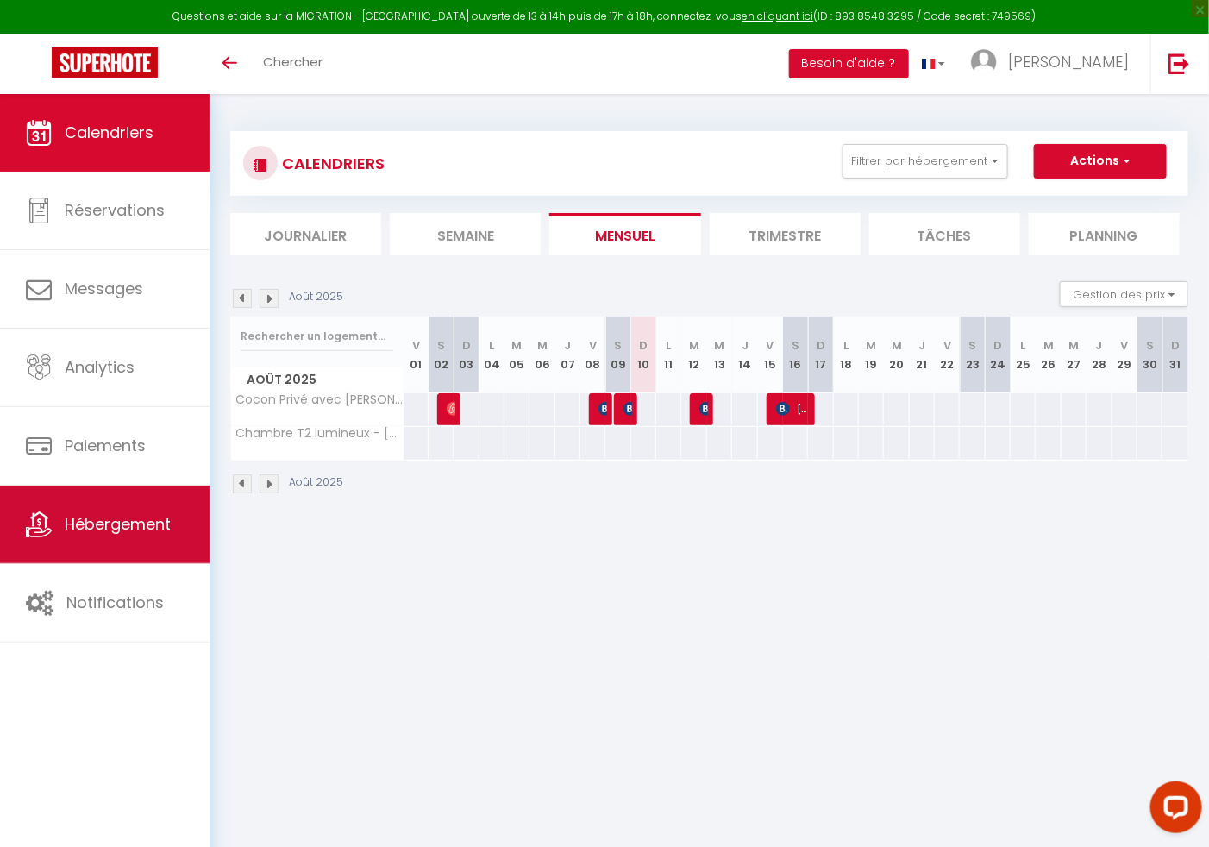
click at [120, 526] on span "Hébergement" at bounding box center [118, 524] width 106 height 22
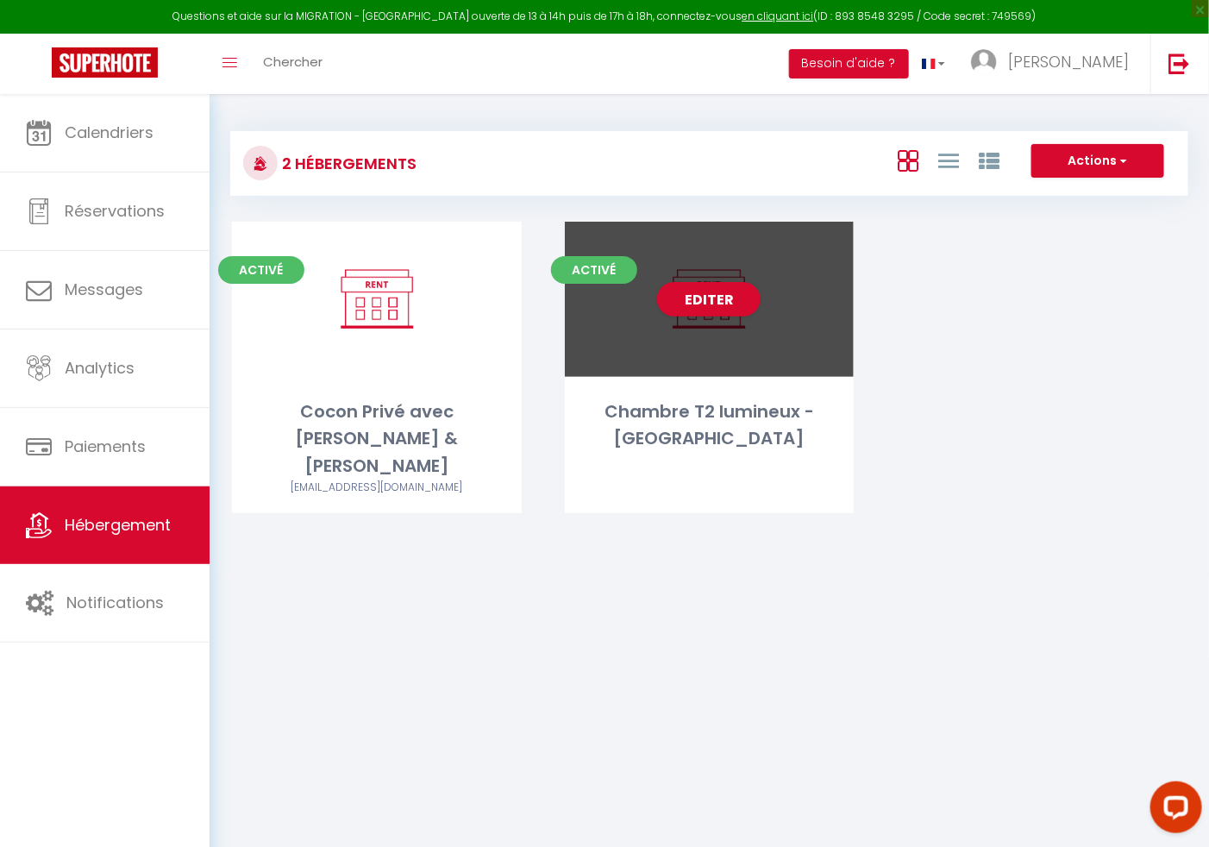
click at [730, 322] on div "Editer" at bounding box center [710, 299] width 290 height 155
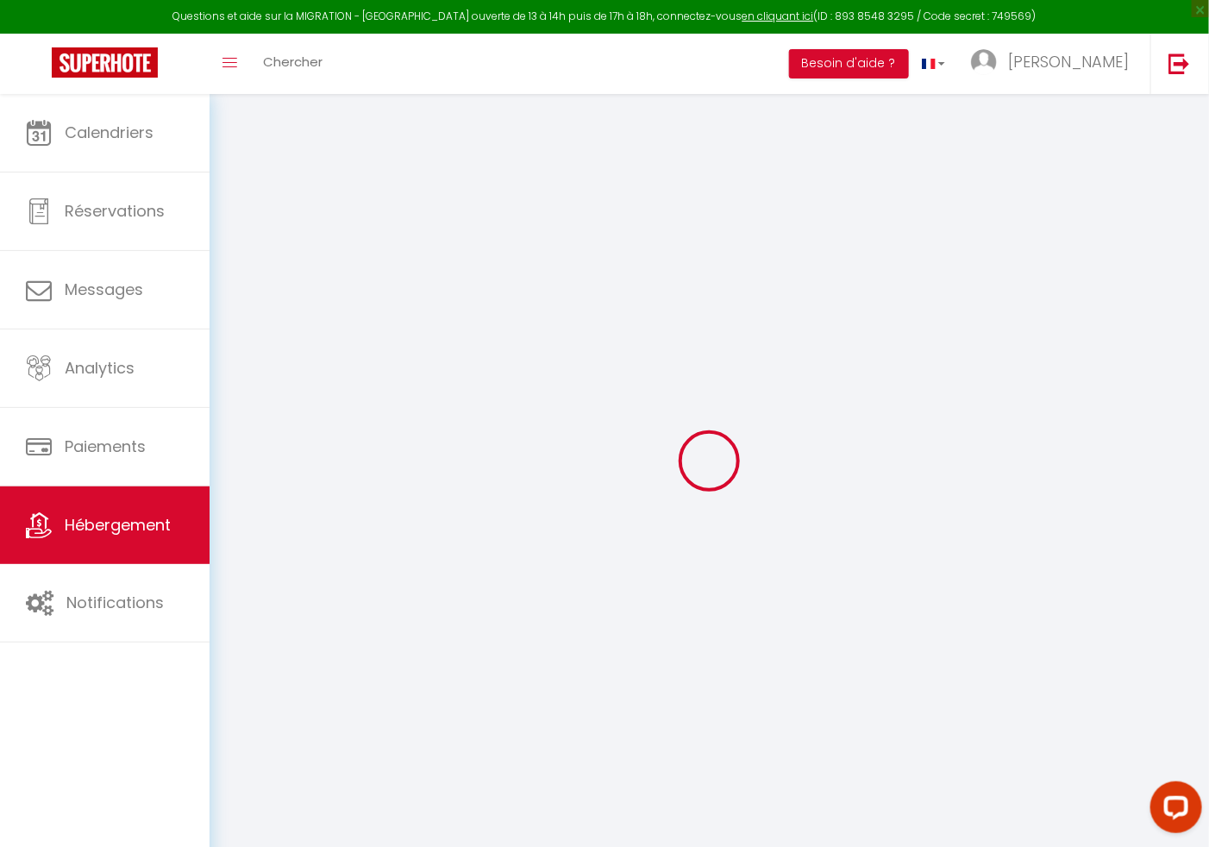
select select
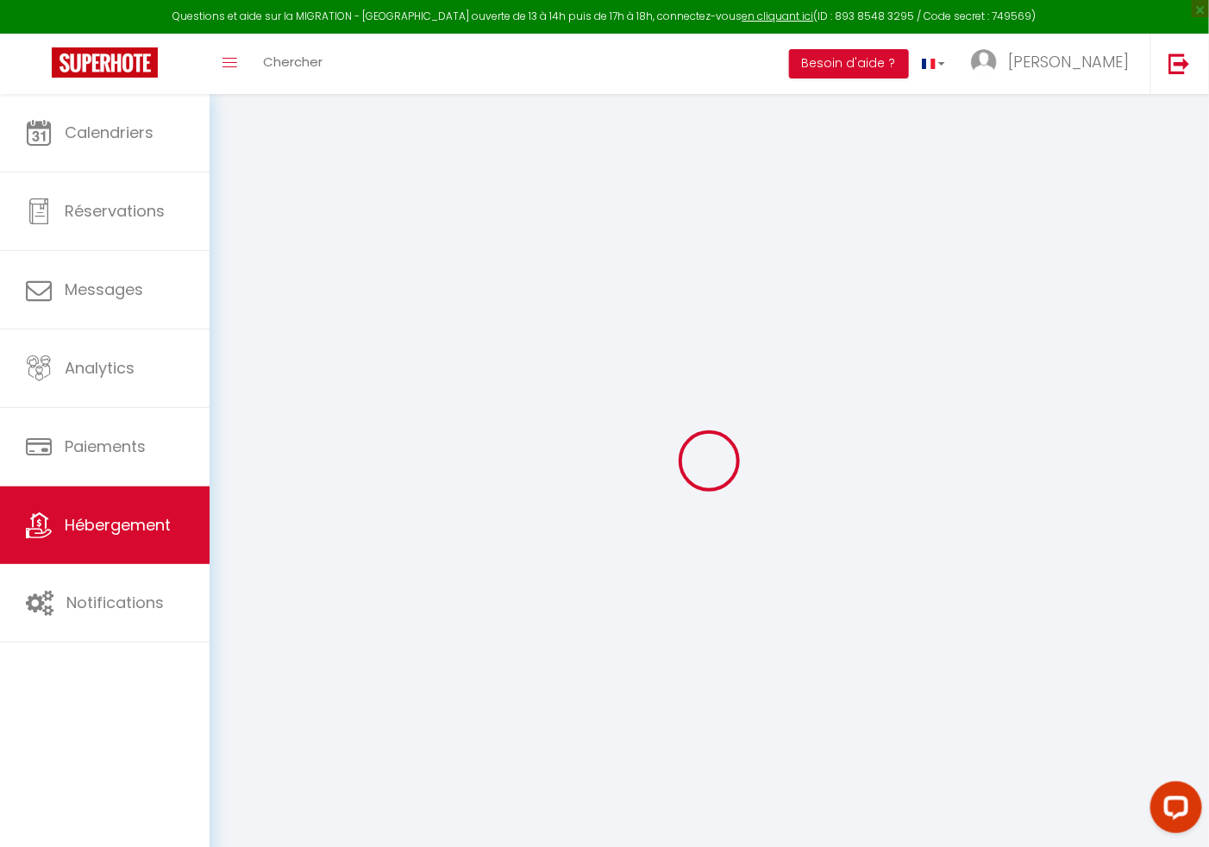
select select
checkbox input "false"
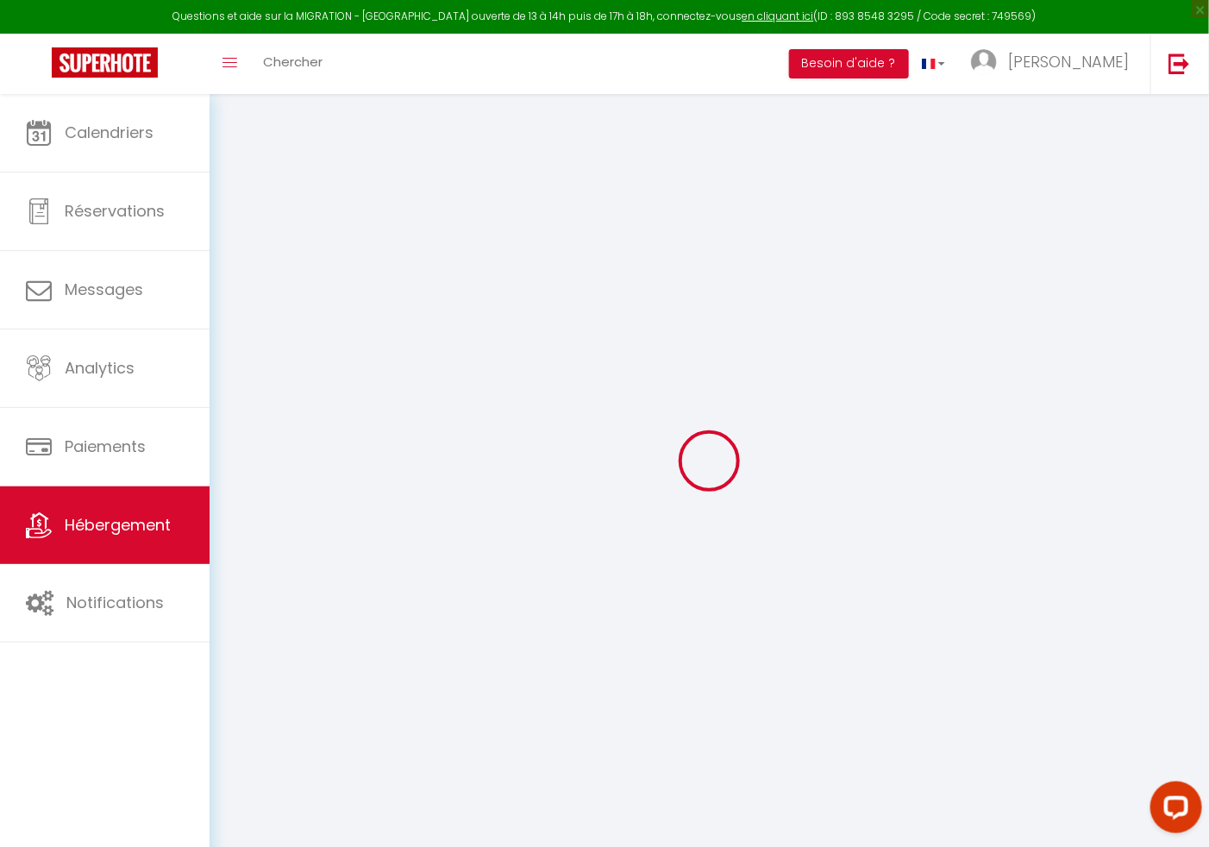
select select
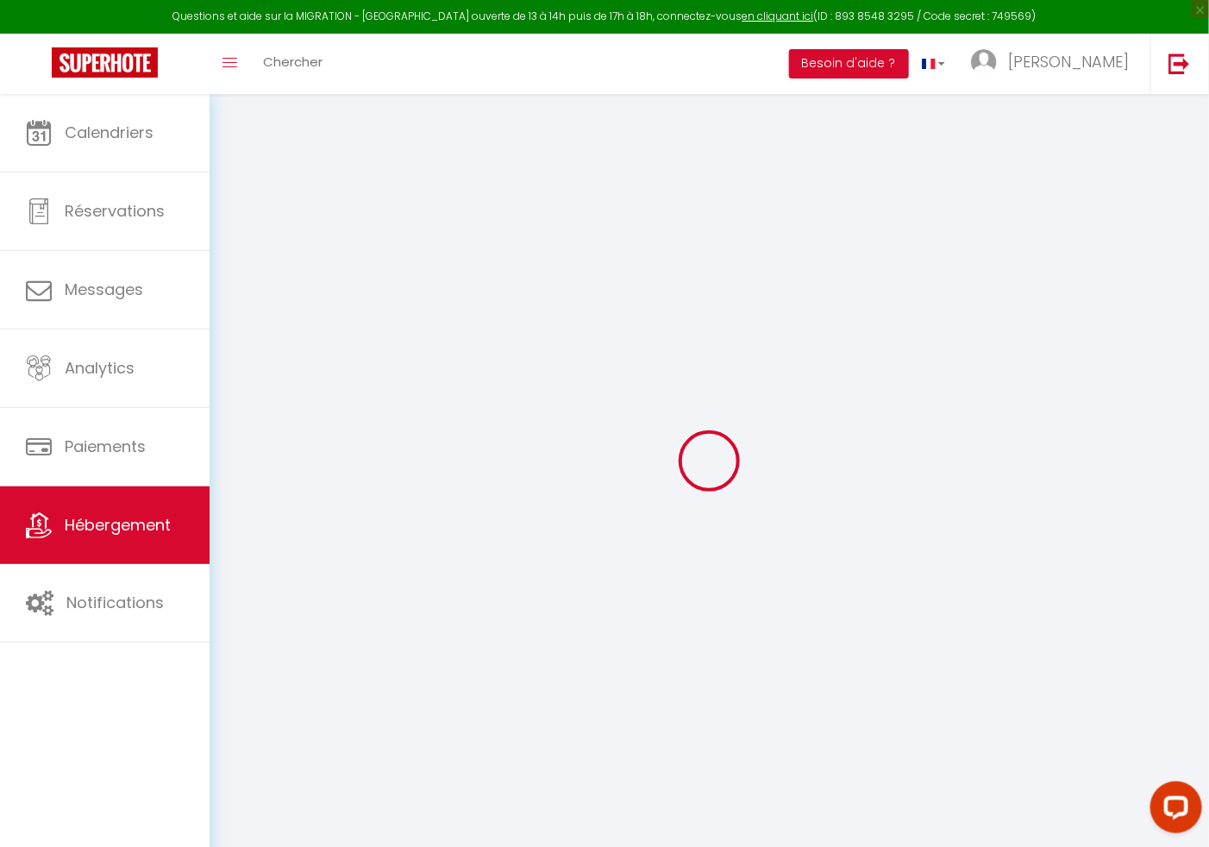
select select
checkbox input "false"
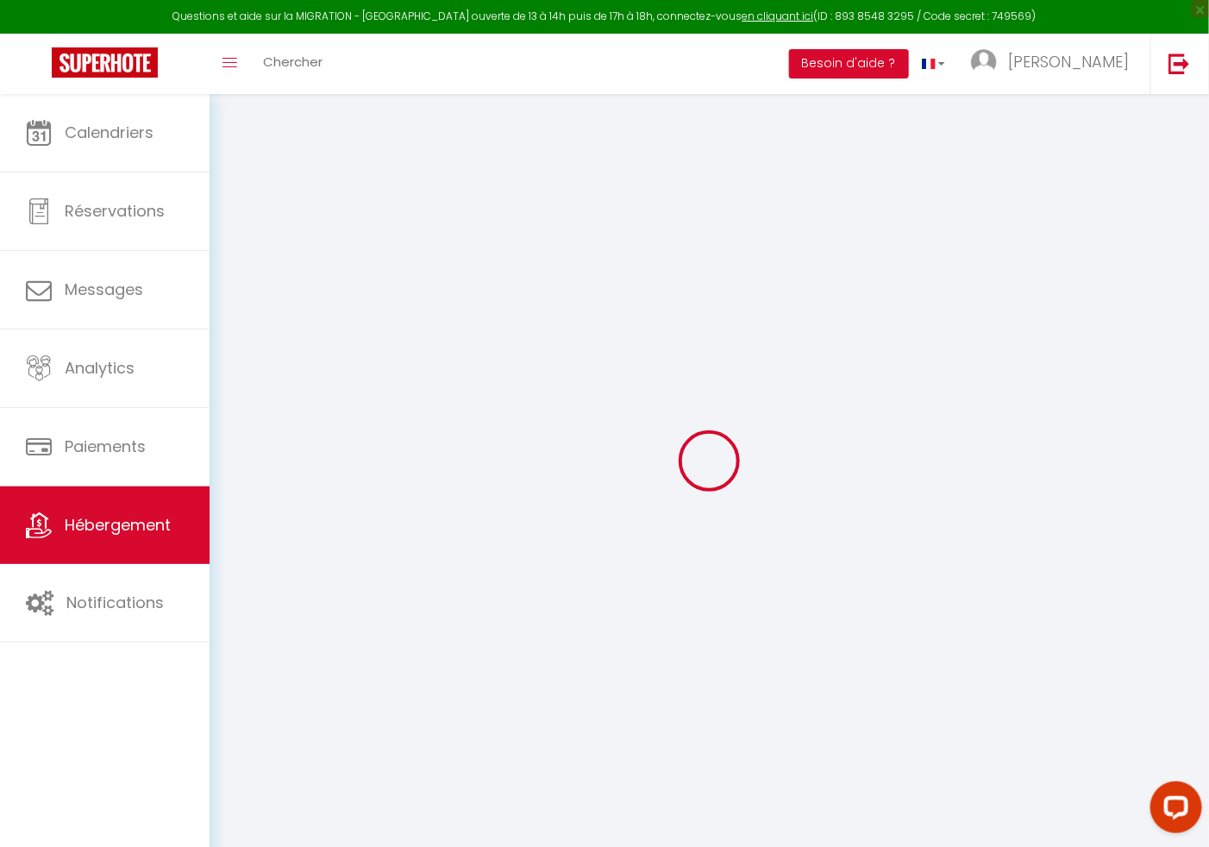
checkbox input "false"
select select
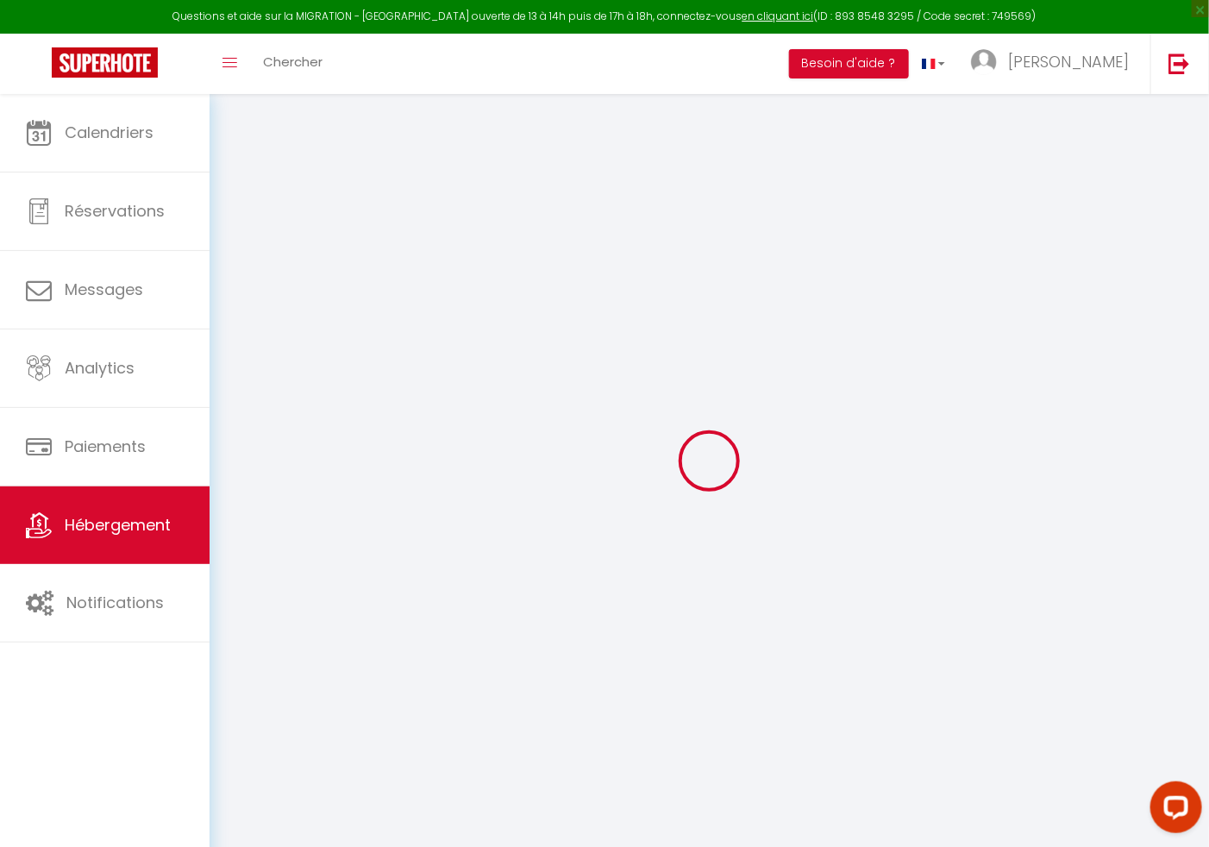
select select
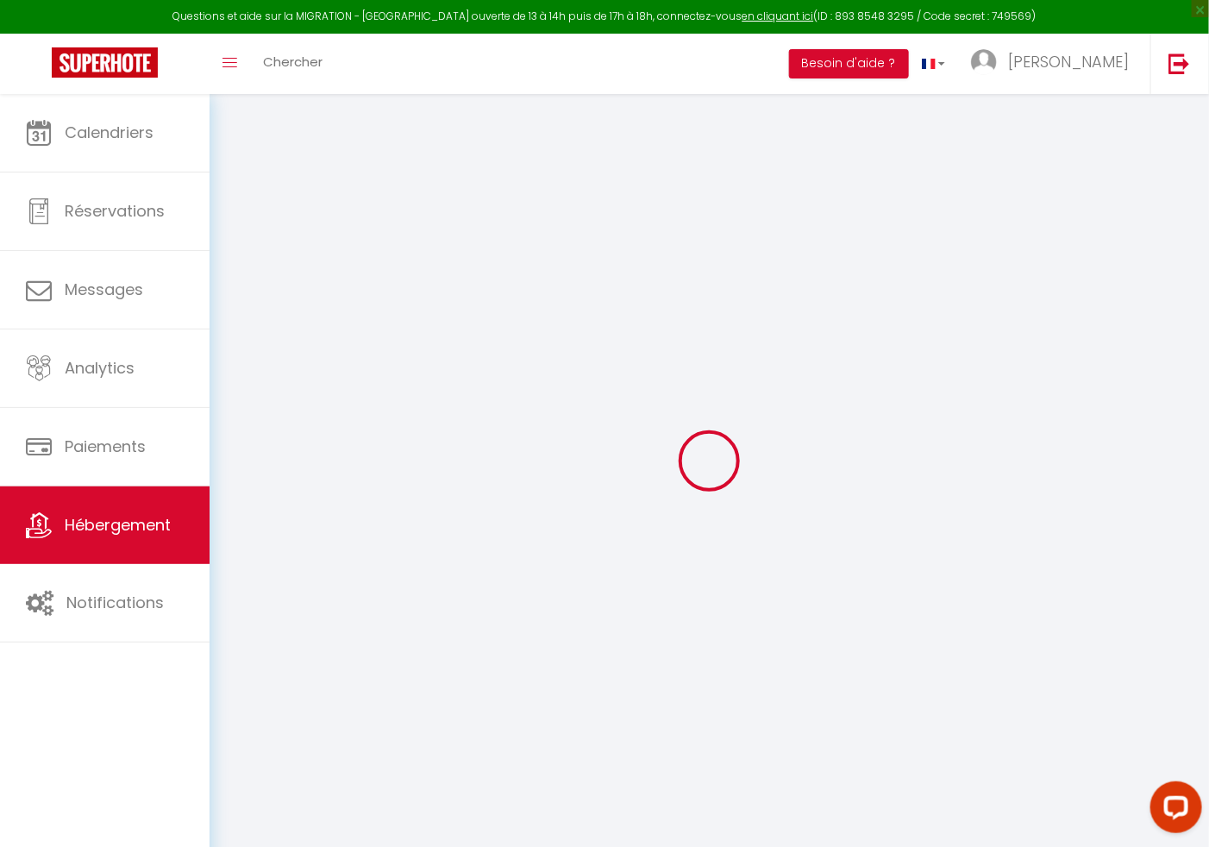
checkbox input "false"
select select
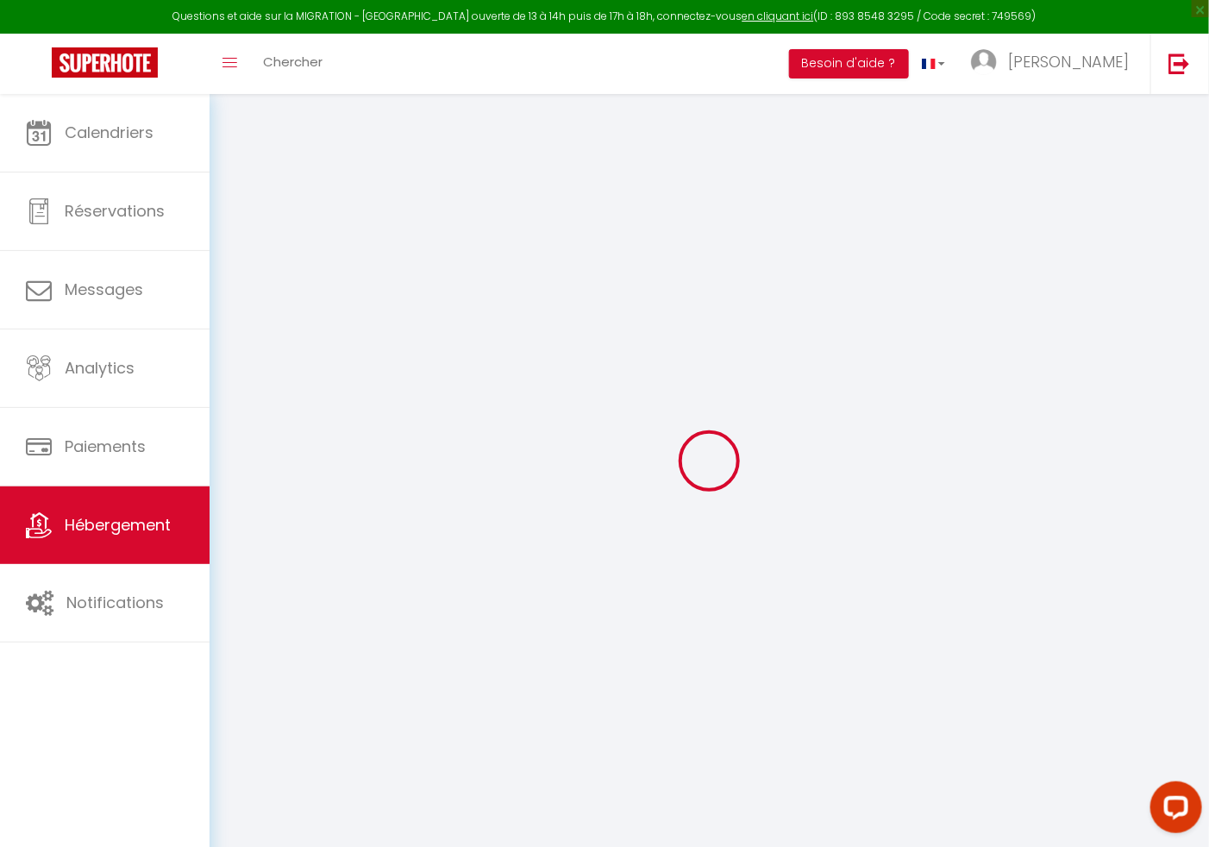
select select
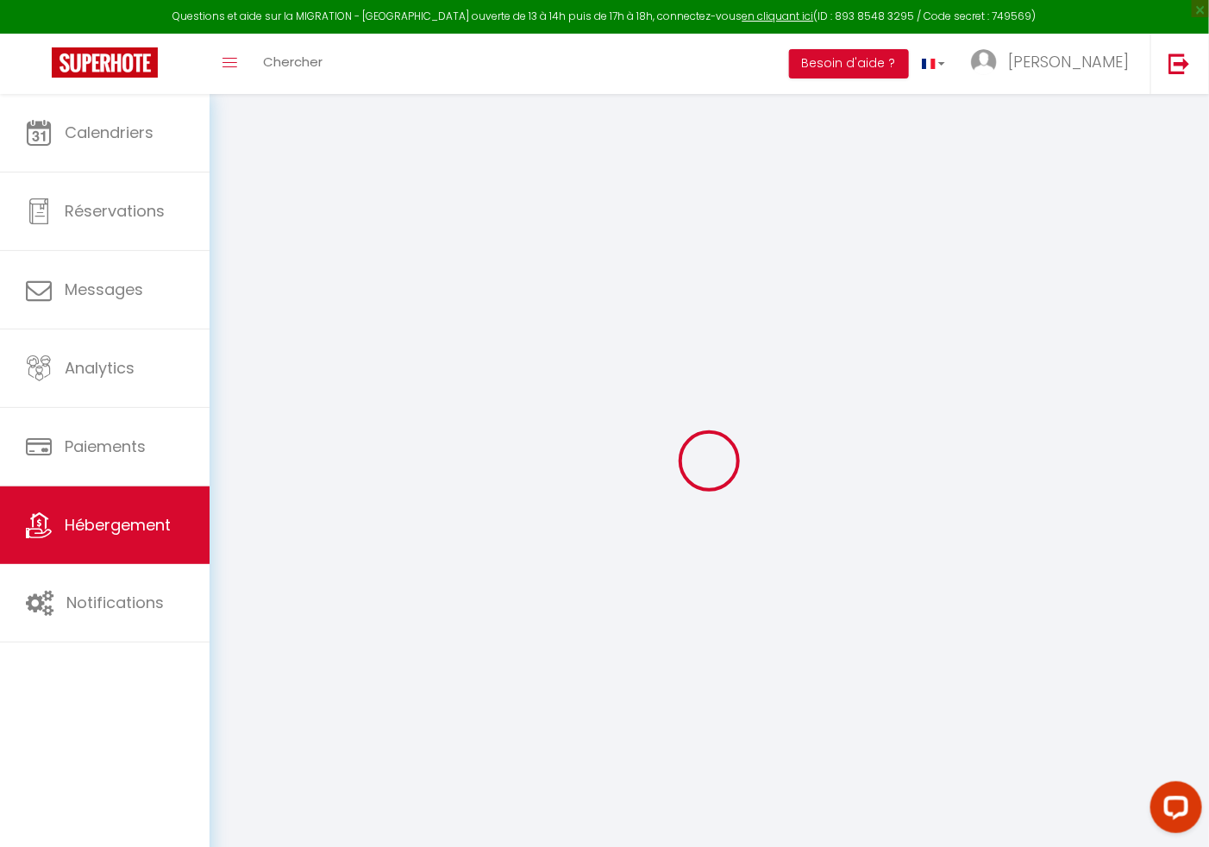
select select
checkbox input "false"
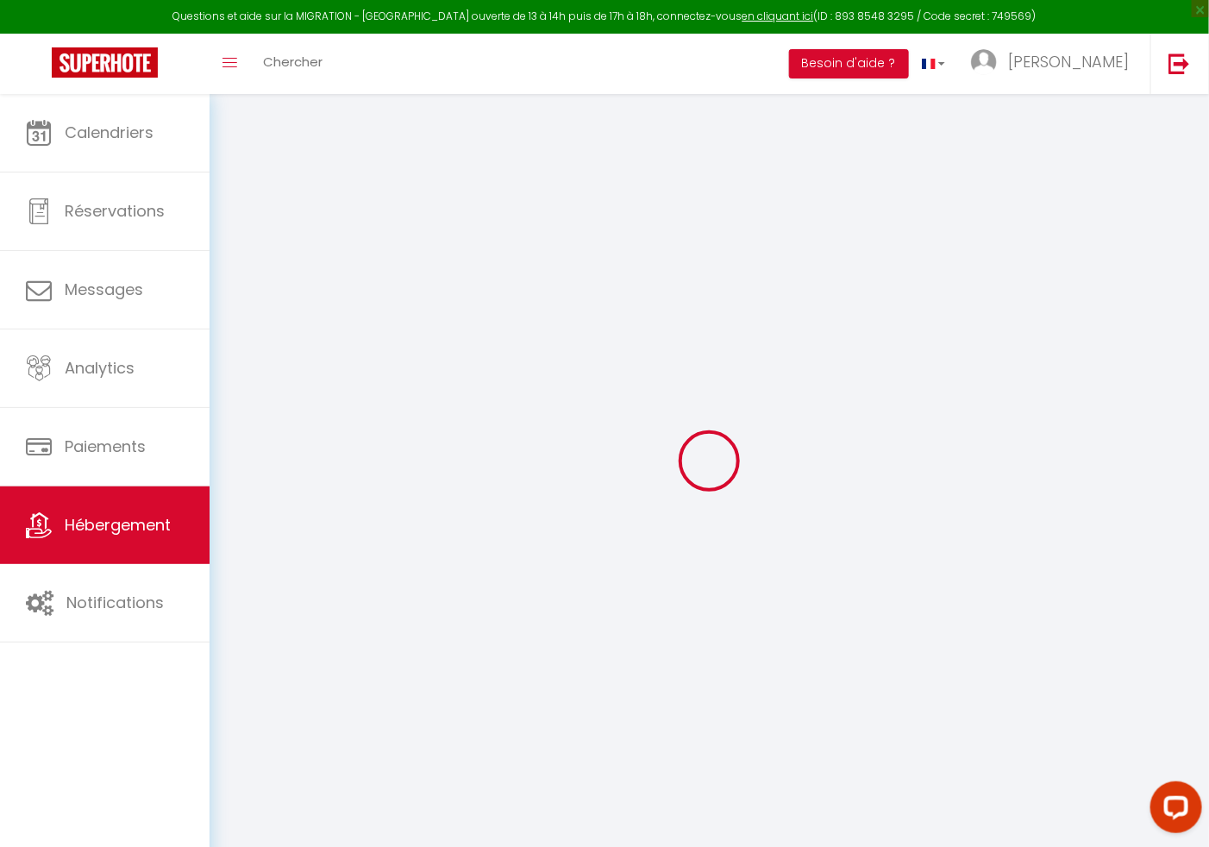
checkbox input "false"
select select
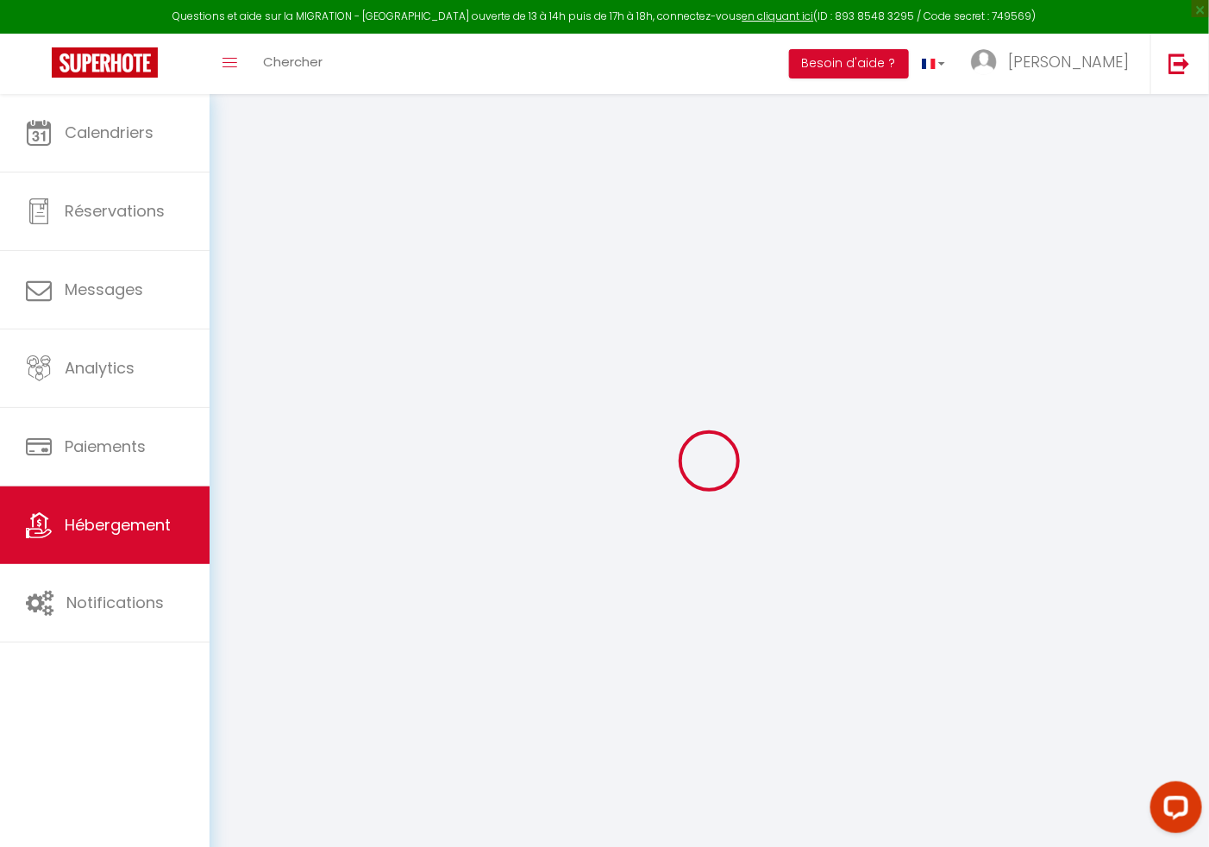
select select
checkbox input "false"
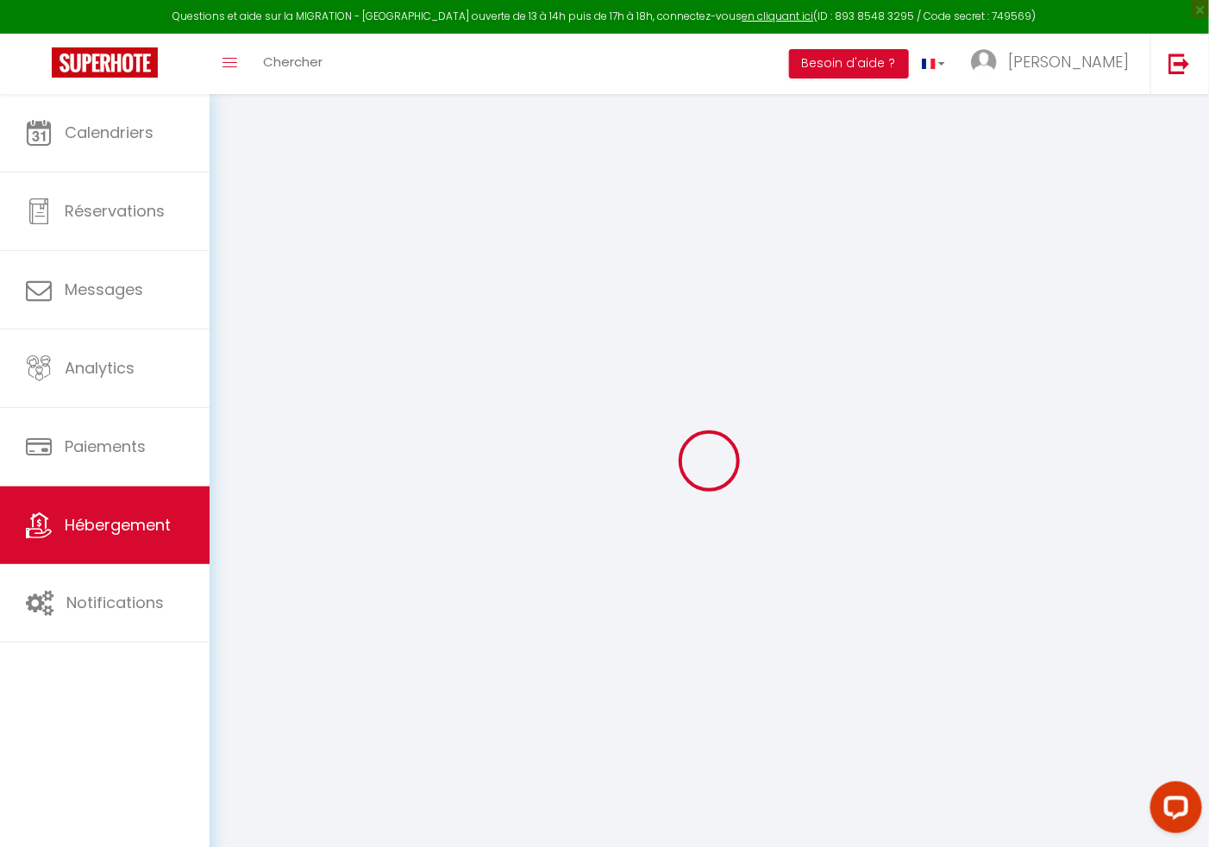
checkbox input "false"
select select
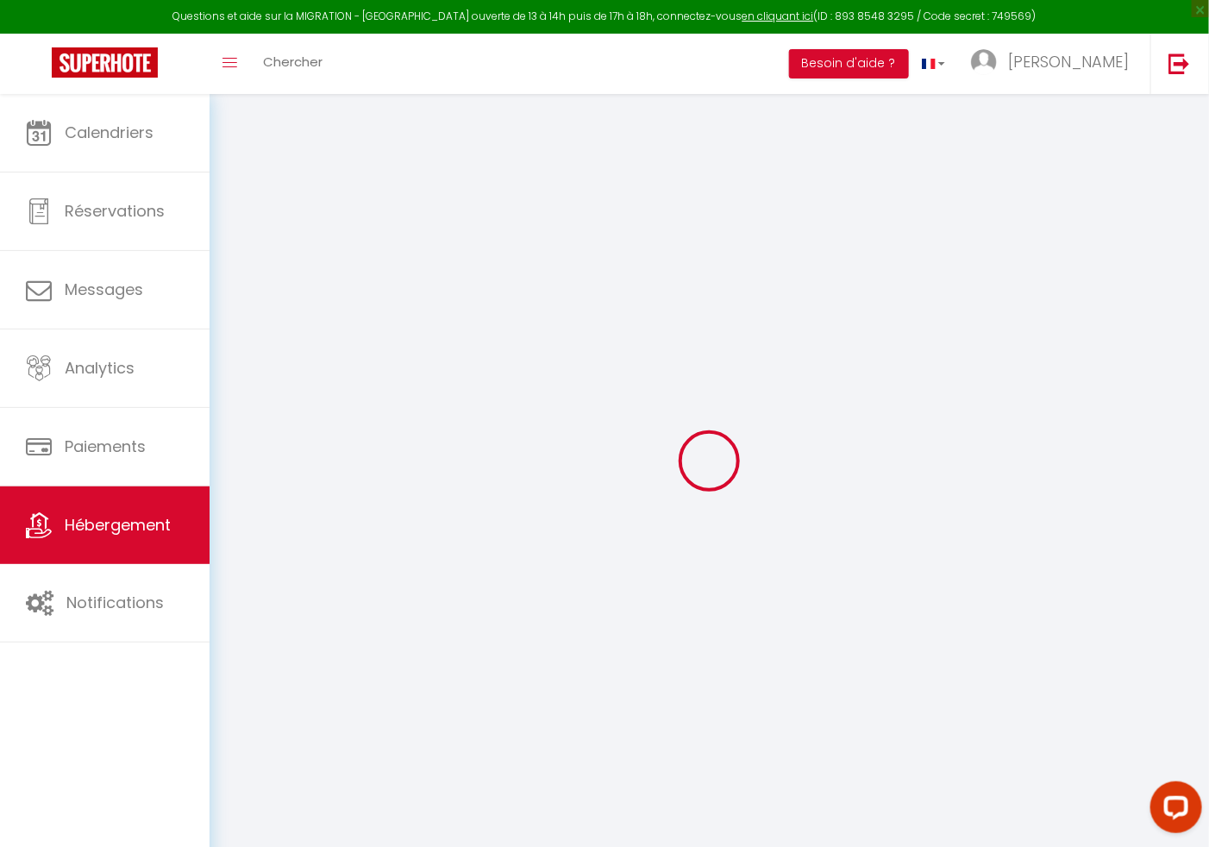
type input "Chambre T2 lumineux - [GEOGRAPHIC_DATA]"
type input "[PERSON_NAME]"
type input "Kotelo"
type input "[STREET_ADDRESS]"
type input "51100"
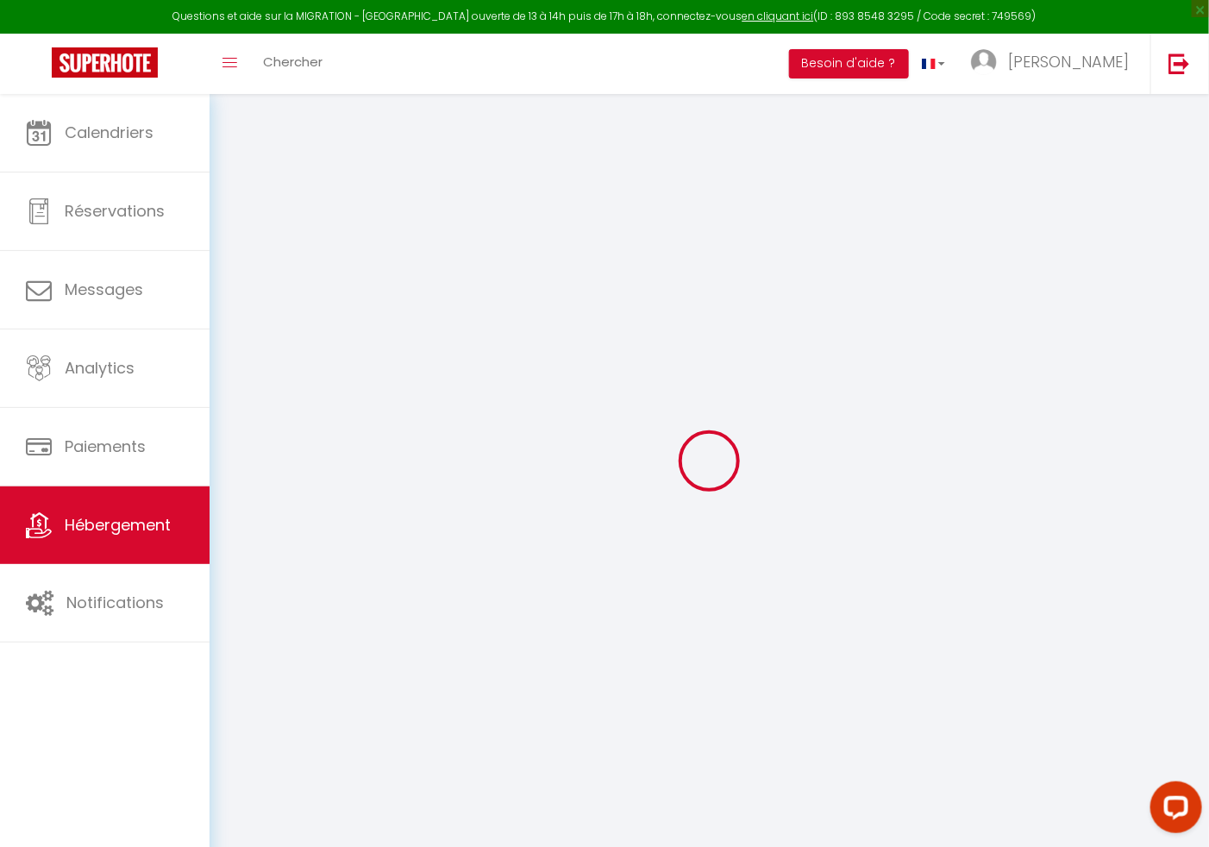
type input "[GEOGRAPHIC_DATA]"
select select "2"
type input "90"
type input "30"
type input "20"
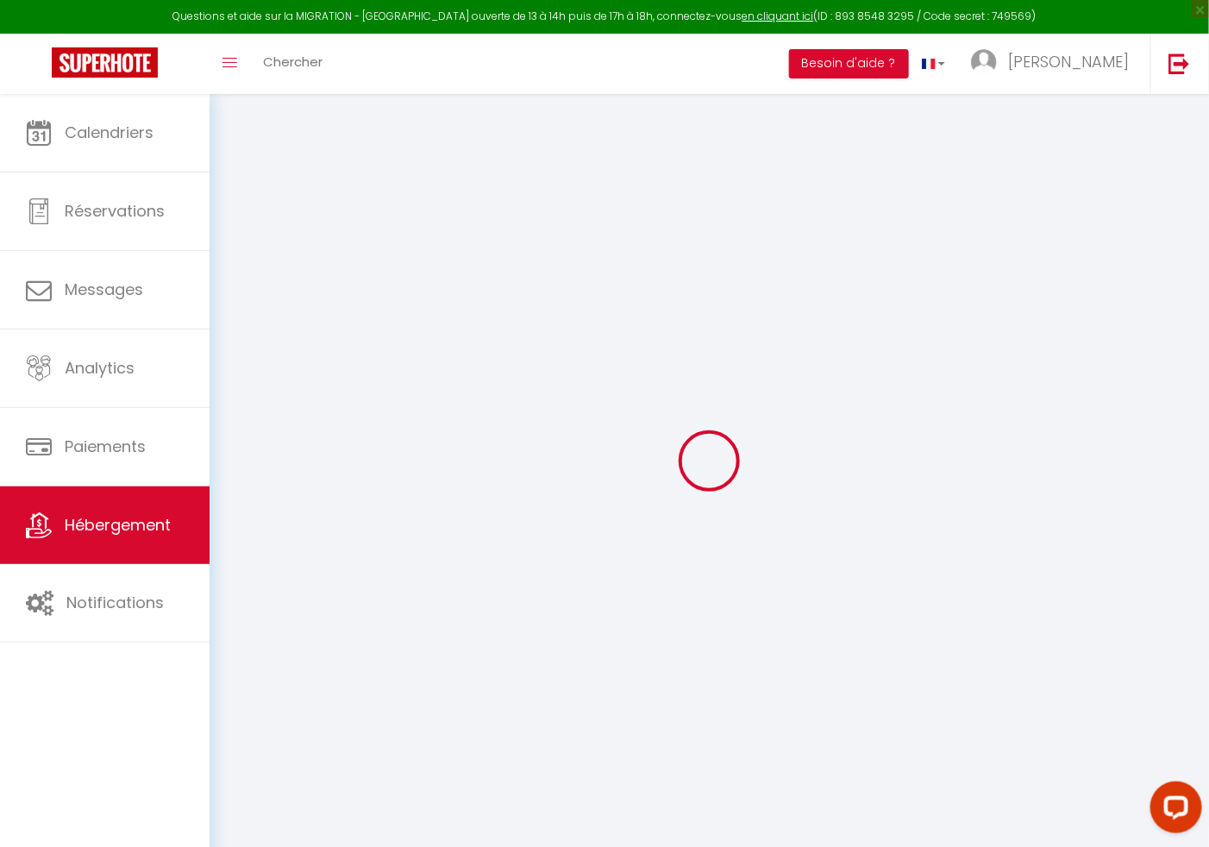
select select
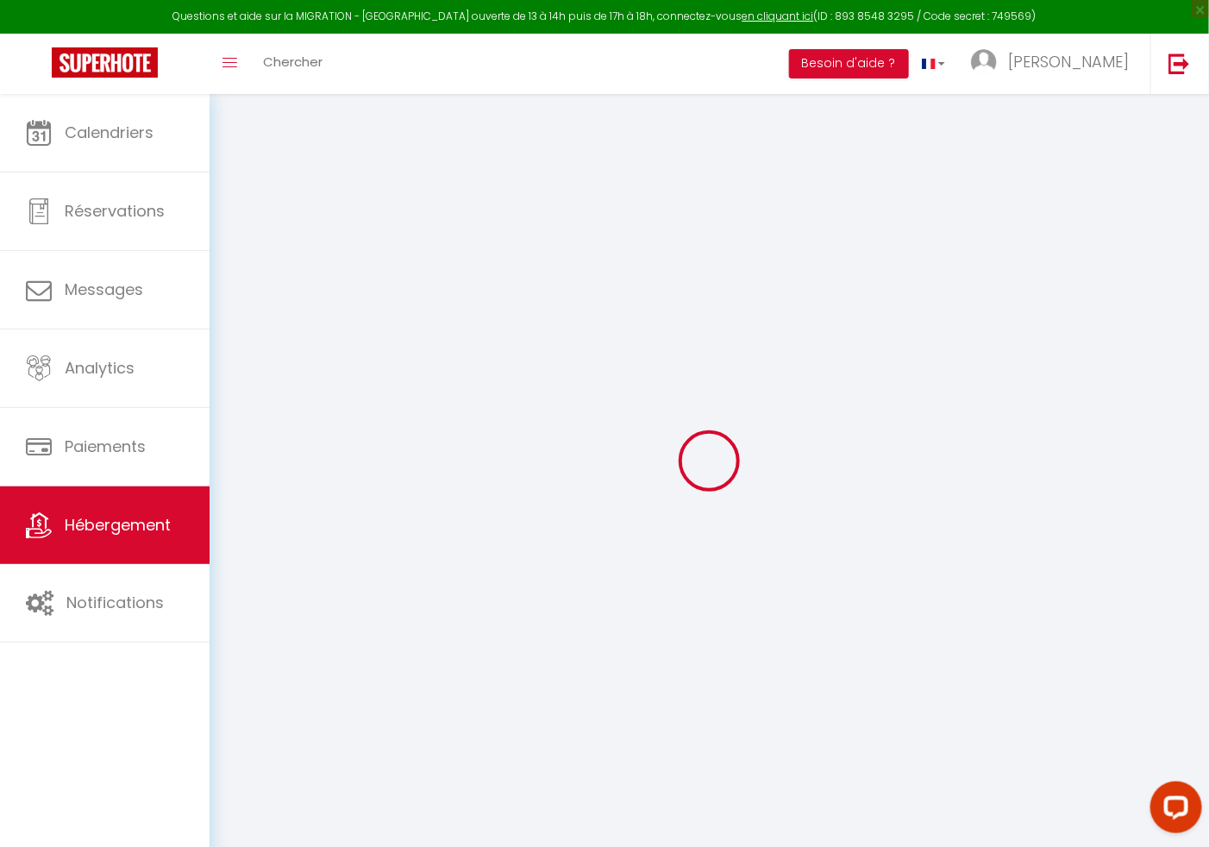
type input "[STREET_ADDRESS]"
type input "51100"
type input "[GEOGRAPHIC_DATA]"
select select "129"
type input "[EMAIL_ADDRESS][DOMAIN_NAME]"
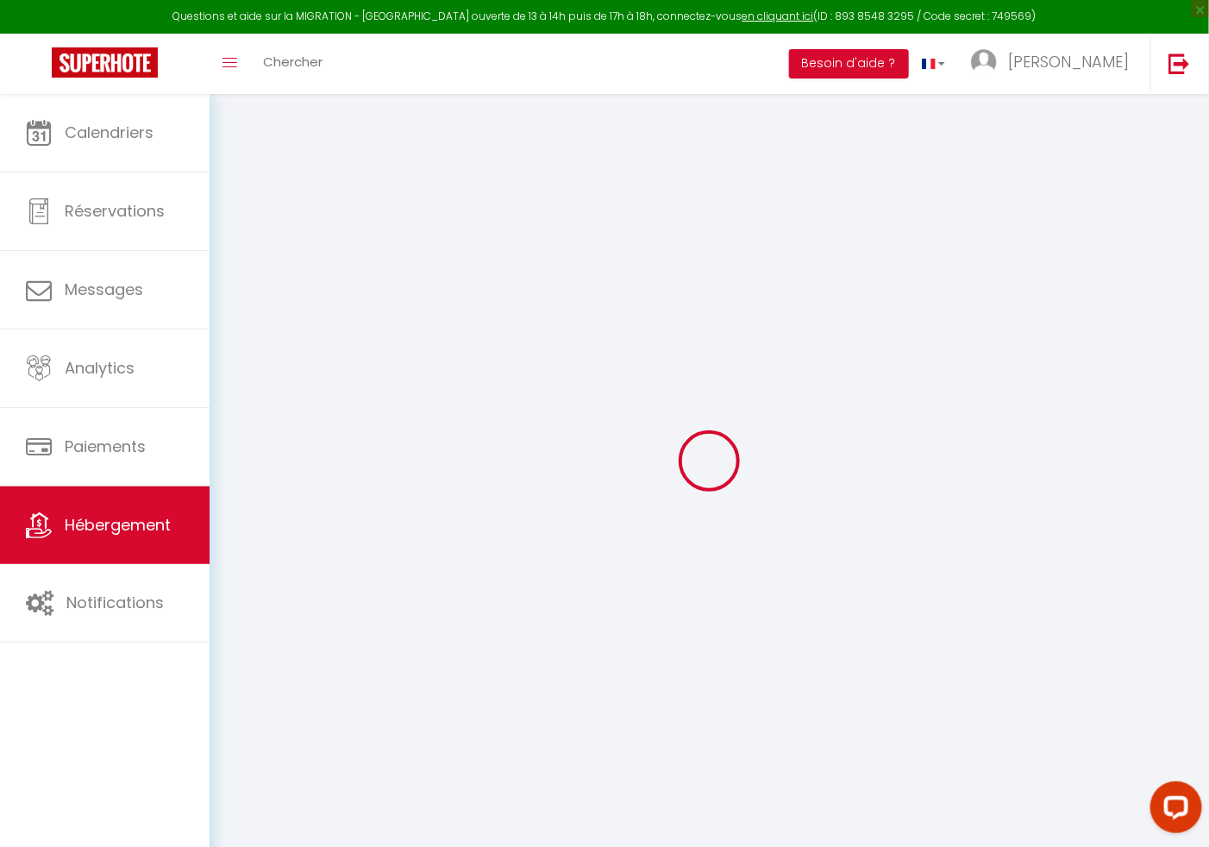
select select
checkbox input "false"
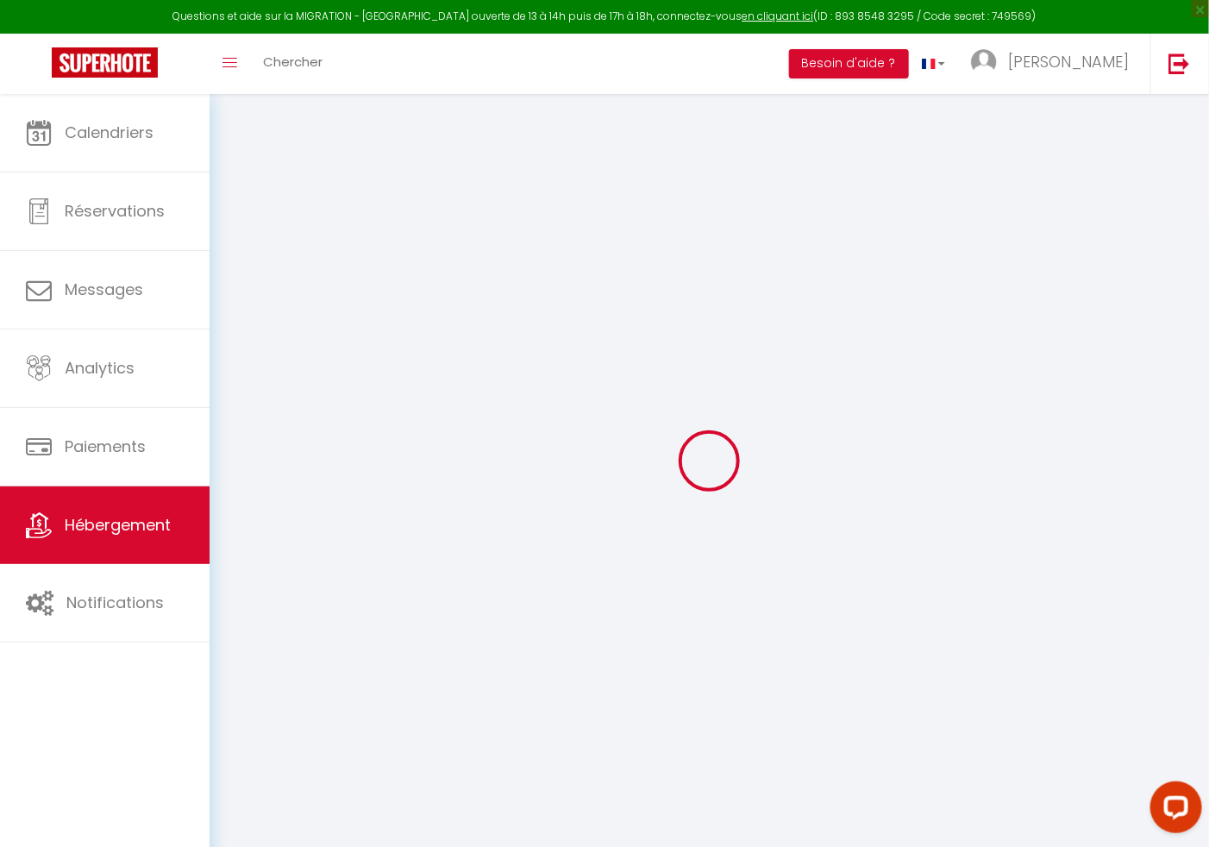
select select
type input "0"
select select
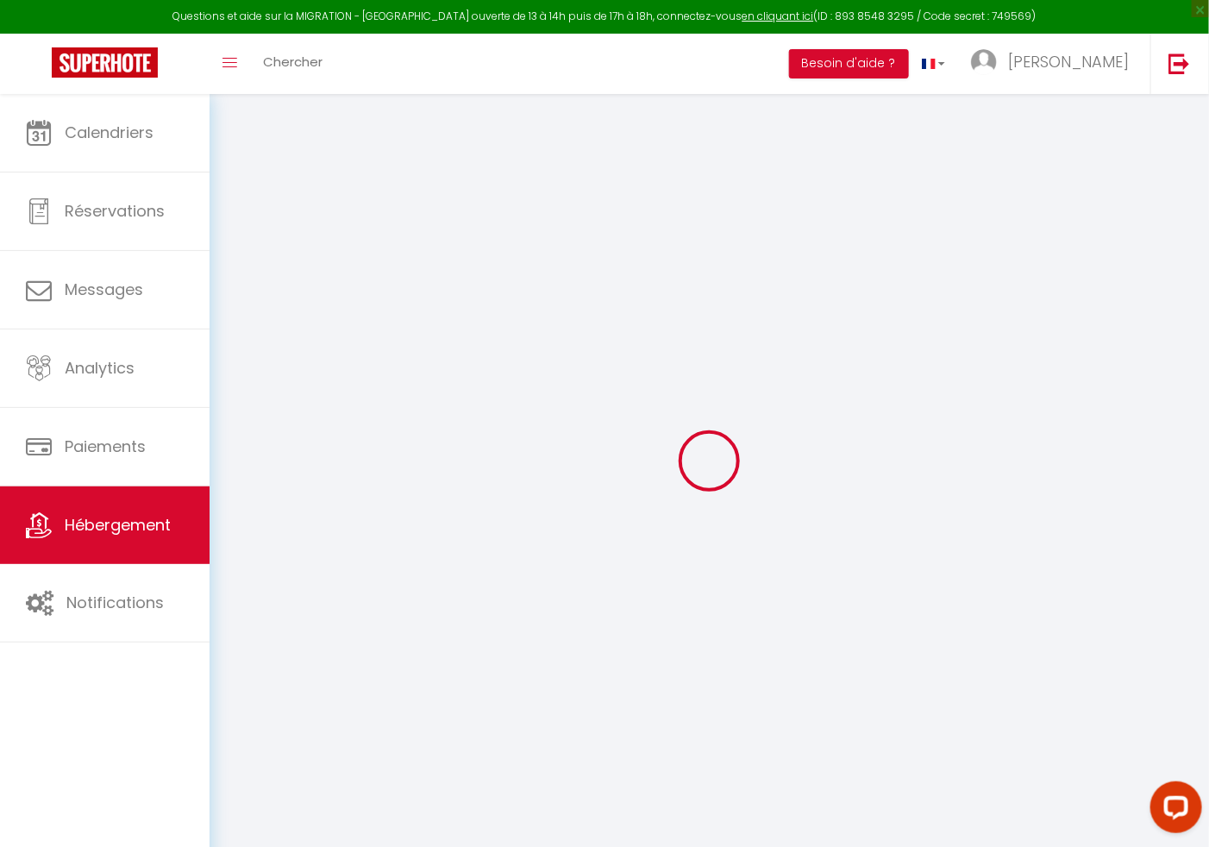
select select
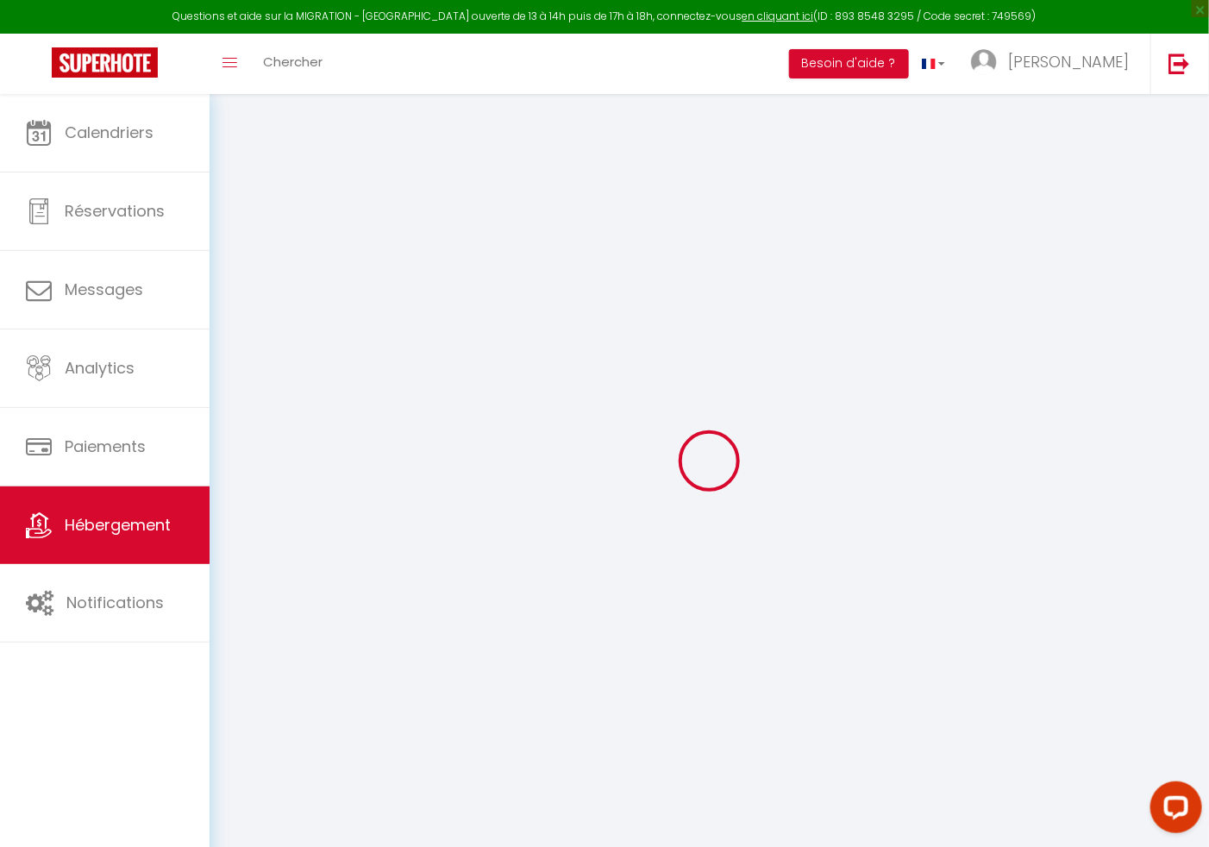
checkbox input "false"
select select
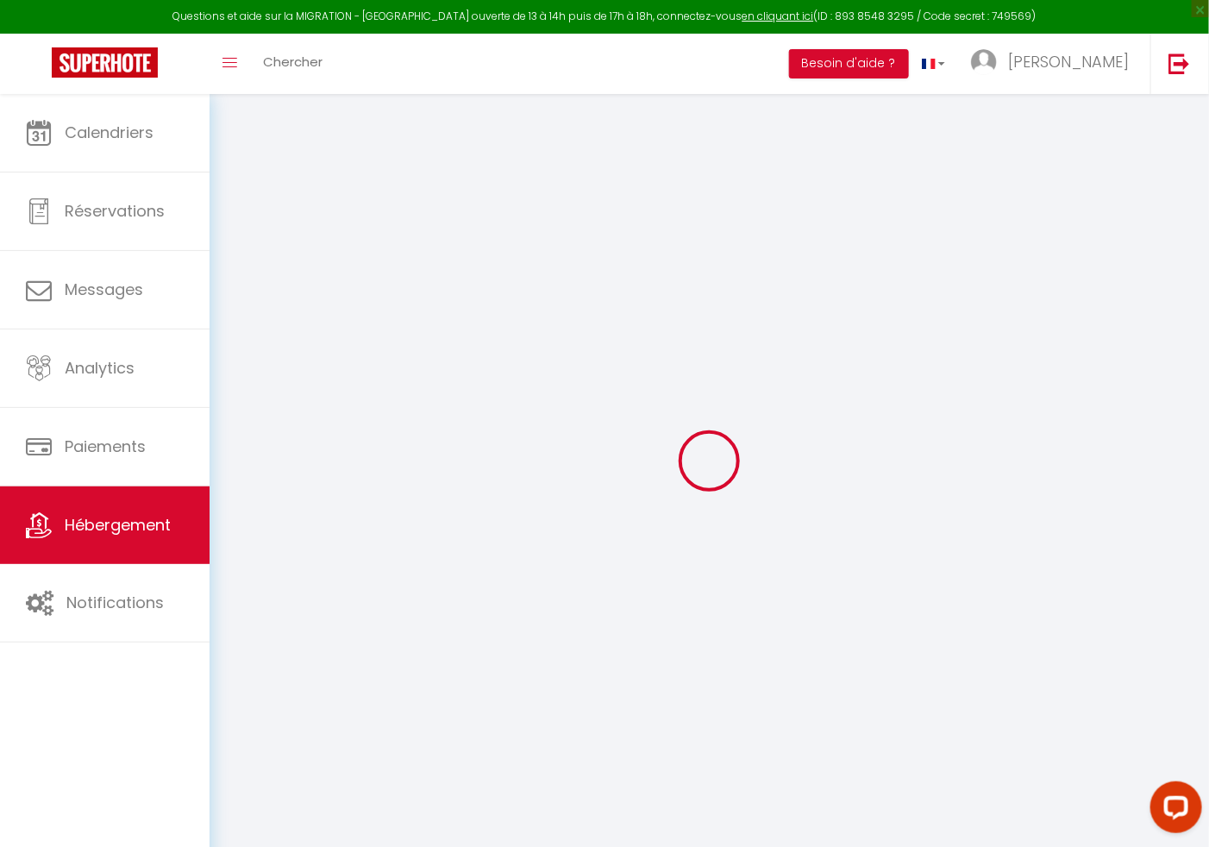
checkbox input "false"
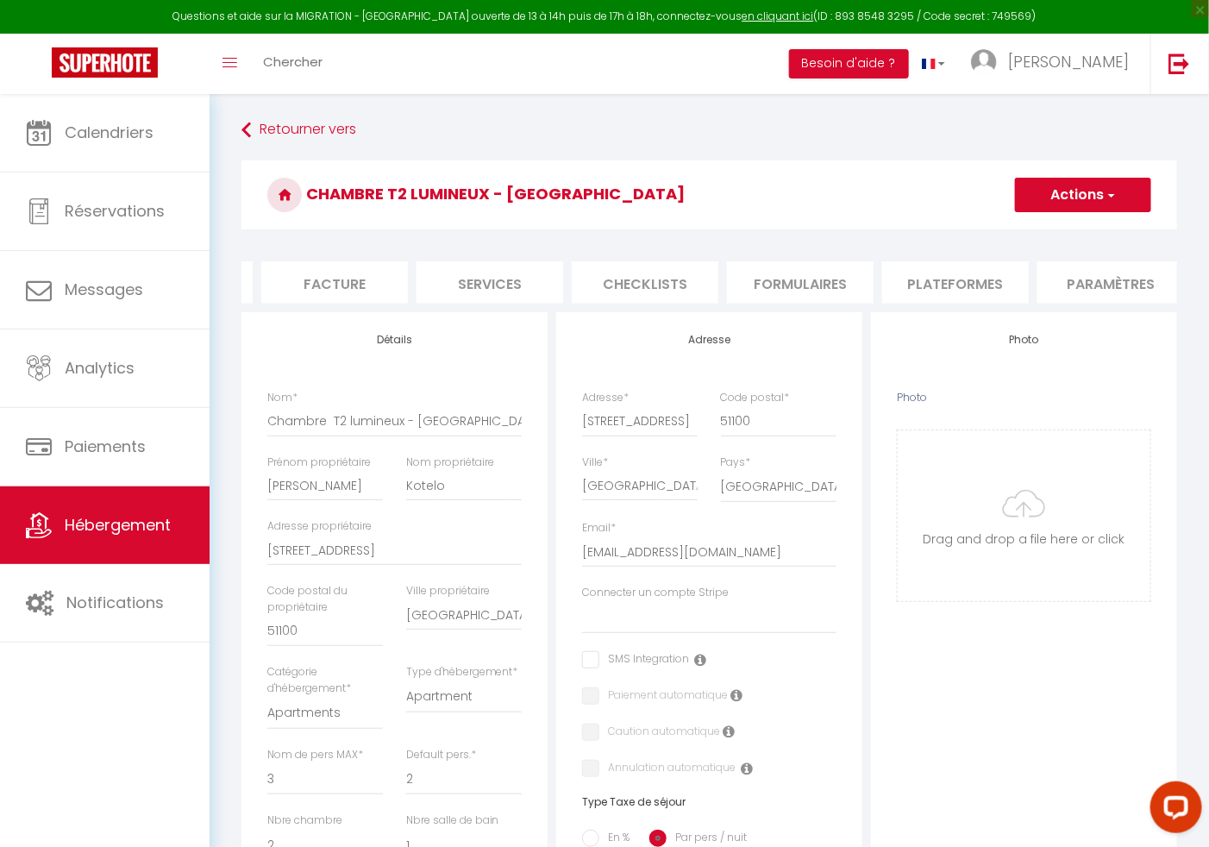
scroll to position [0, 310]
click at [911, 282] on li "Plateformes" at bounding box center [935, 282] width 147 height 42
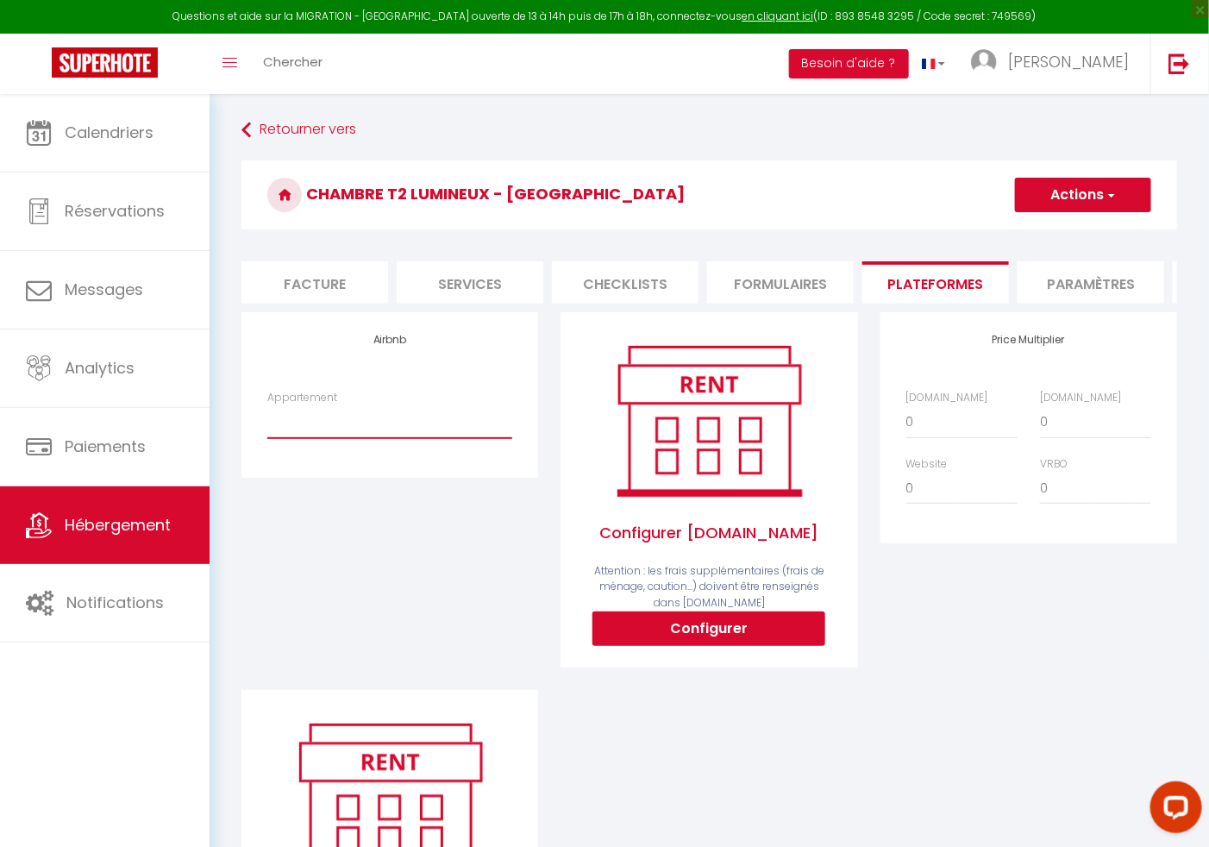
click at [386, 438] on select "Charmant T2 lumineux - [EMAIL_ADDRESS][DOMAIN_NAME]" at bounding box center [389, 421] width 245 height 33
select select "9851-1477450826123767231"
click at [267, 424] on select "Charmant T2 lumineux - [EMAIL_ADDRESS][DOMAIN_NAME]" at bounding box center [389, 421] width 245 height 33
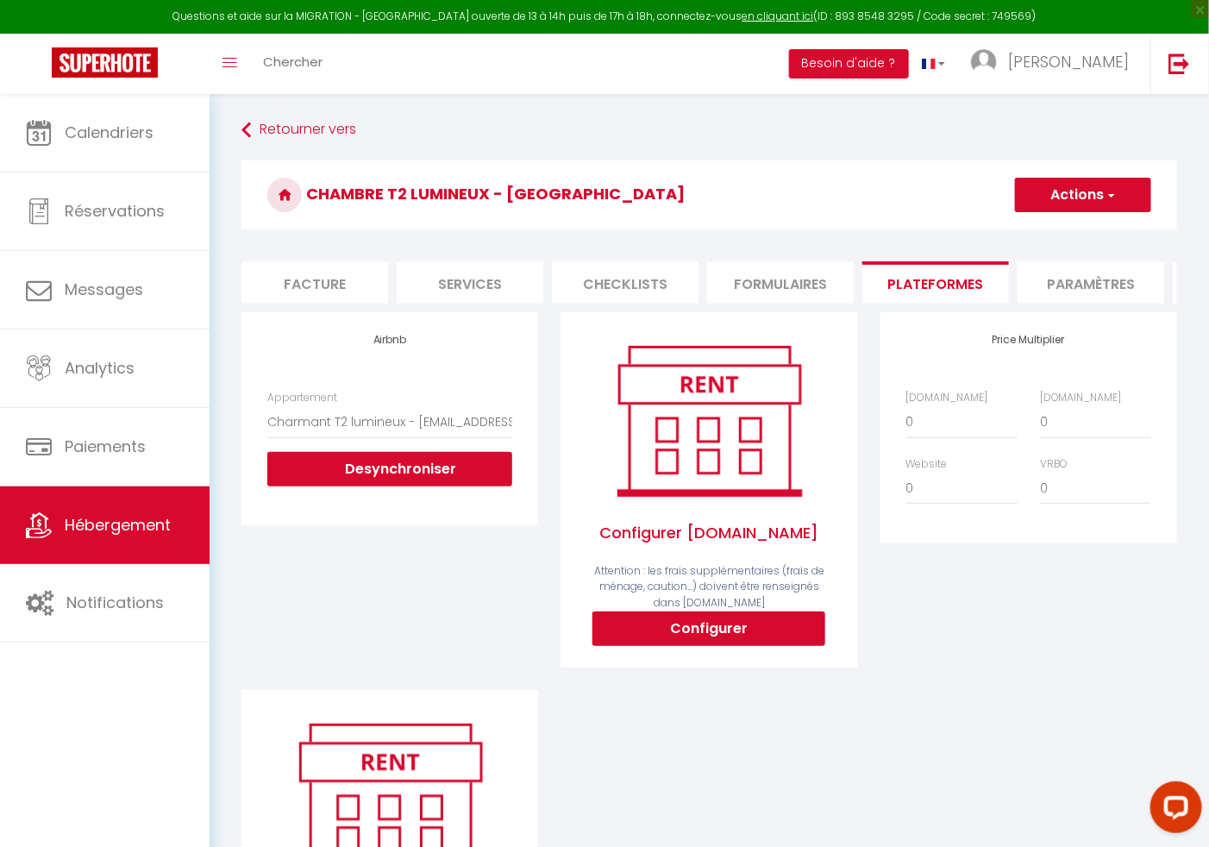
click at [1102, 187] on button "Actions" at bounding box center [1083, 195] width 136 height 34
click at [1068, 222] on link "Enregistrer" at bounding box center [1082, 233] width 136 height 22
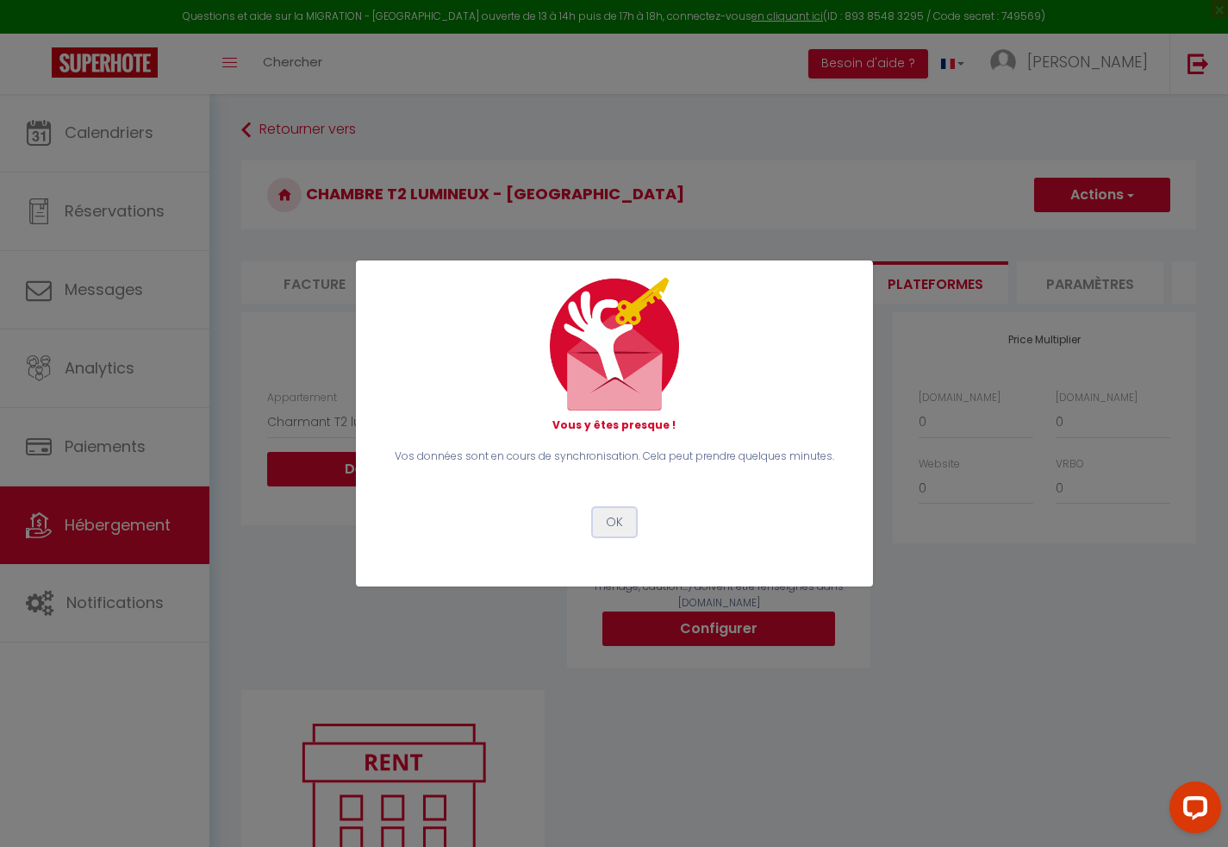
click at [616, 534] on button "OK" at bounding box center [614, 522] width 43 height 29
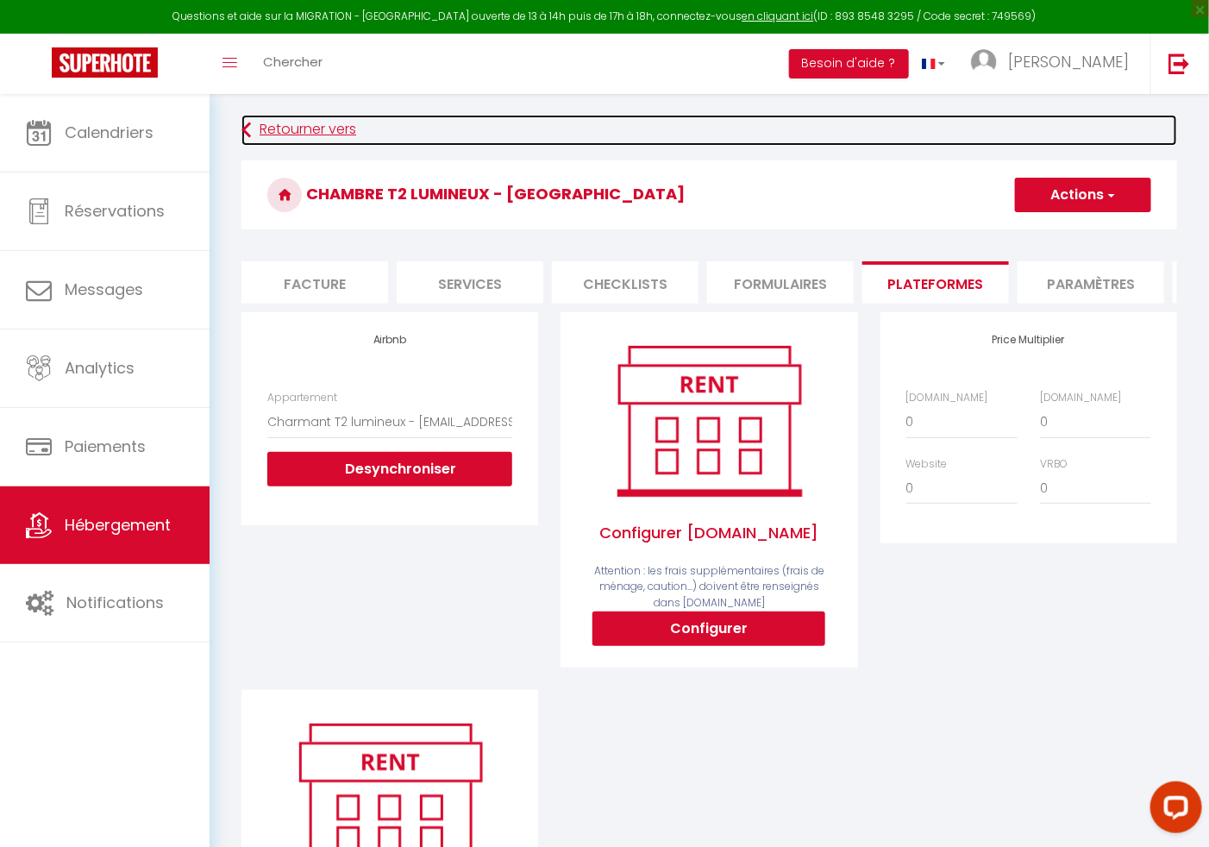
click at [253, 135] on link "Retourner vers" at bounding box center [708, 130] width 935 height 31
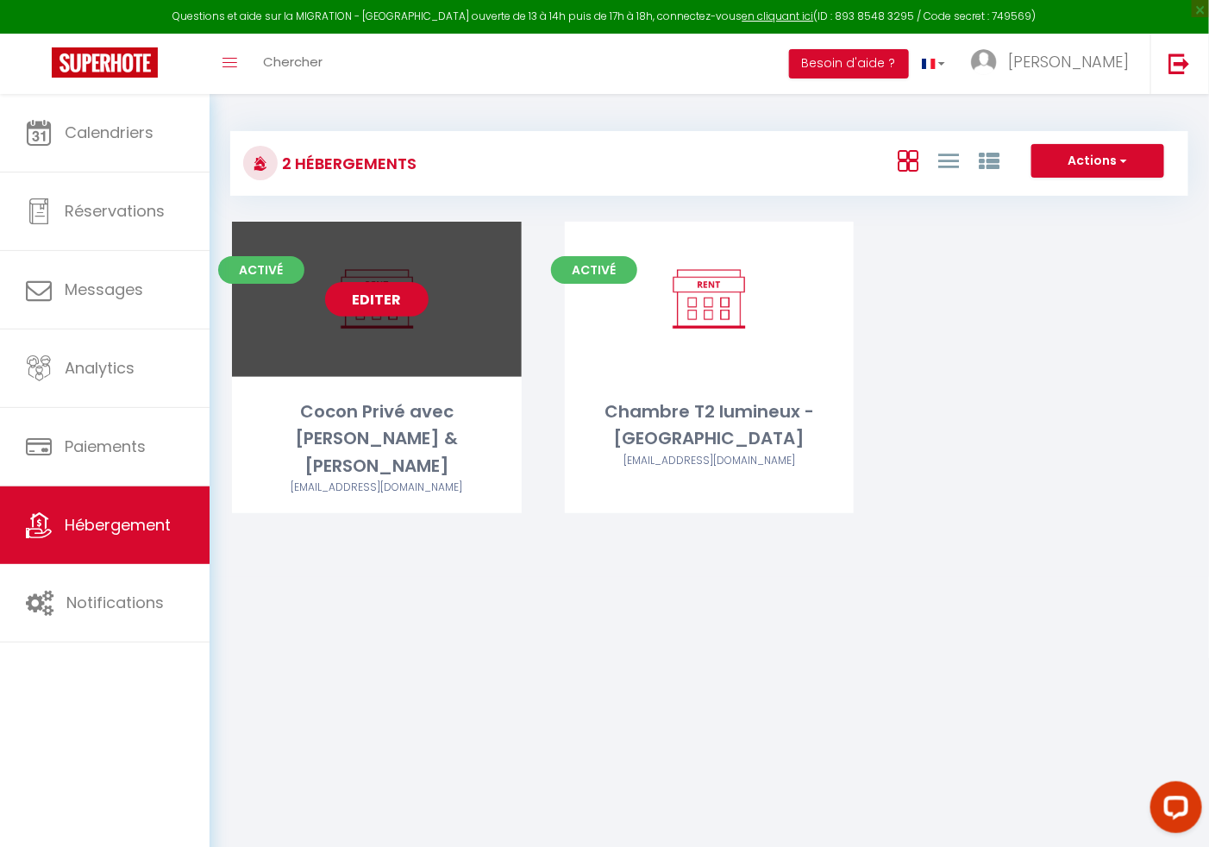
click at [391, 308] on link "Editer" at bounding box center [376, 299] width 103 height 34
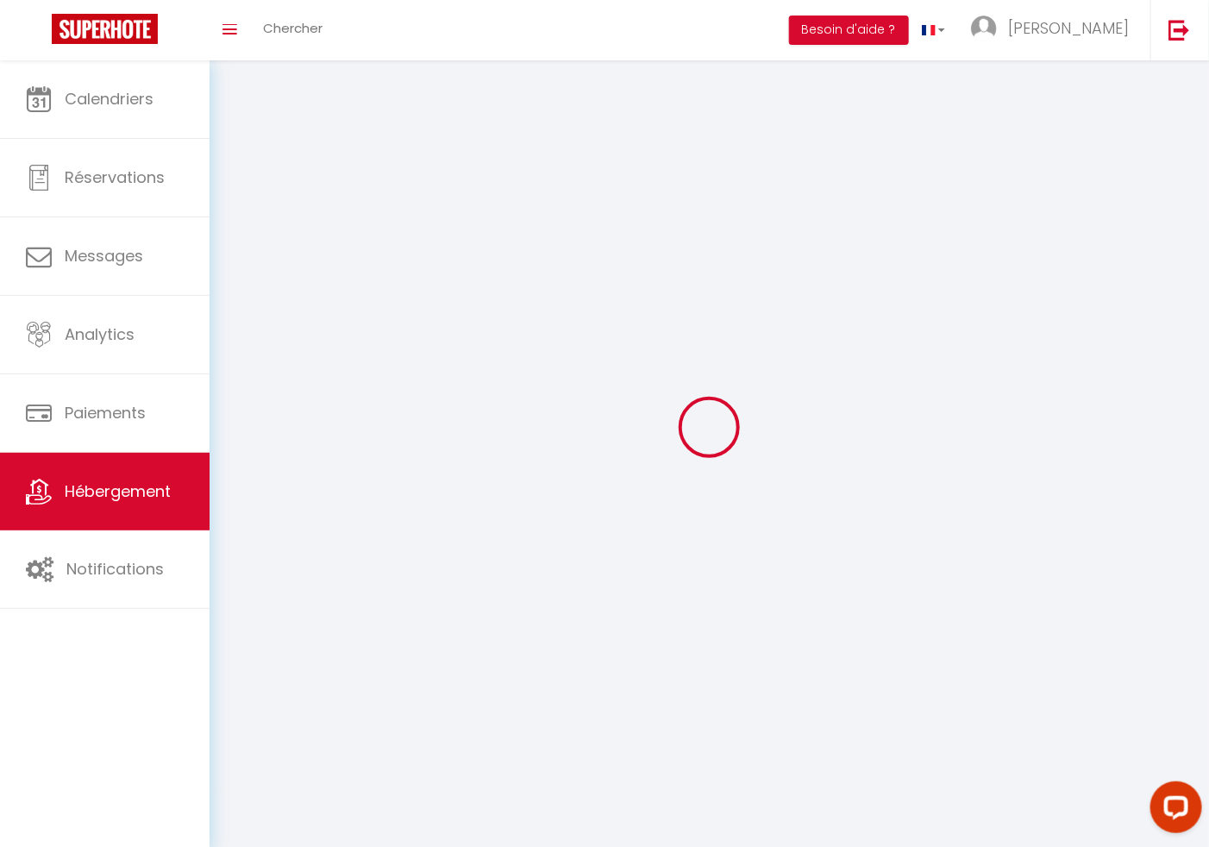
select select
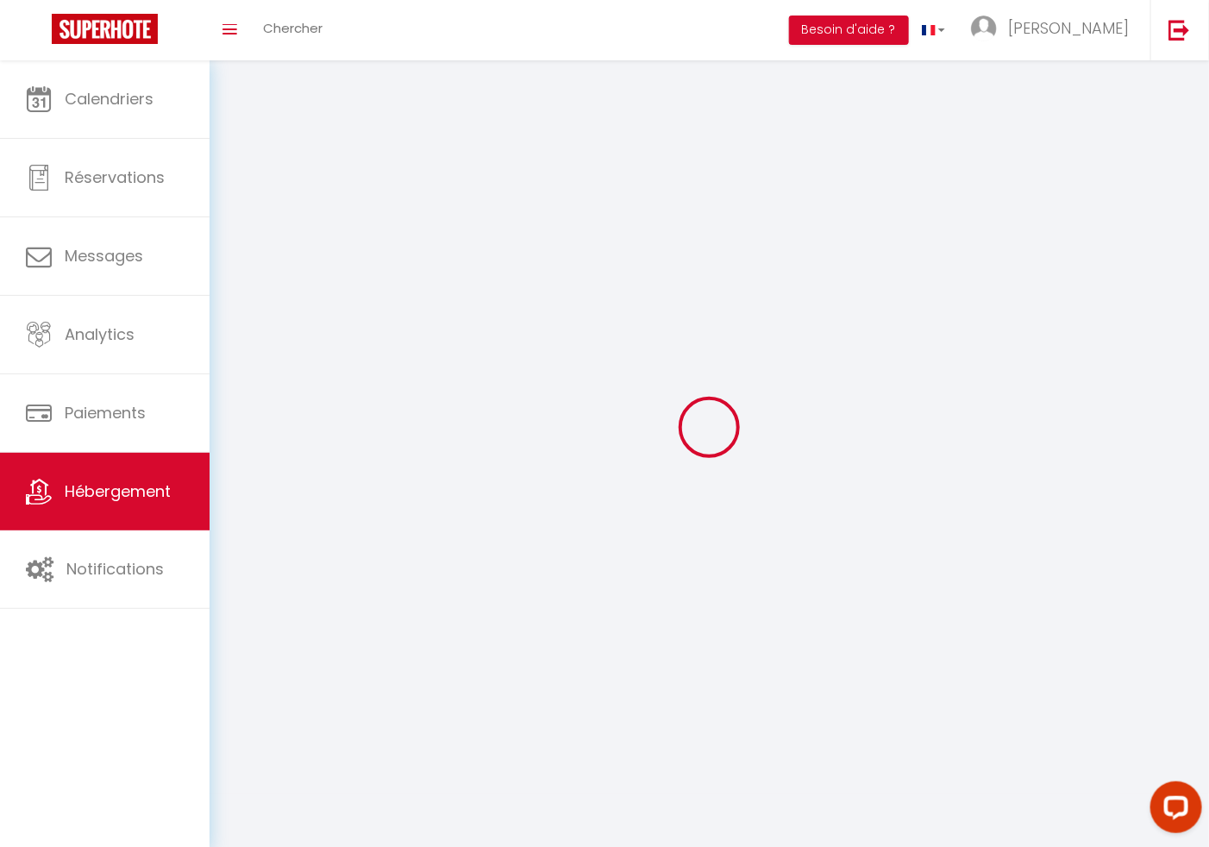
select select
checkbox input "false"
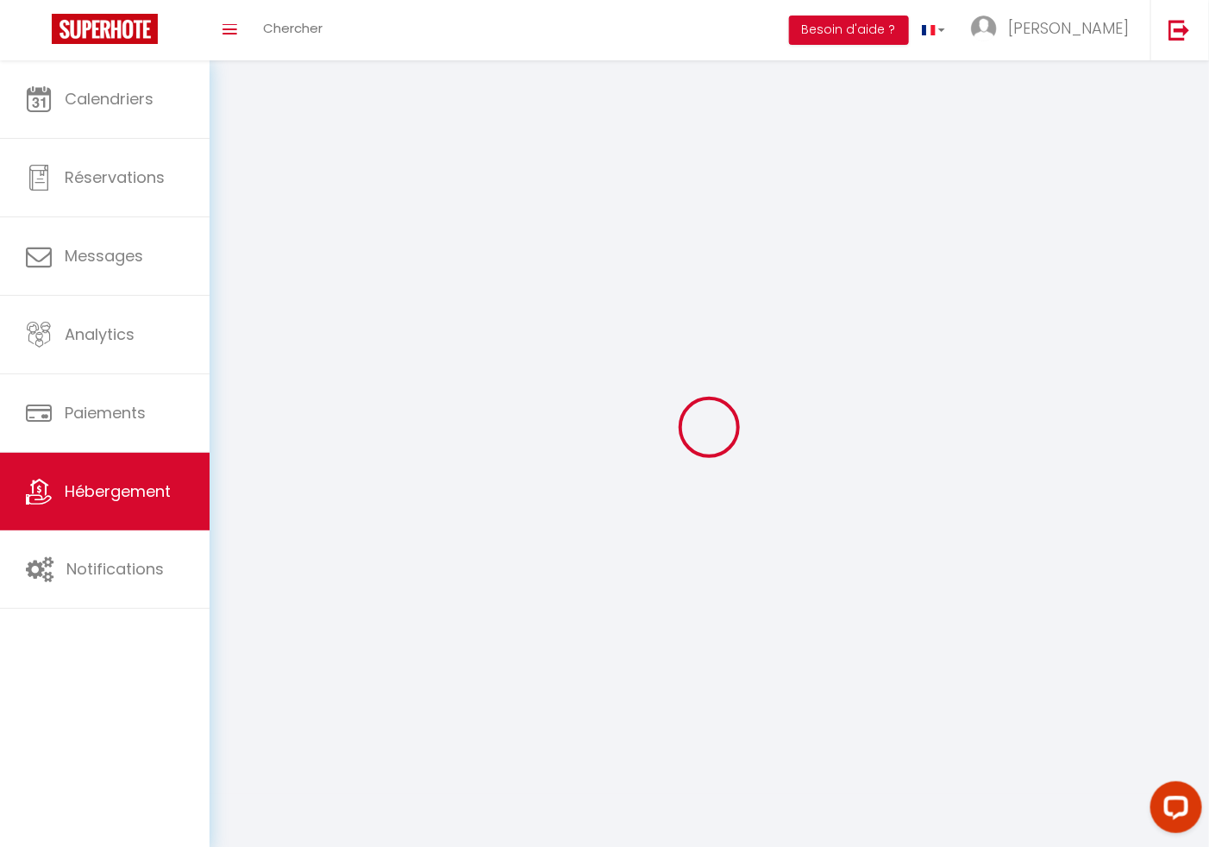
checkbox input "false"
select select
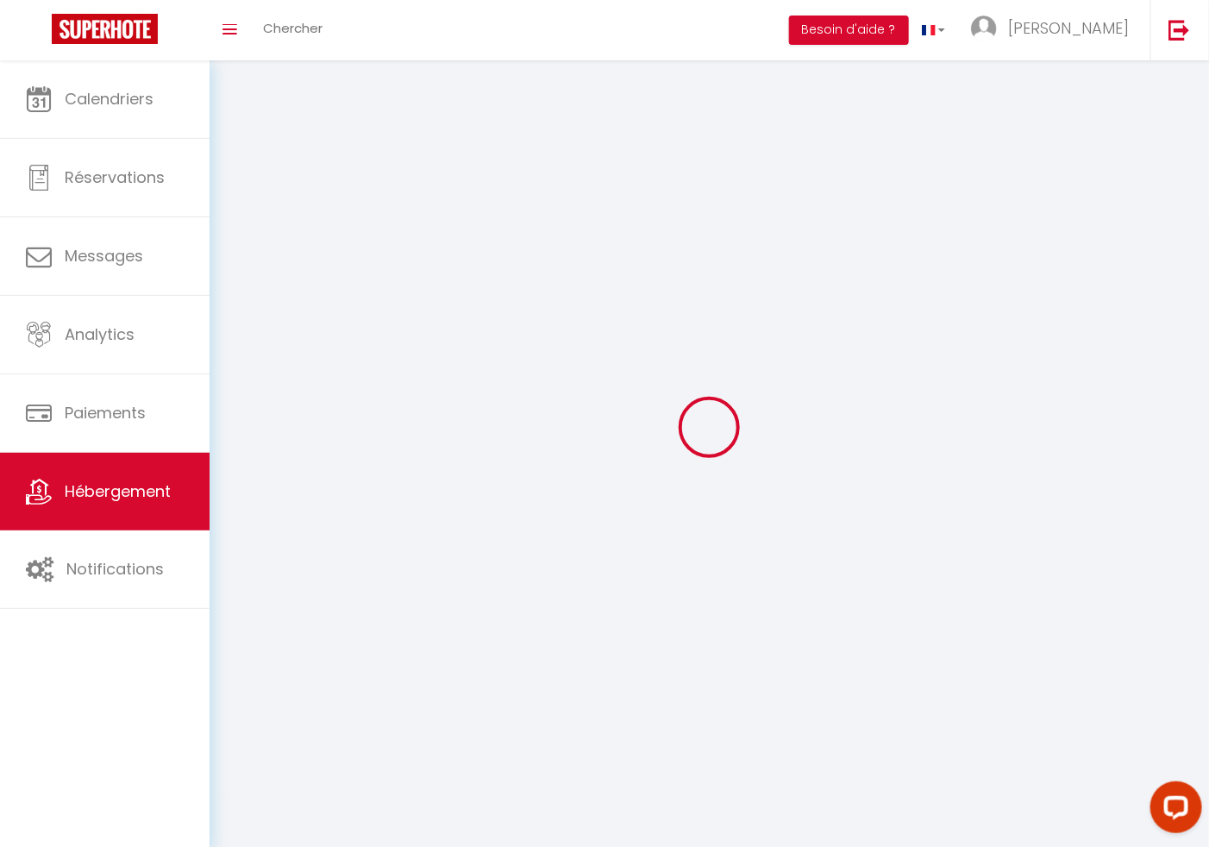
select select
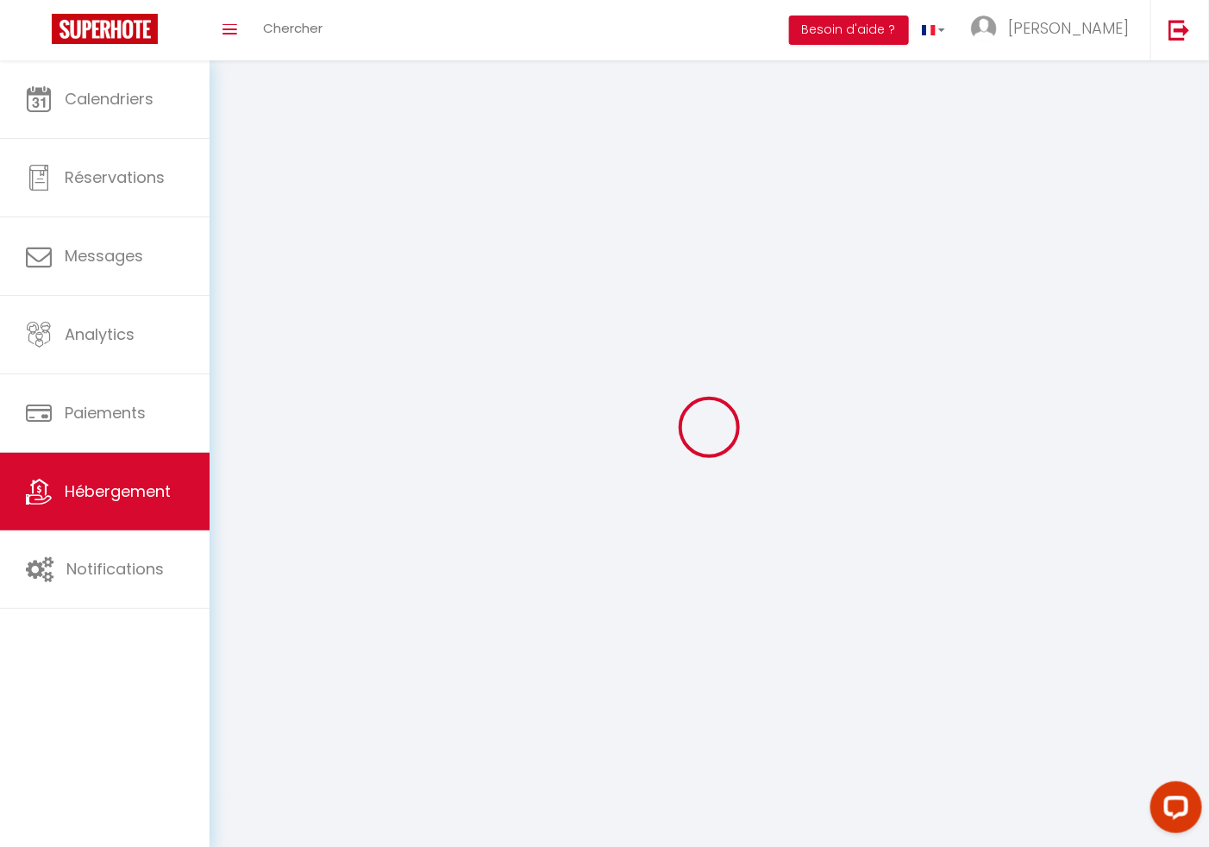
checkbox input "false"
select select
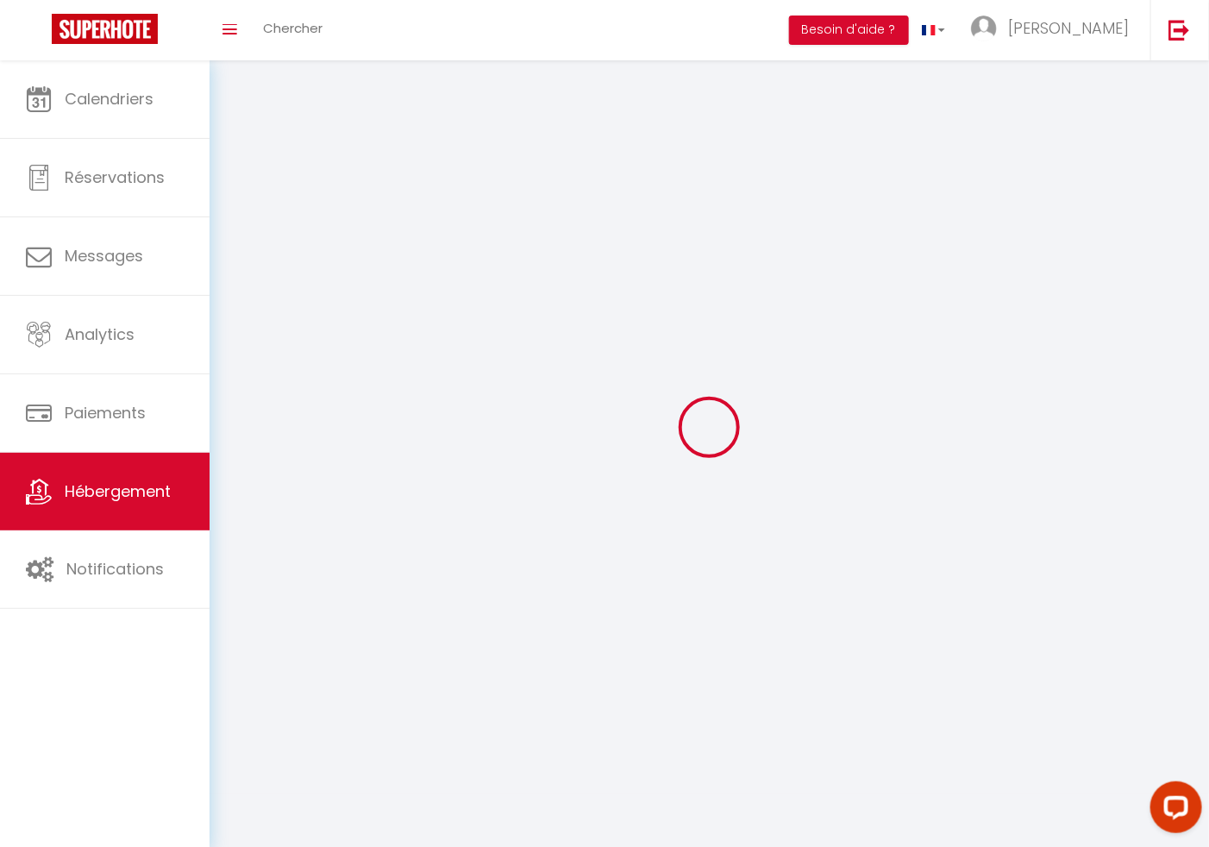
select select
select select "1"
select select
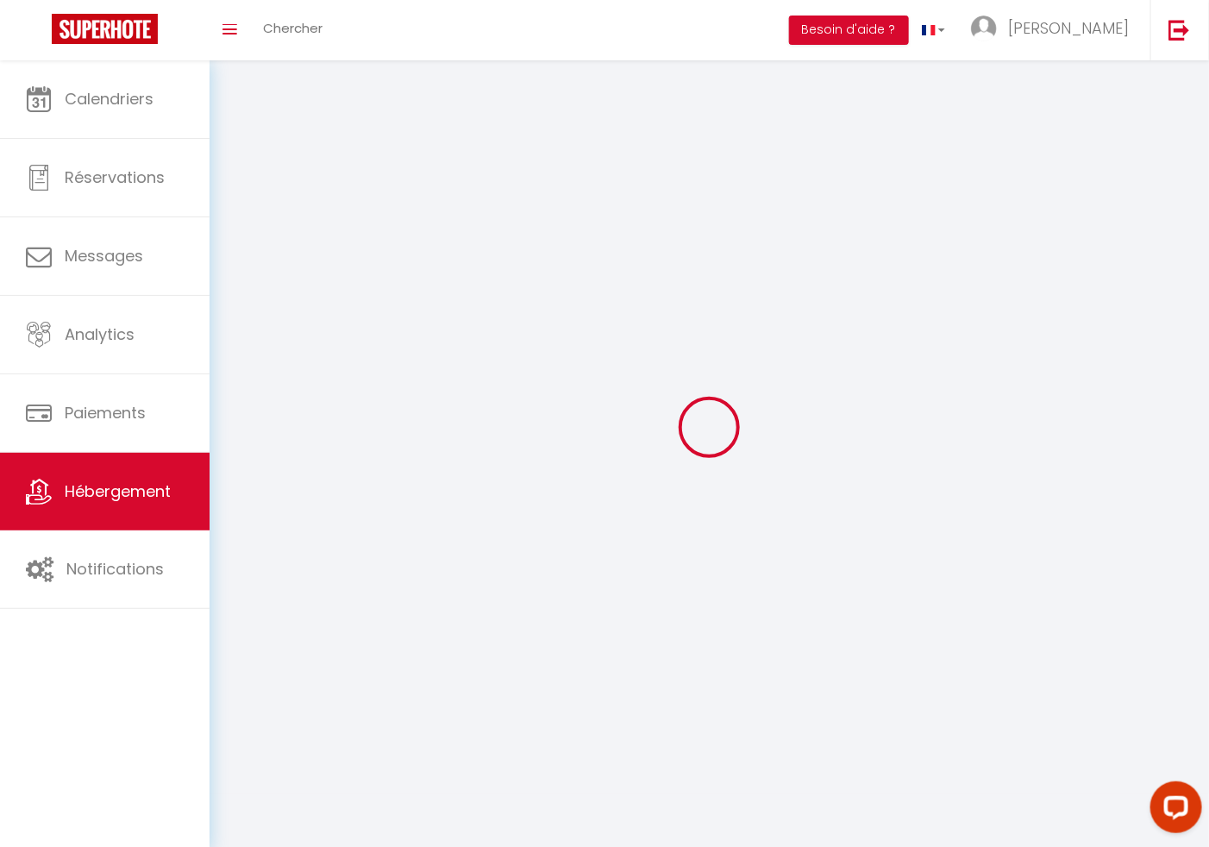
select select
checkbox input "false"
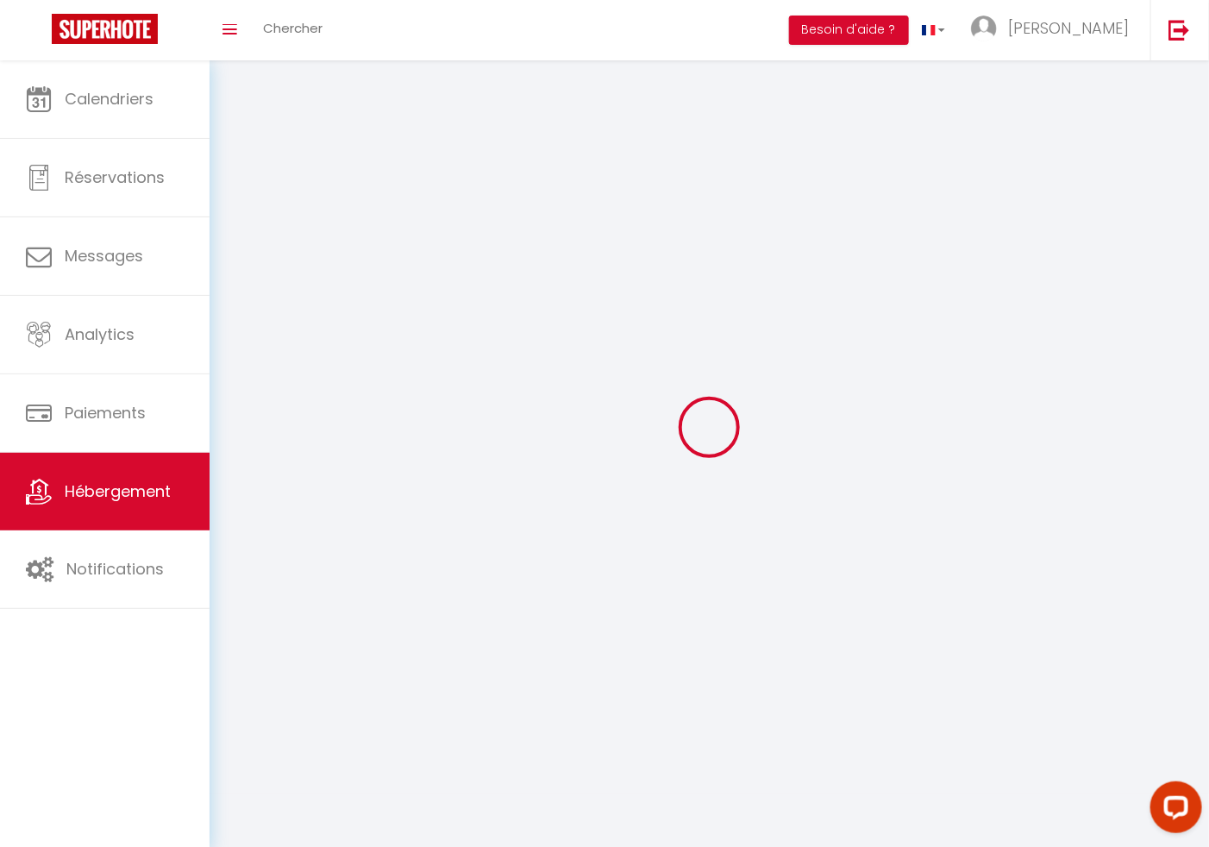
checkbox input "false"
select select
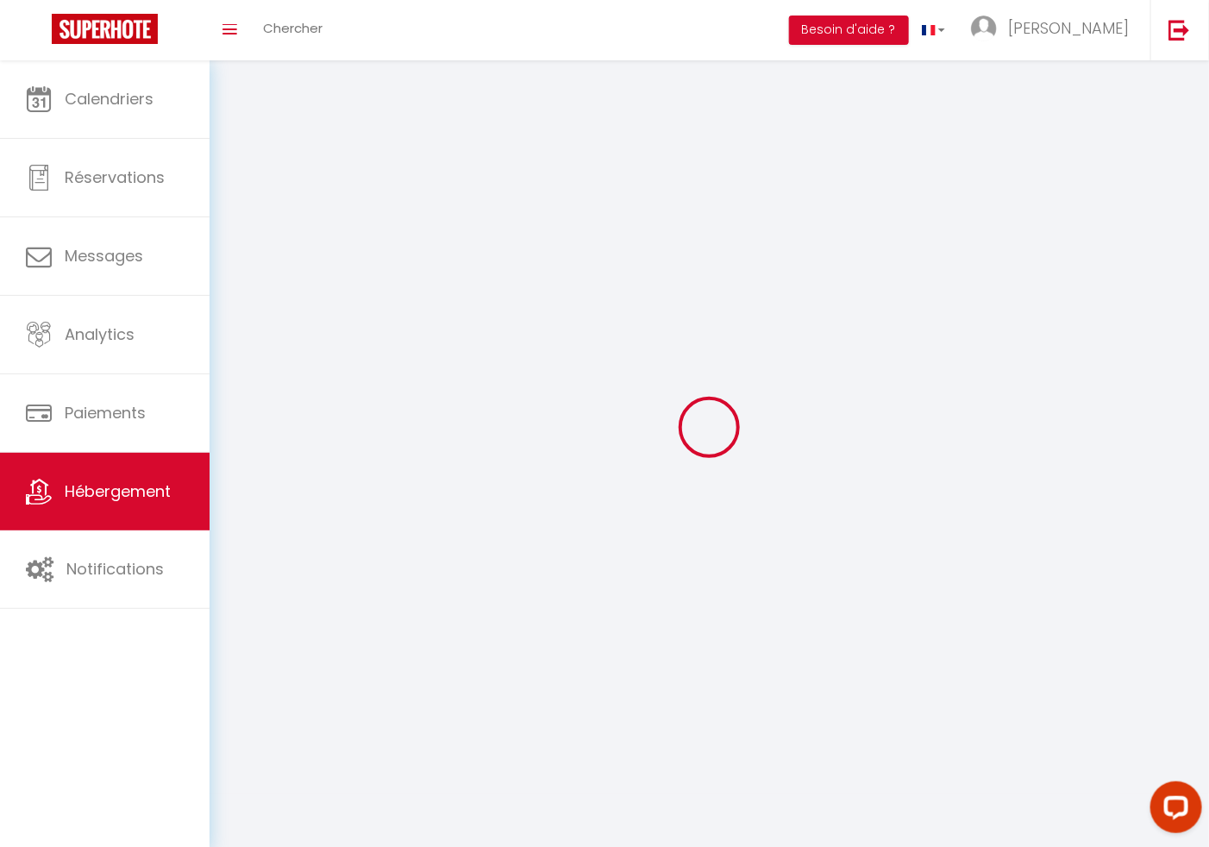
select select "28"
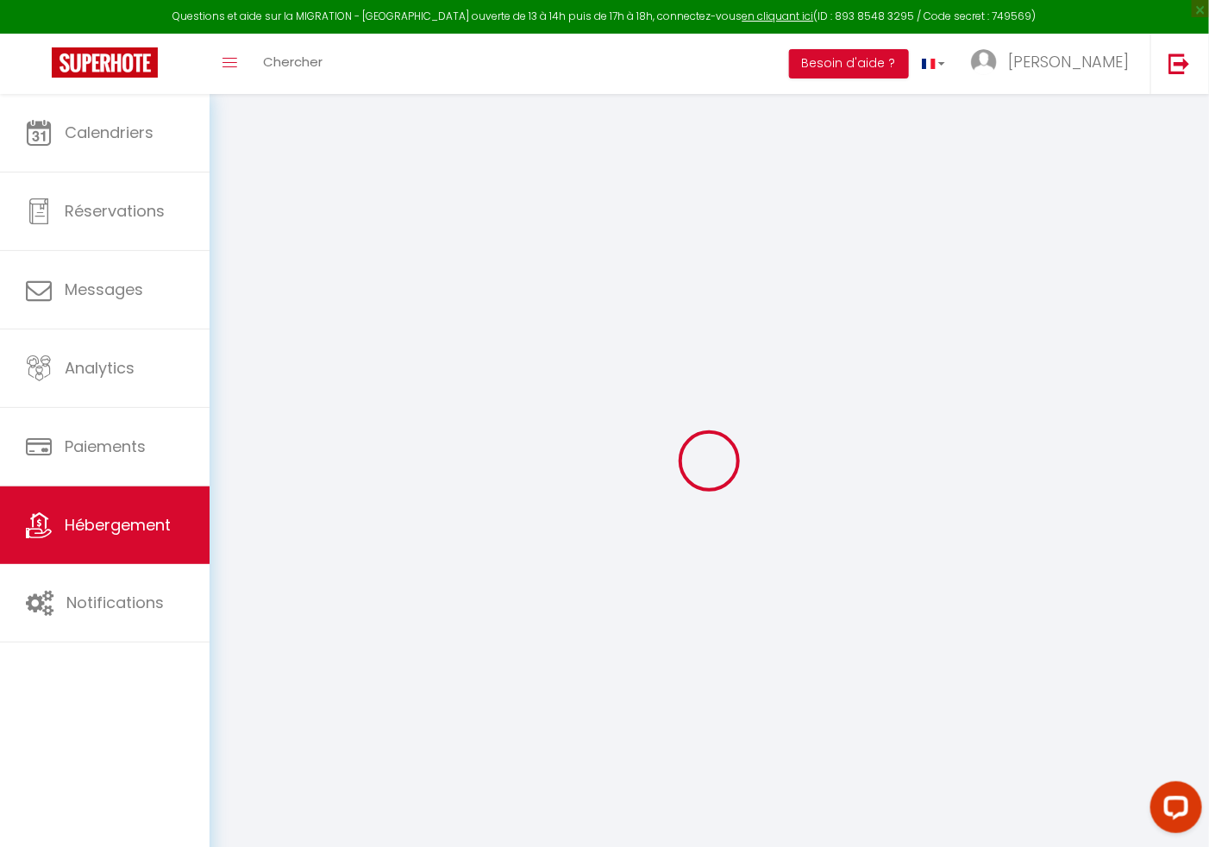
select select
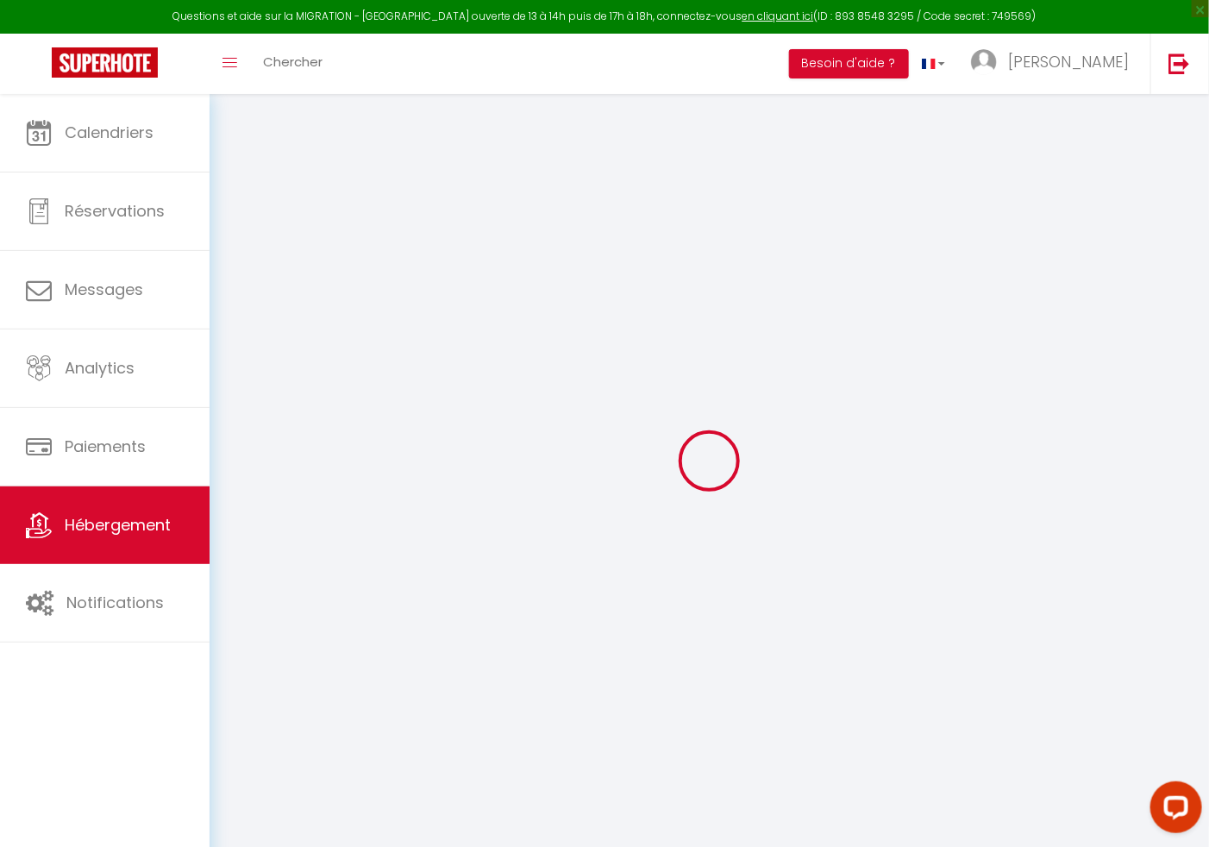
select select
checkbox input "false"
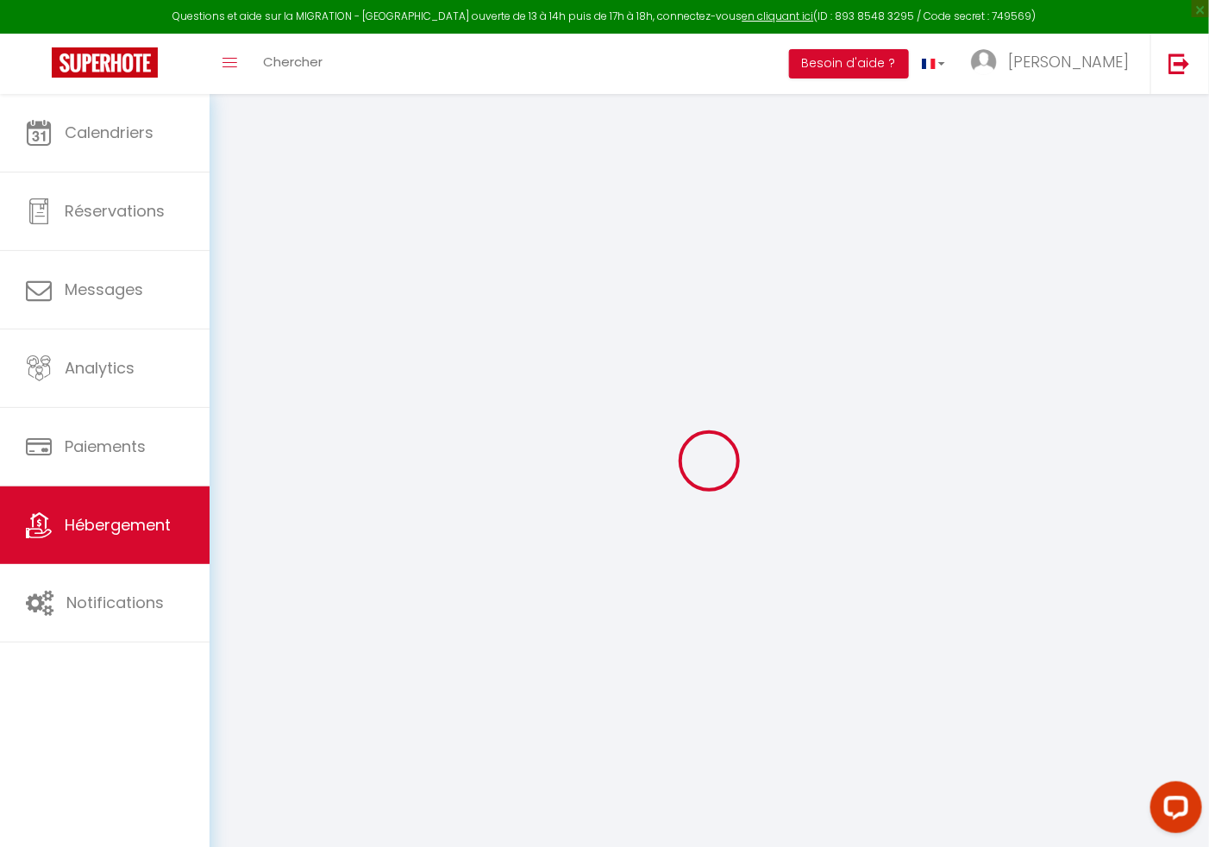
select select
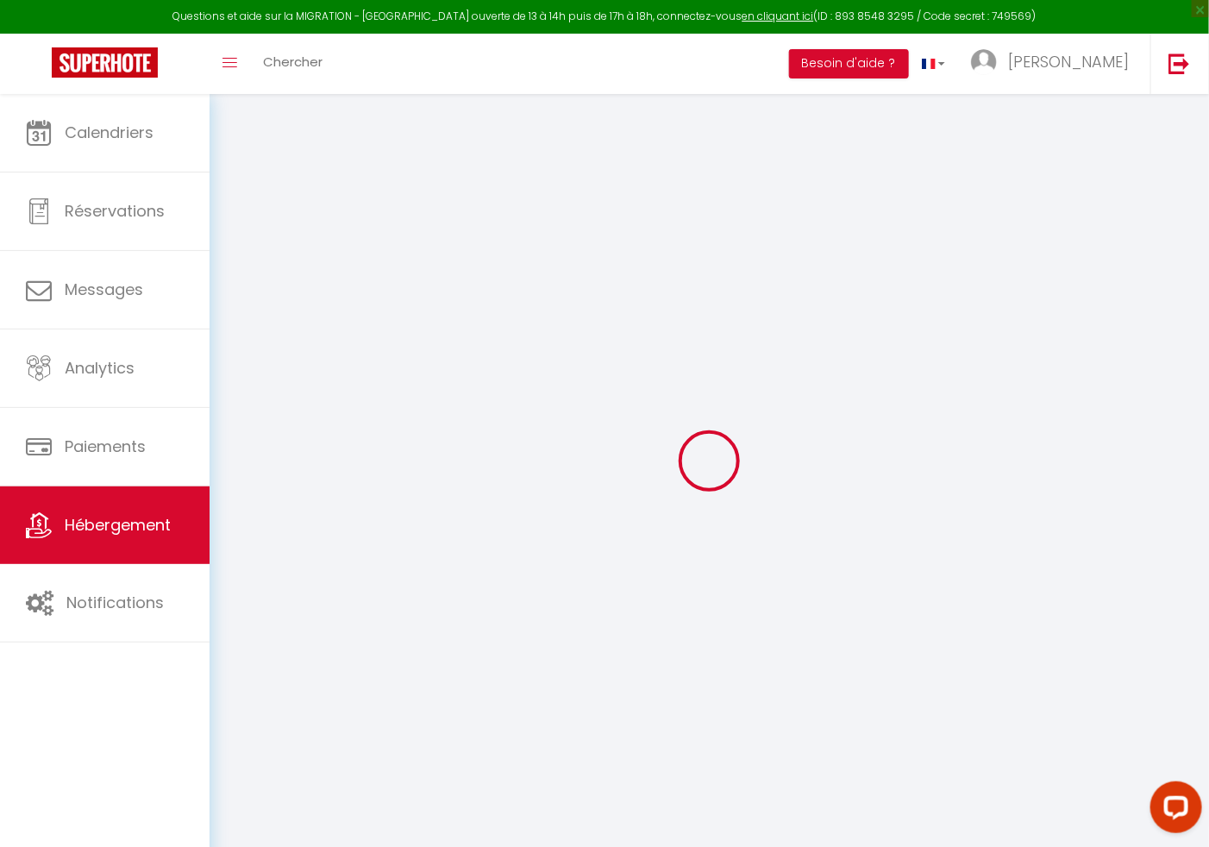
select select
checkbox input "false"
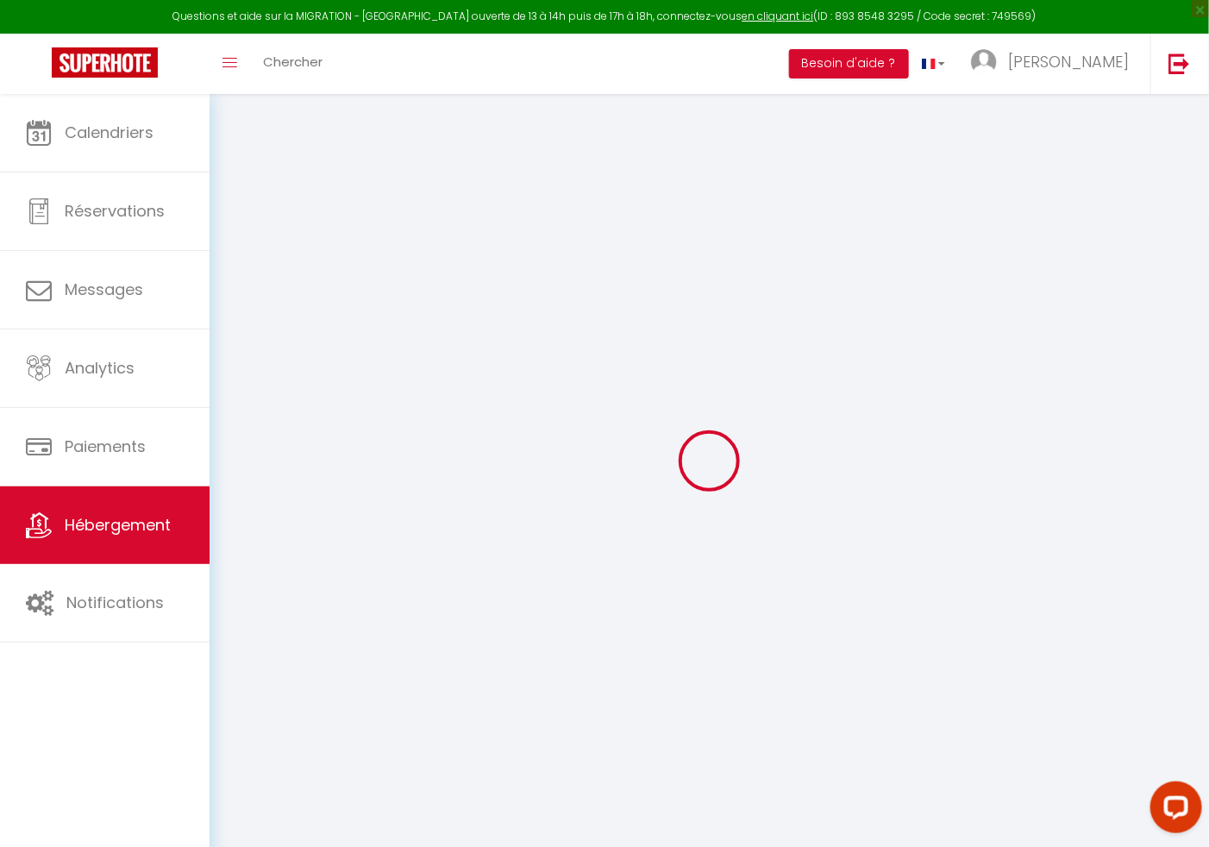
checkbox input "false"
select select
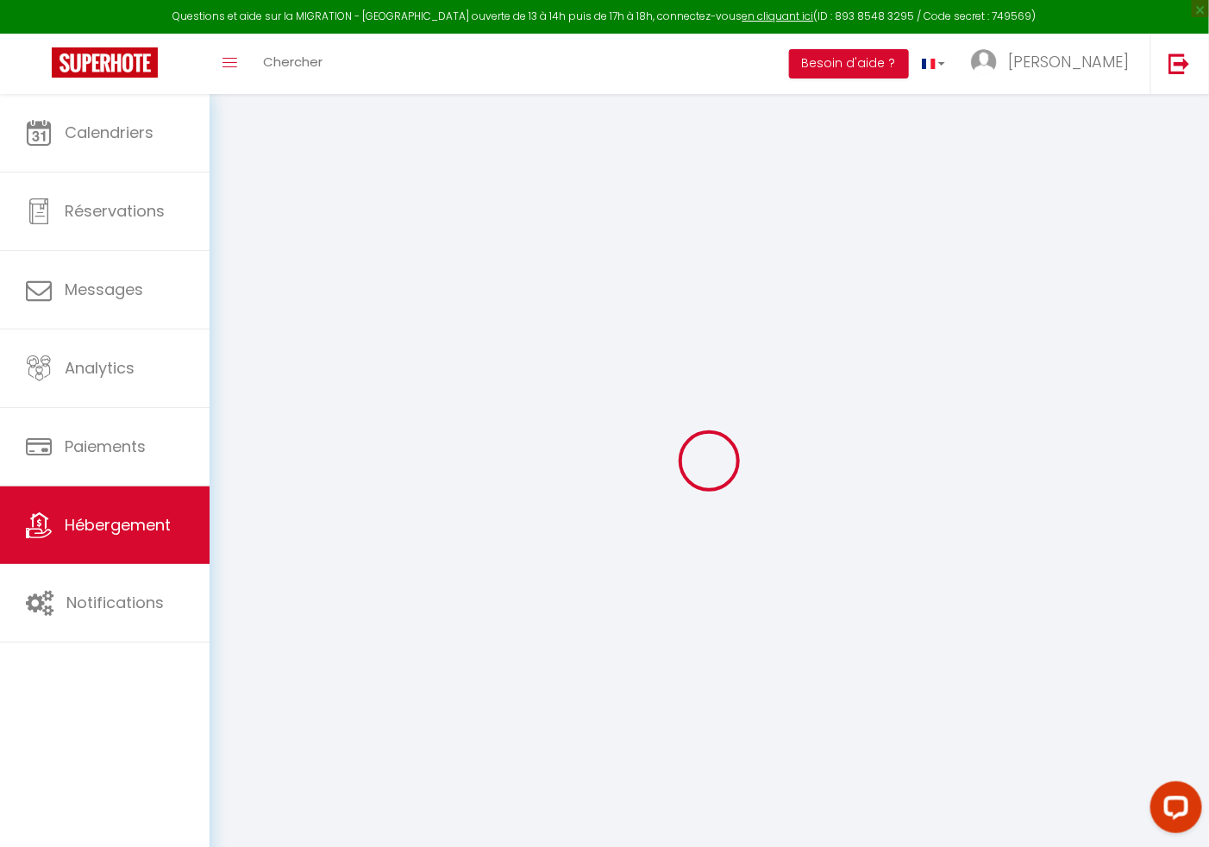
select select
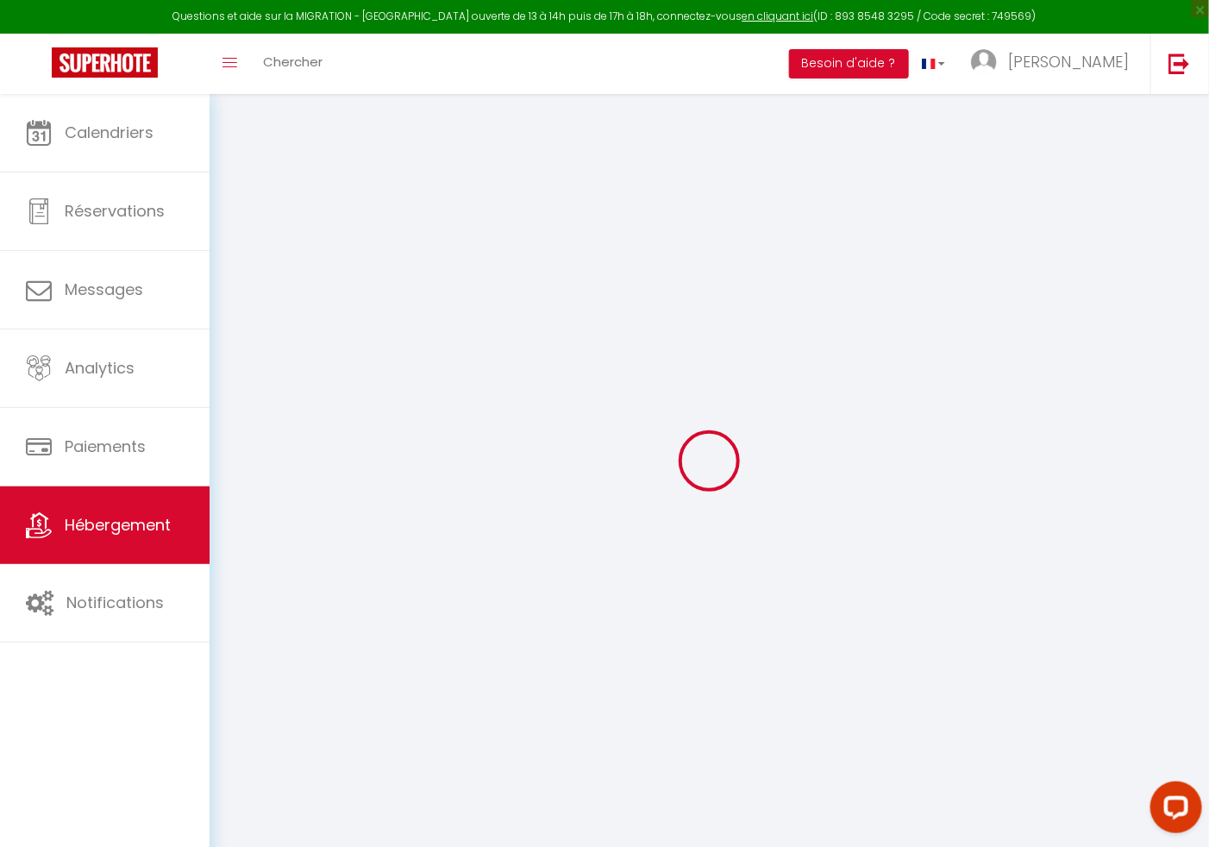
checkbox input "false"
select select
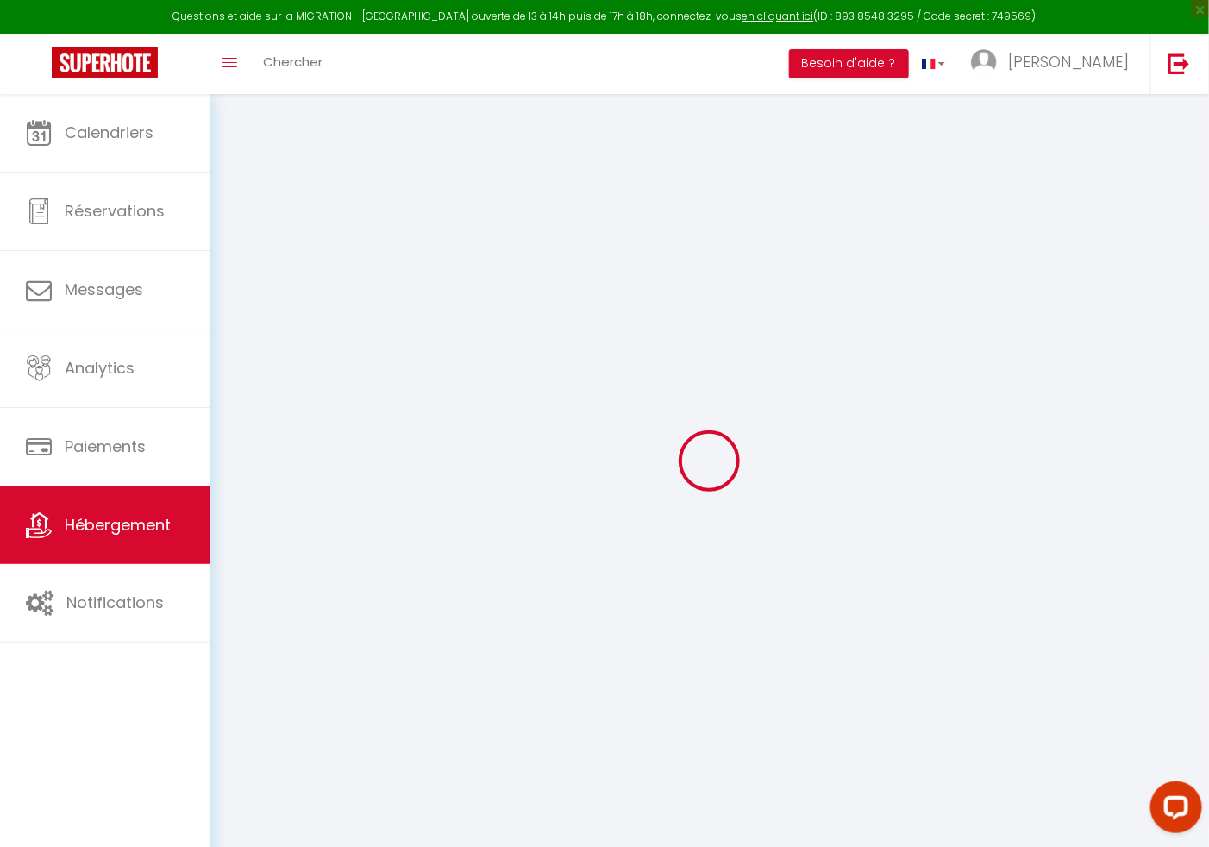
select select
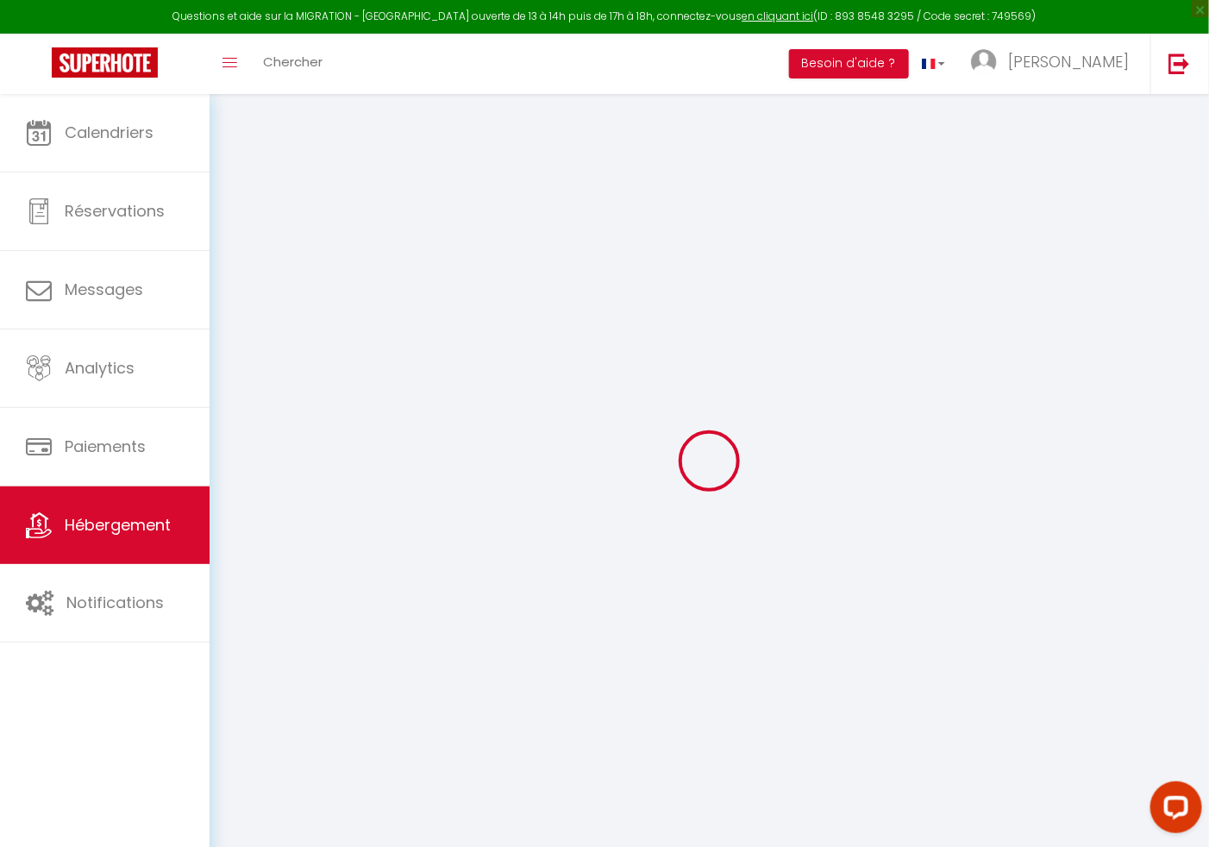
select select
checkbox input "false"
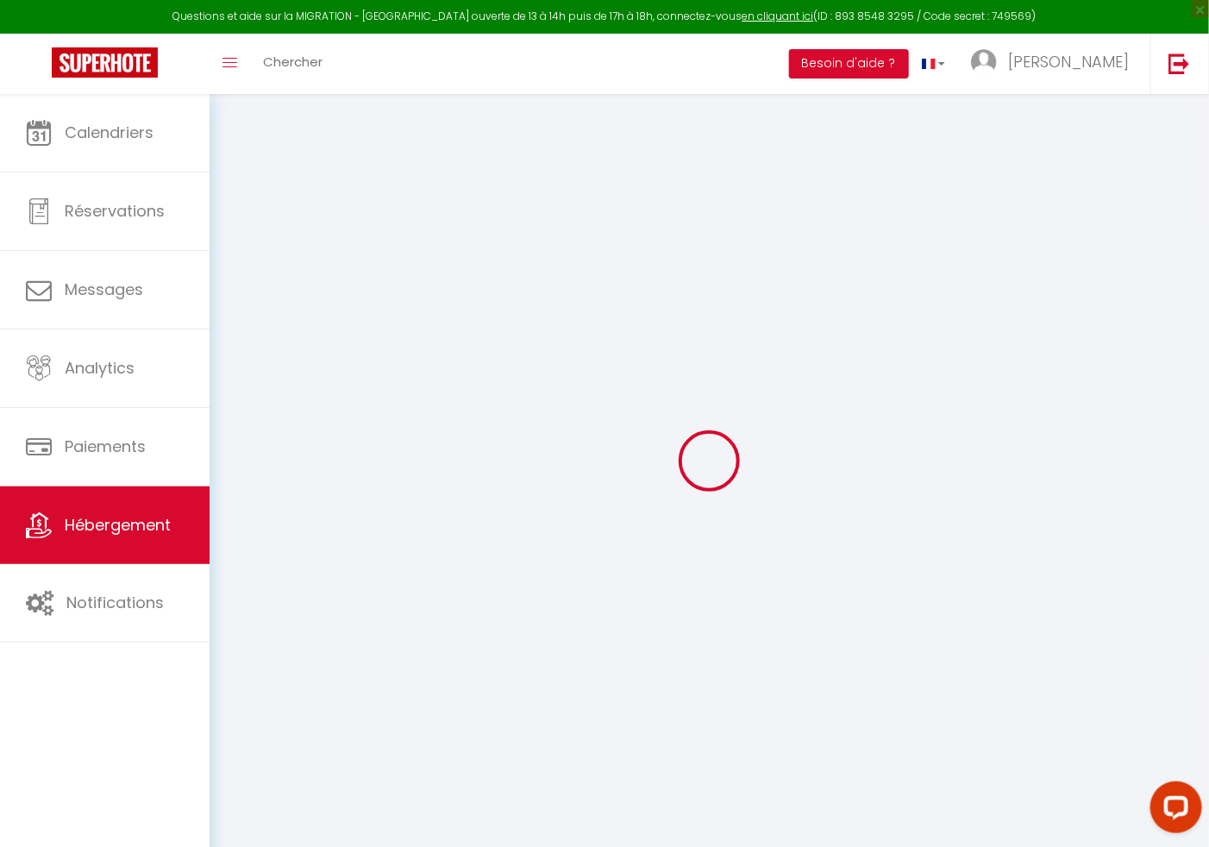
checkbox input "false"
select select
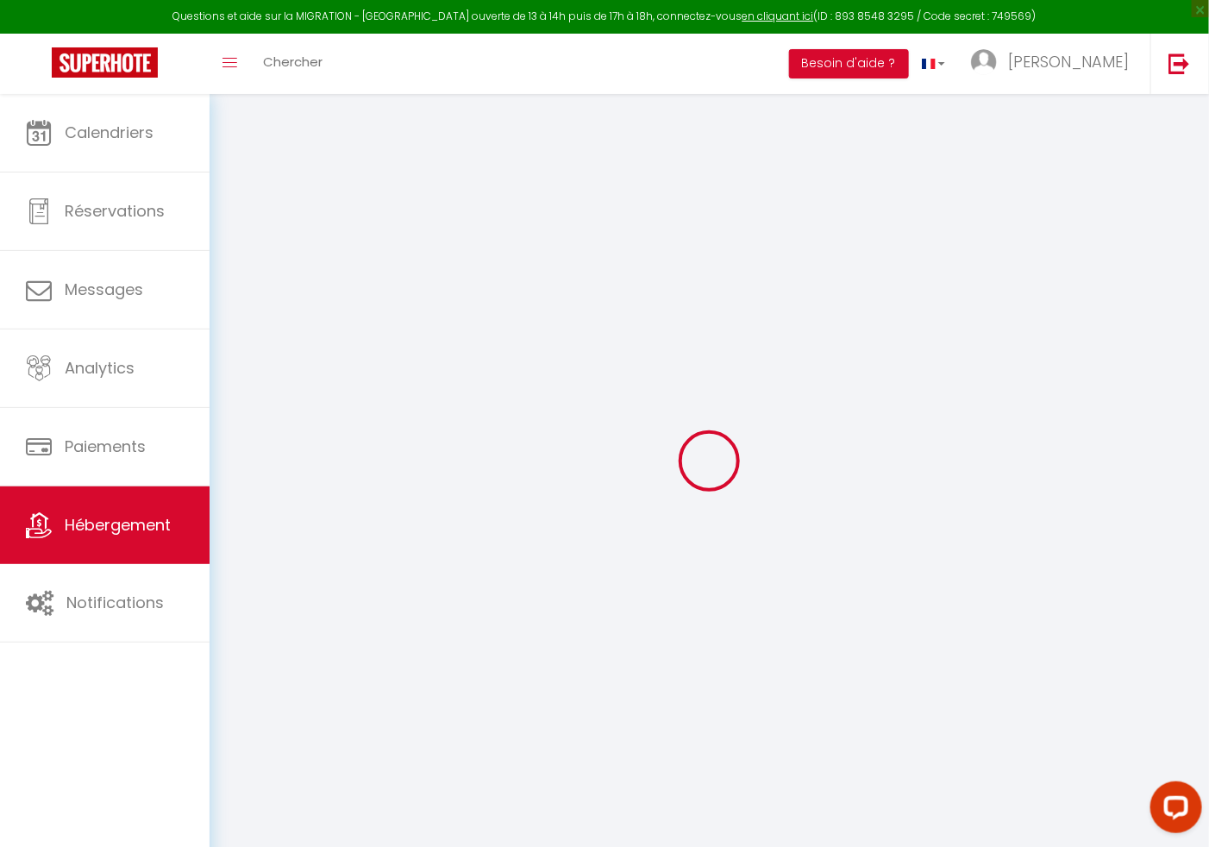
select select
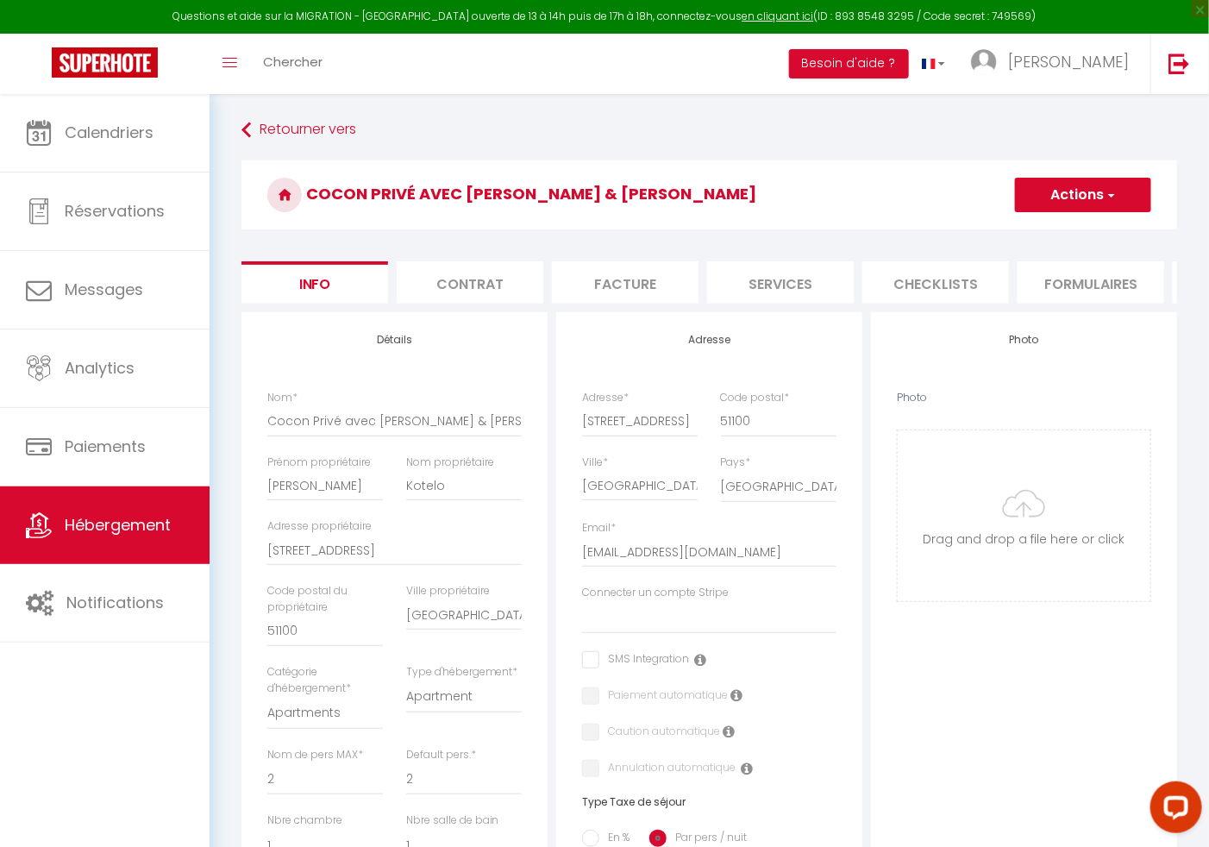
click at [447, 277] on li "Contrat" at bounding box center [470, 282] width 147 height 42
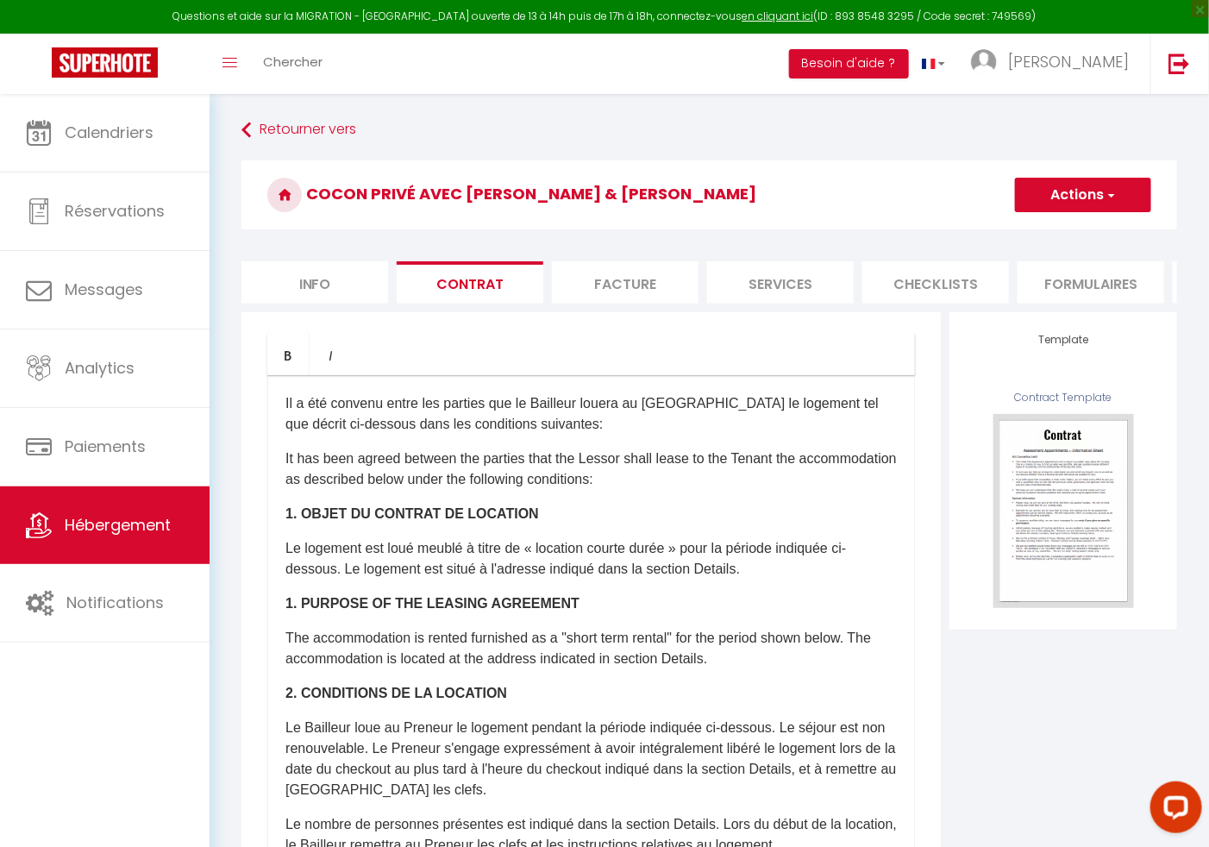
click at [598, 287] on li "Facture" at bounding box center [625, 282] width 147 height 42
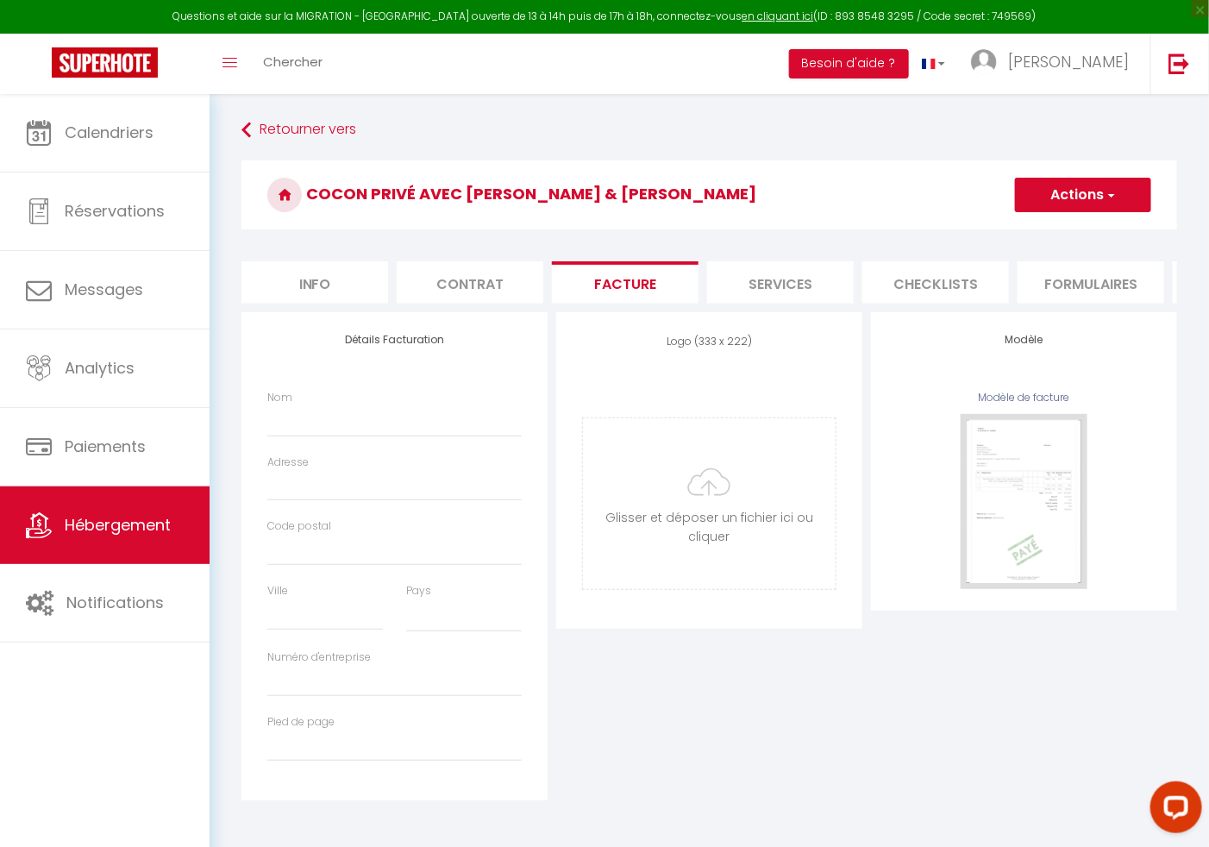
click at [818, 295] on li "Services" at bounding box center [780, 282] width 147 height 42
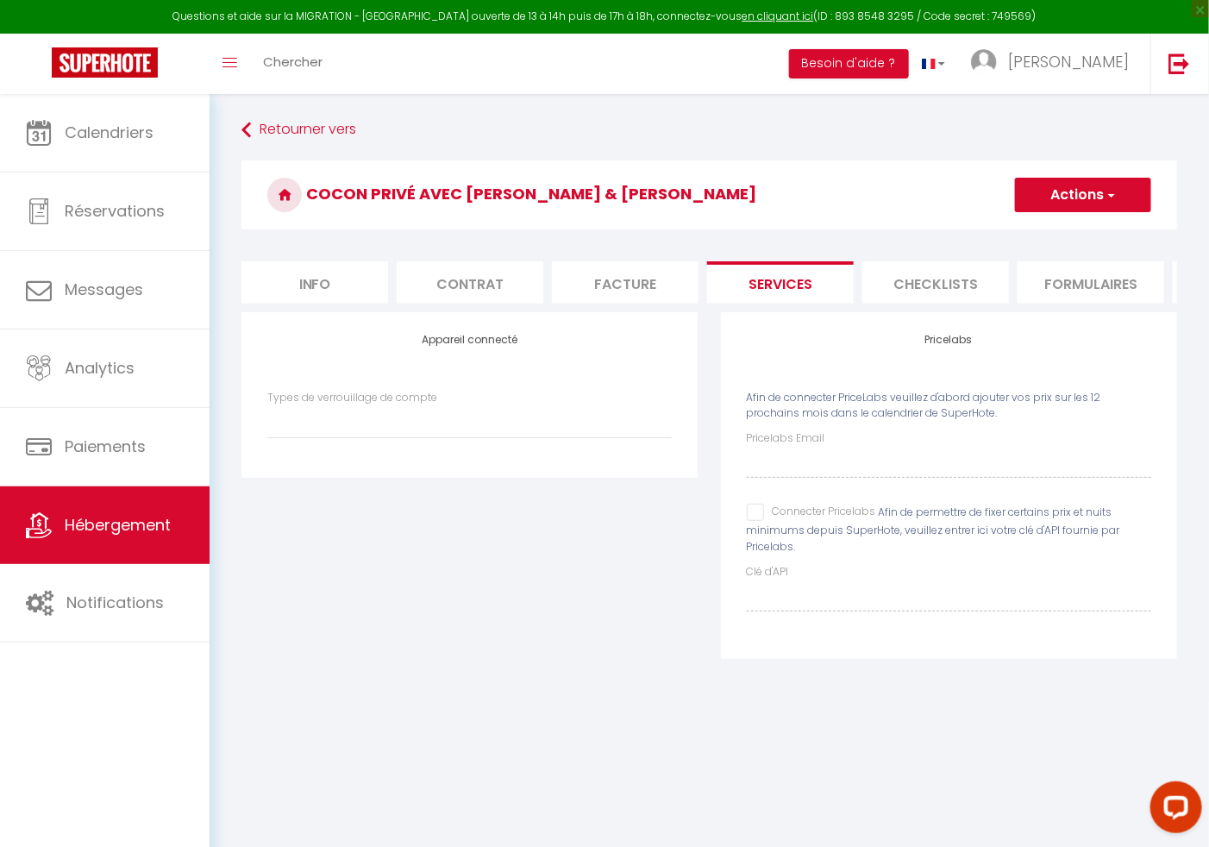
click at [947, 274] on li "Checklists" at bounding box center [935, 282] width 147 height 42
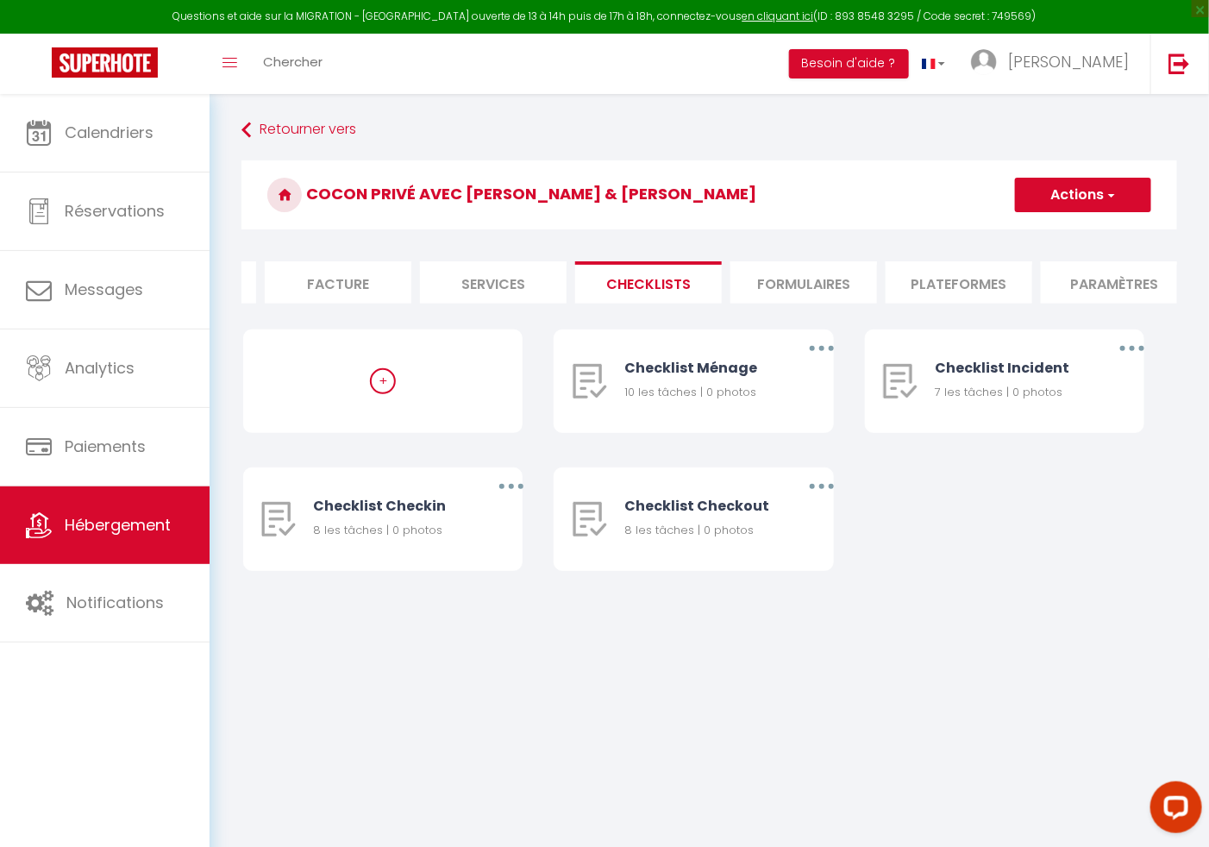
scroll to position [0, 310]
click at [1060, 288] on li "Paramètres" at bounding box center [1090, 282] width 147 height 42
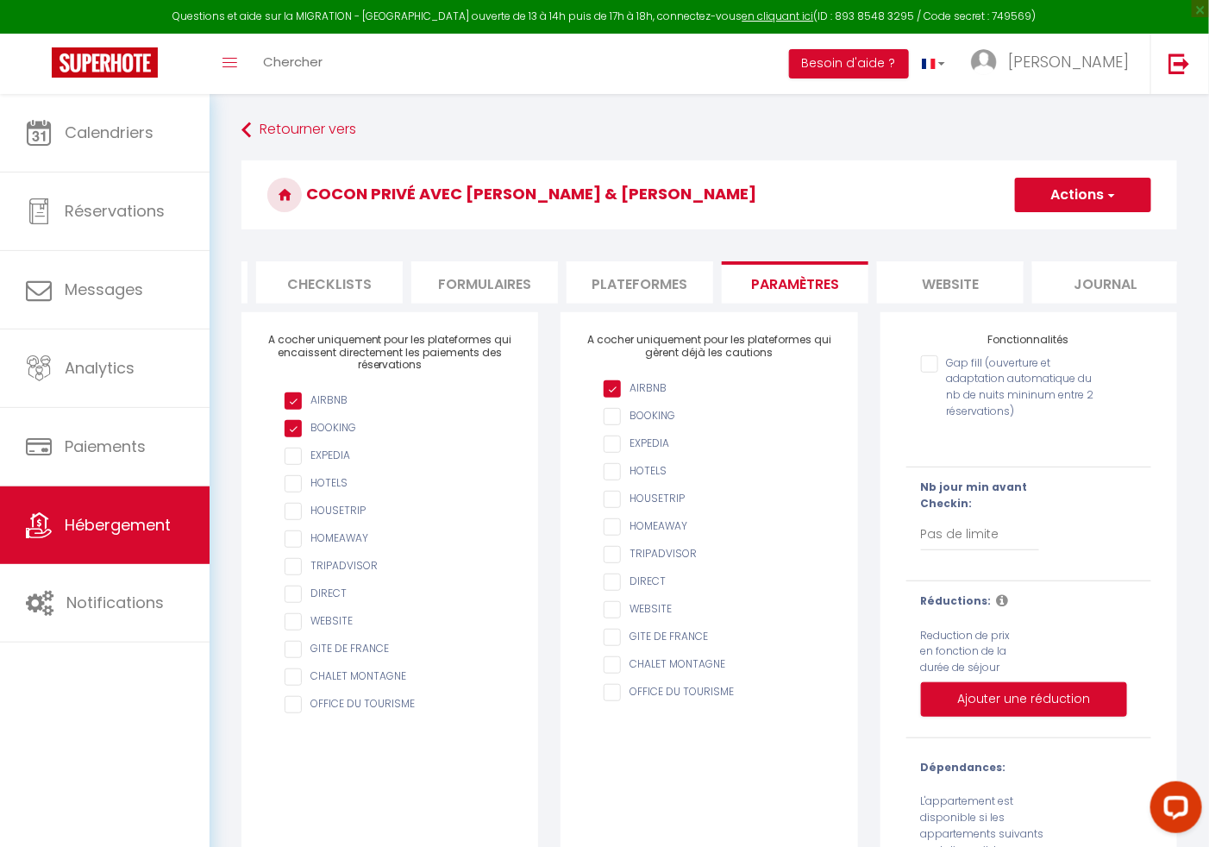
scroll to position [0, 616]
click at [1063, 288] on li "Journal" at bounding box center [1095, 282] width 147 height 42
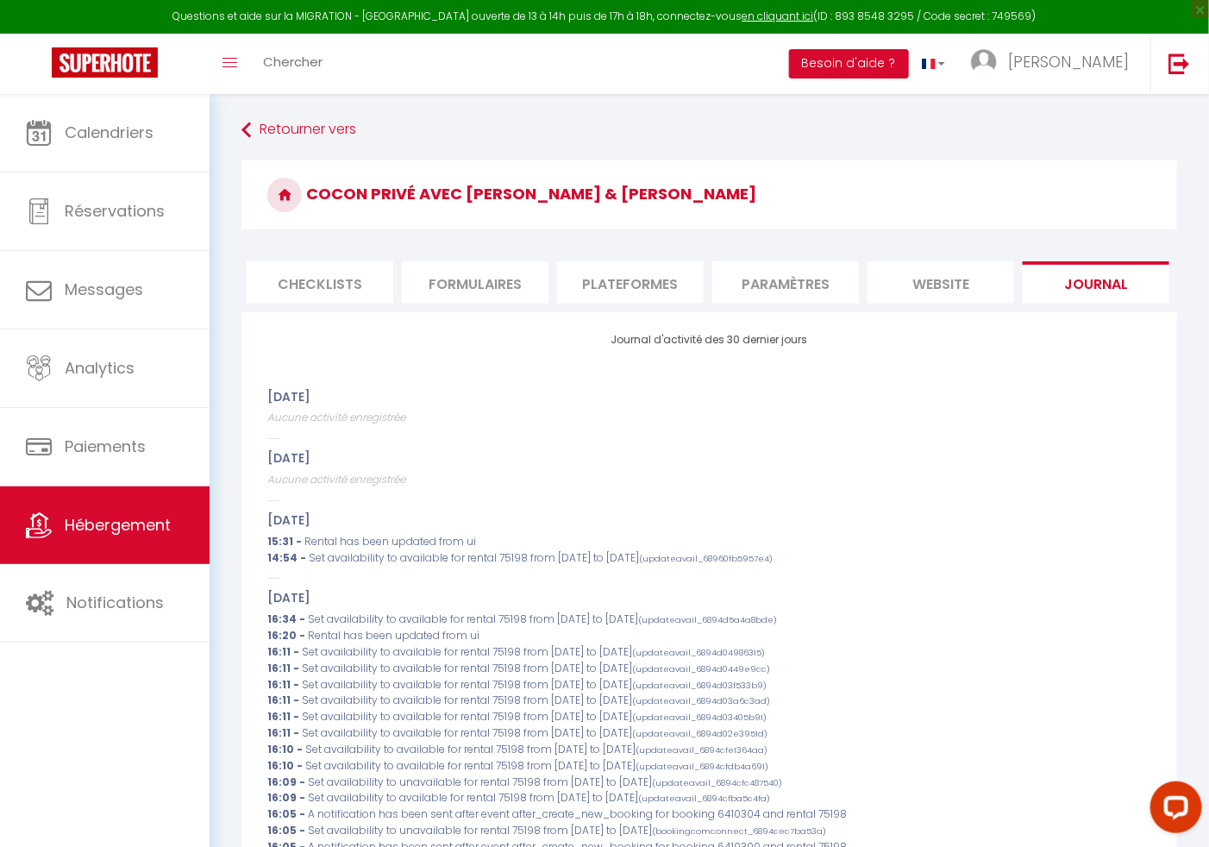
click at [303, 278] on li "Checklists" at bounding box center [320, 282] width 147 height 42
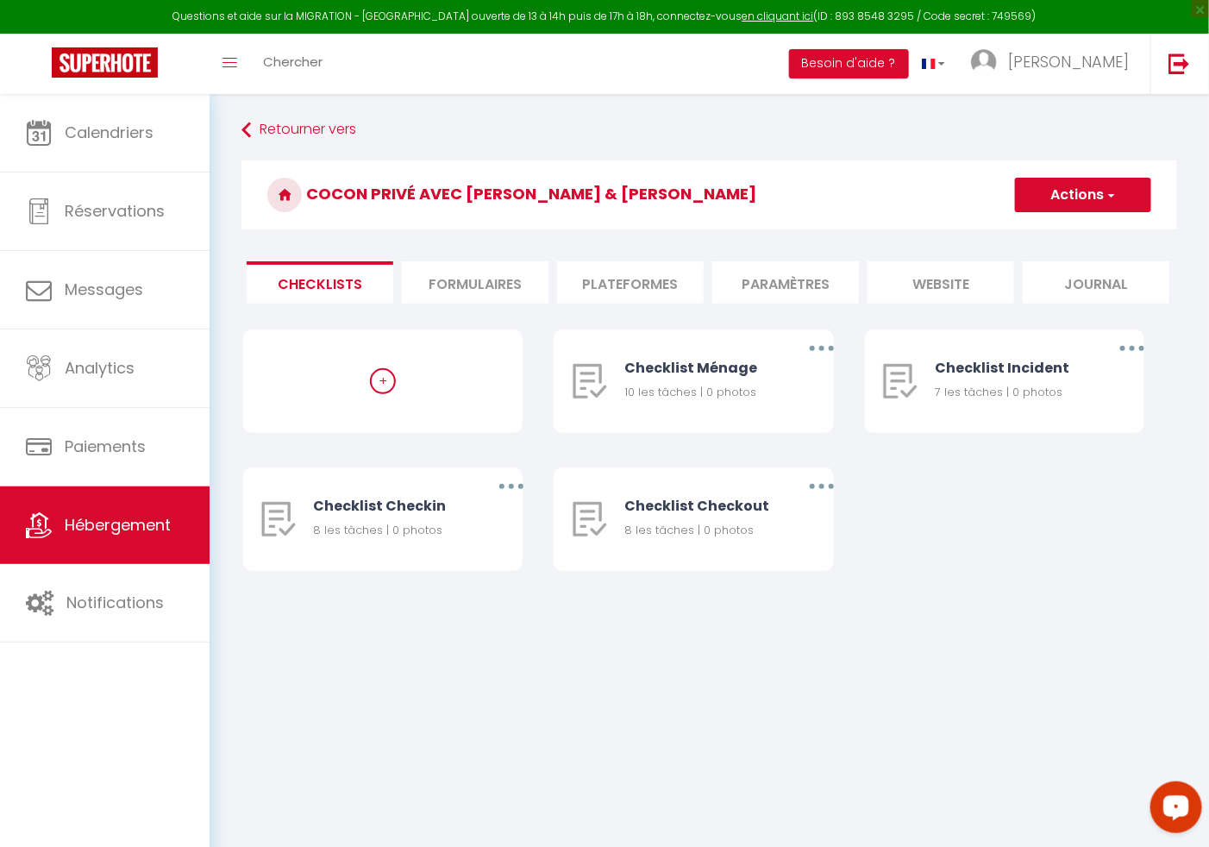
click at [1187, 810] on div "Open LiveChat chat widget" at bounding box center [1174, 805] width 29 height 29
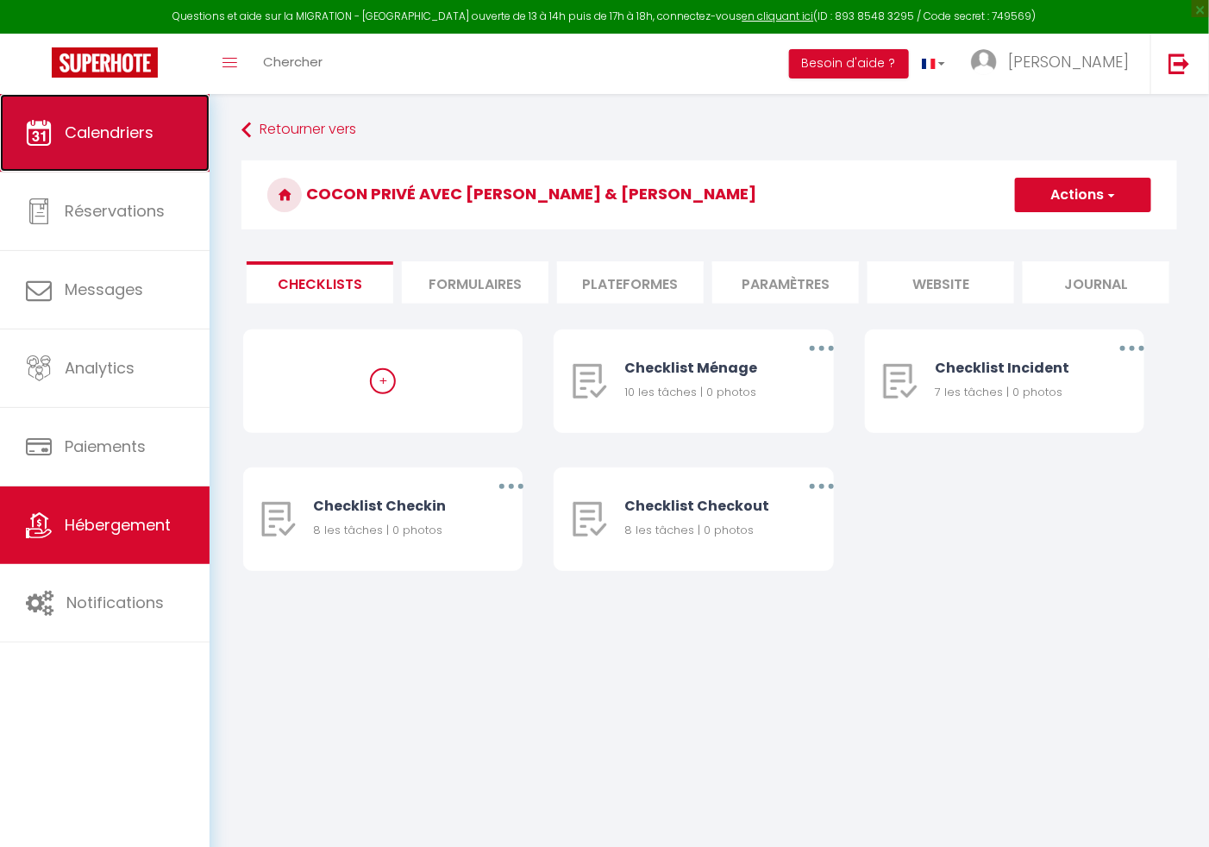
click at [122, 138] on span "Calendriers" at bounding box center [109, 133] width 89 height 22
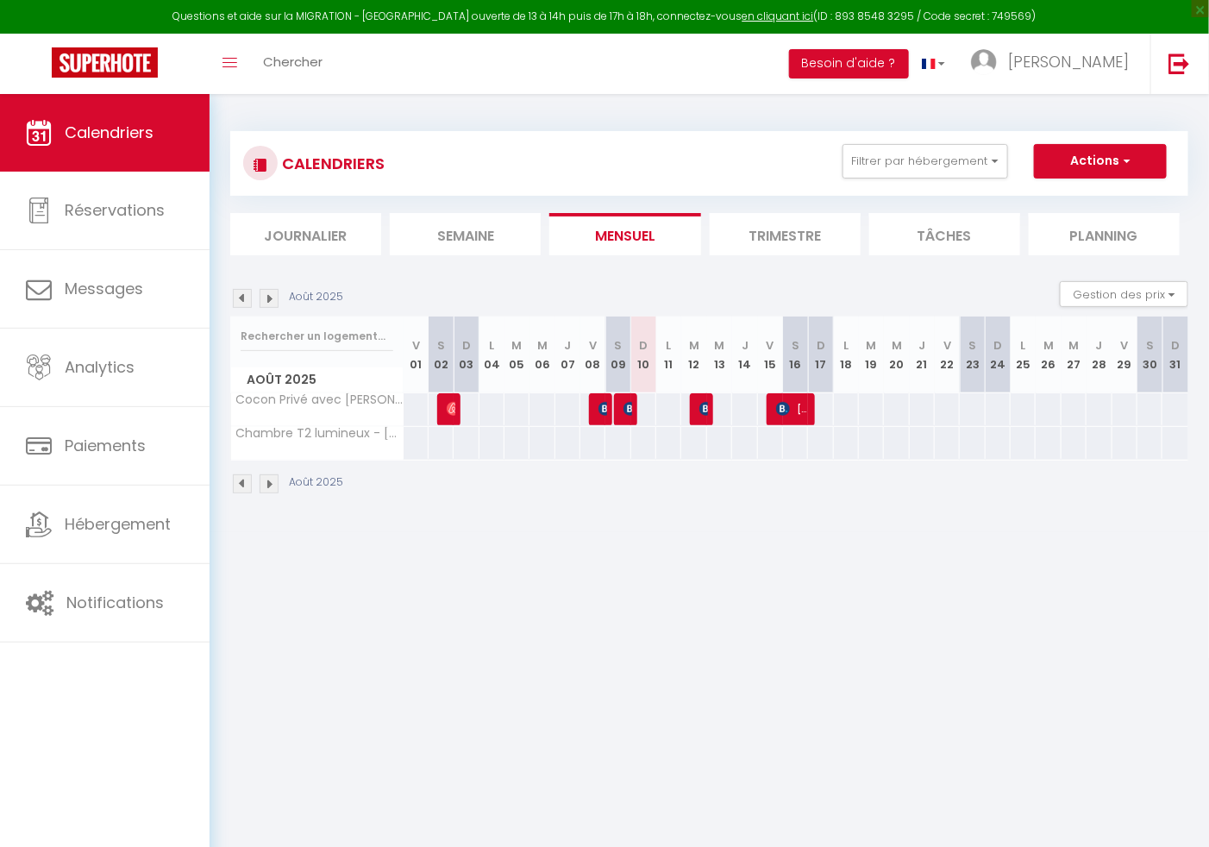
click at [640, 494] on div "Août 2025" at bounding box center [709, 485] width 958 height 51
click at [596, 619] on body "Questions et aide sur la MIGRATION - [GEOGRAPHIC_DATA] ouverte de 13 à 14h puis…" at bounding box center [604, 517] width 1209 height 847
click at [472, 409] on div at bounding box center [466, 409] width 26 height 32
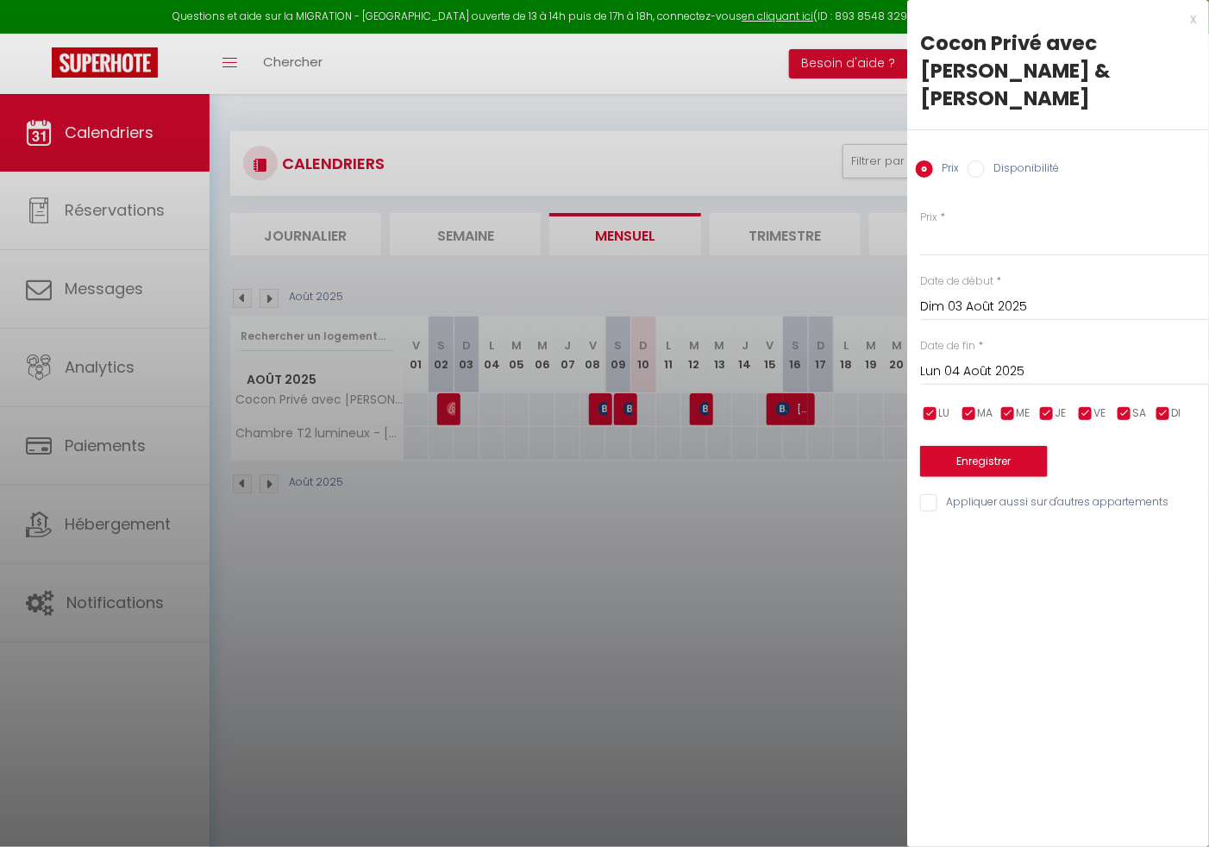
click at [1032, 160] on label "Disponibilité" at bounding box center [1022, 169] width 74 height 19
click at [985, 160] on input "Disponibilité" at bounding box center [975, 168] width 17 height 17
click at [984, 362] on input "Lun 04 Août 2025" at bounding box center [1064, 373] width 289 height 22
click at [846, 538] on div at bounding box center [604, 423] width 1209 height 847
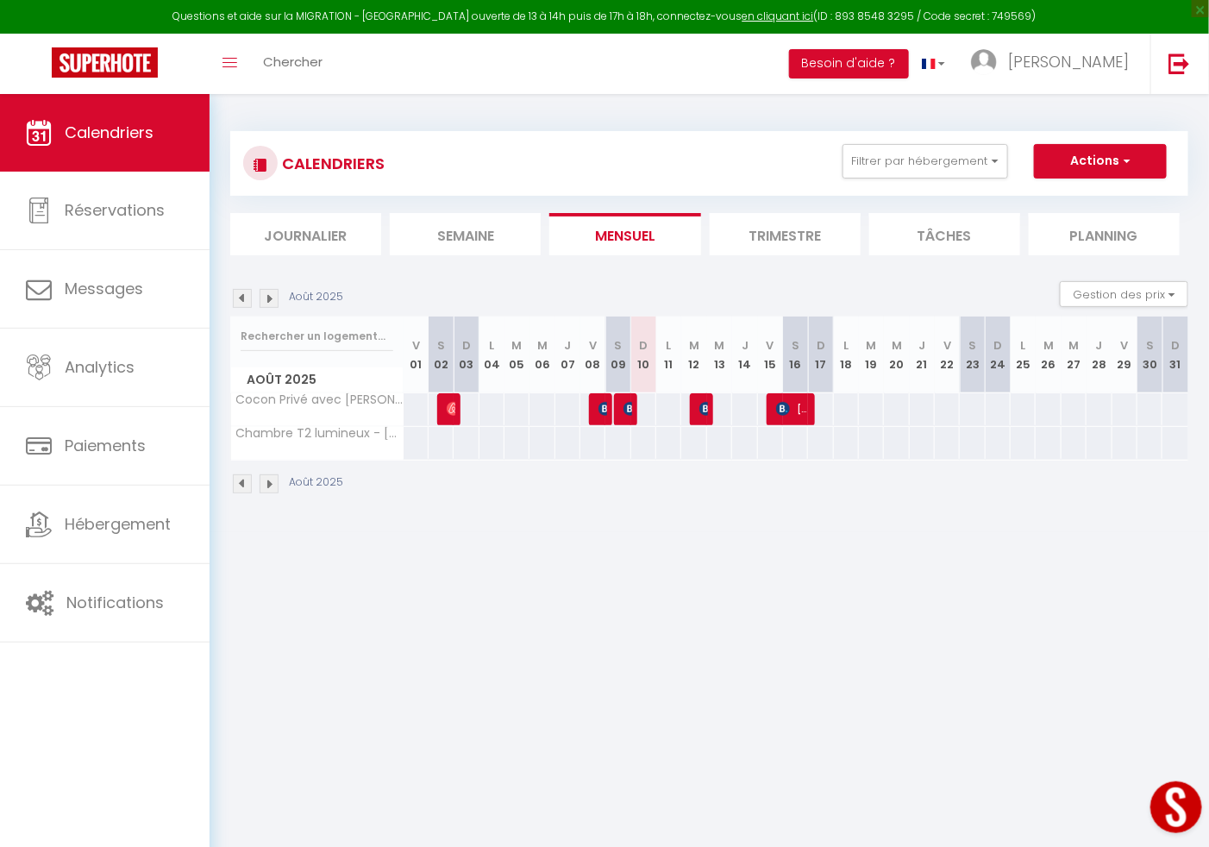
click at [825, 411] on div at bounding box center [820, 409] width 26 height 32
click at [0, 0] on div at bounding box center [0, 0] width 0 height 0
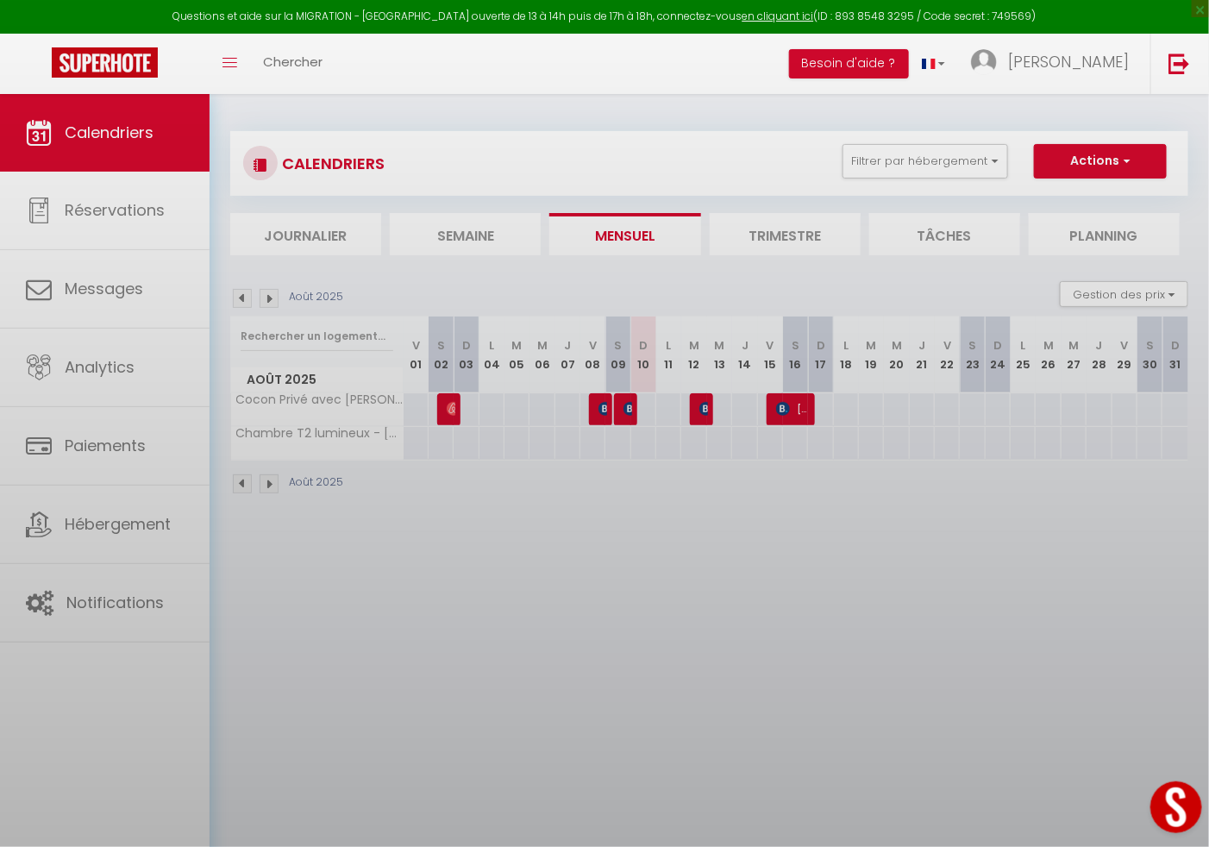
click at [825, 411] on div at bounding box center [604, 423] width 1209 height 847
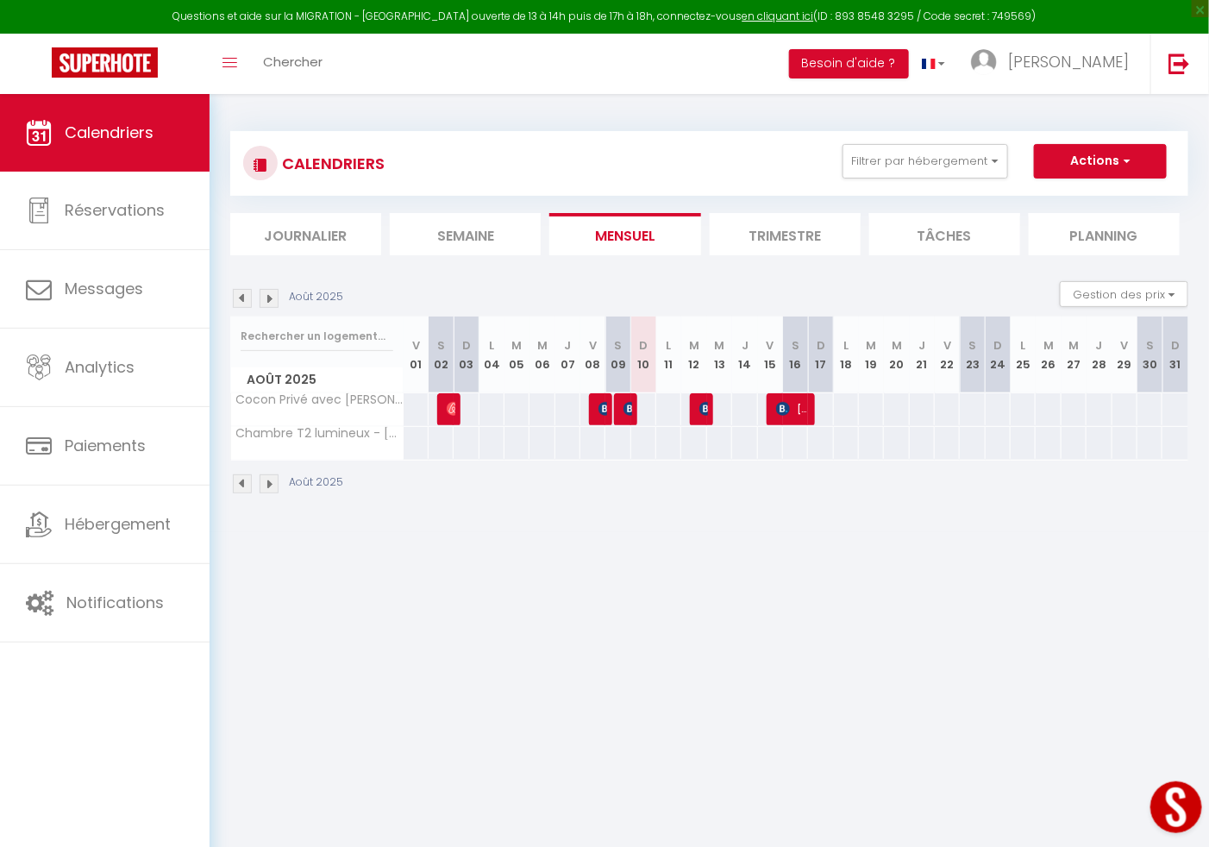
click at [825, 411] on div at bounding box center [820, 409] width 26 height 32
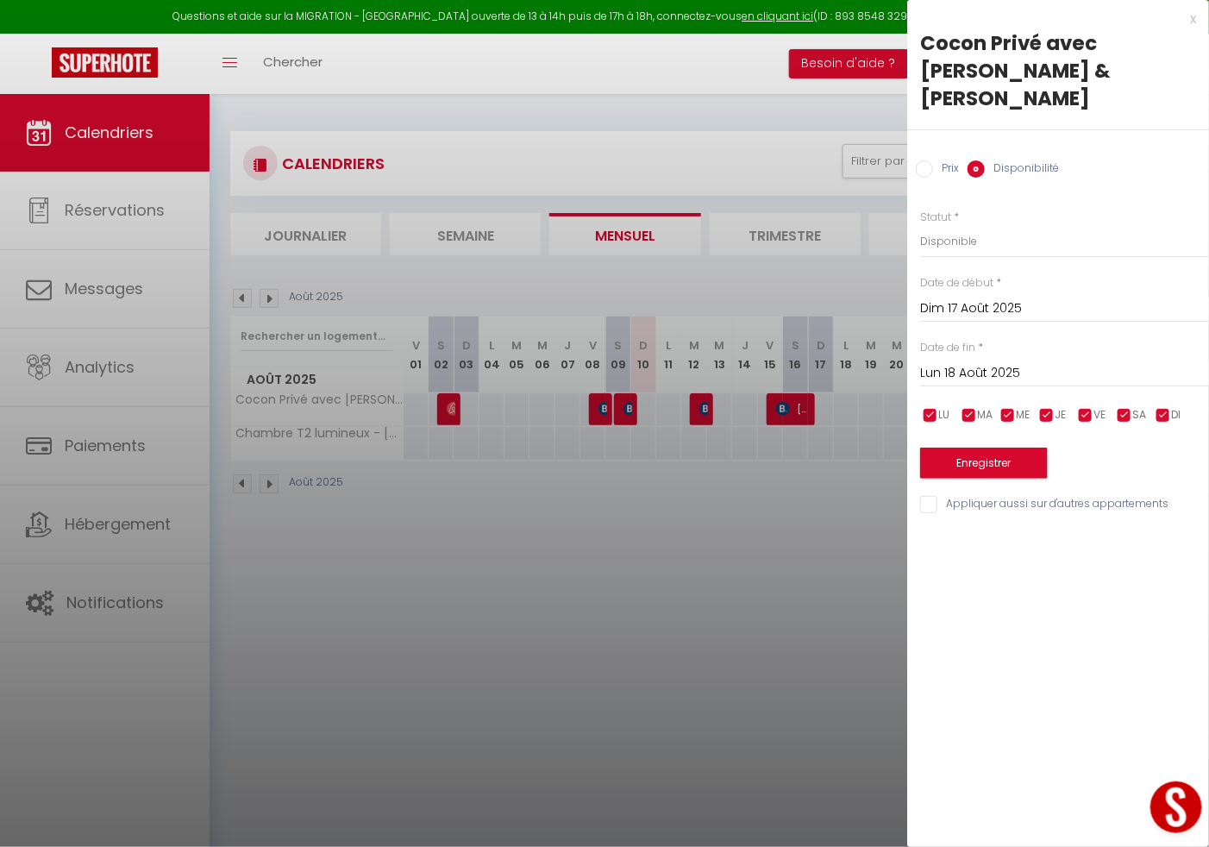
click at [997, 297] on input "Dim 17 Août 2025" at bounding box center [1064, 308] width 289 height 22
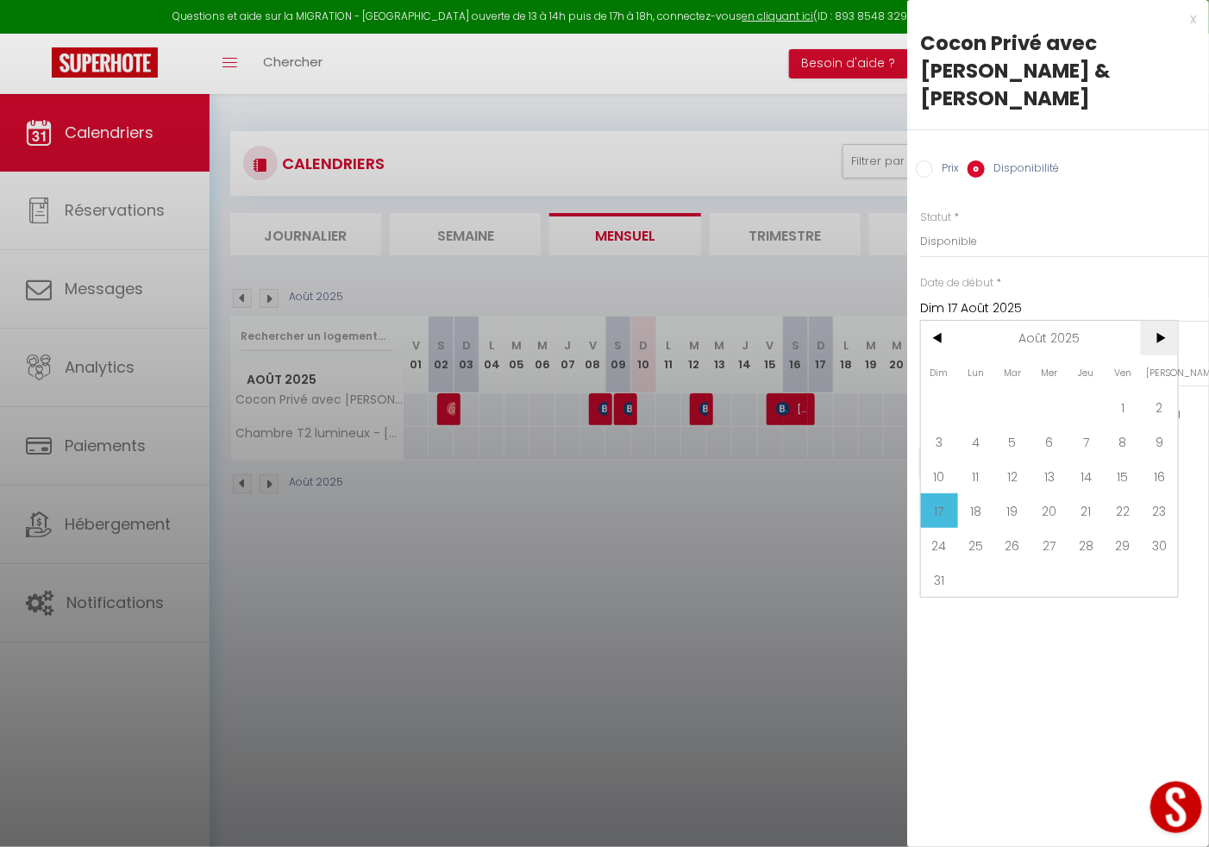
click at [1162, 321] on span ">" at bounding box center [1159, 338] width 37 height 34
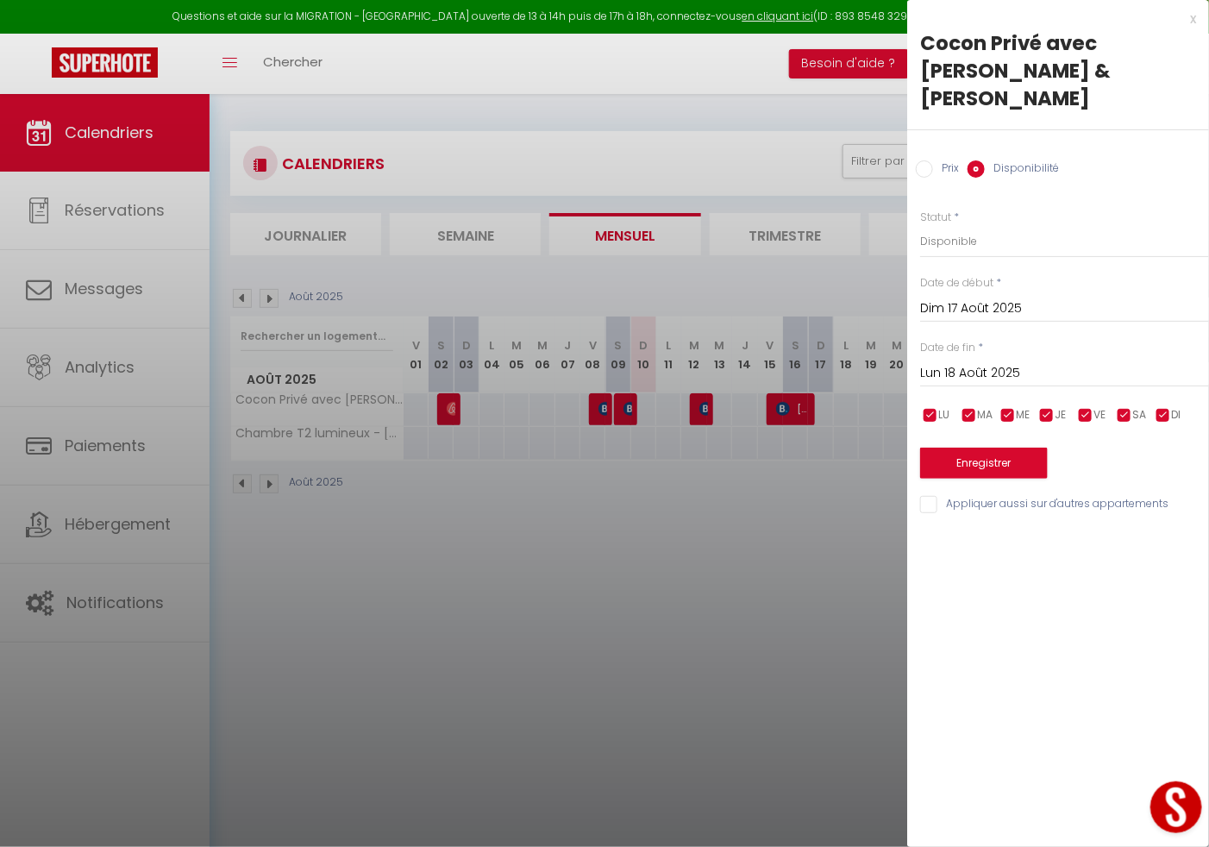
click at [874, 502] on div at bounding box center [604, 423] width 1209 height 847
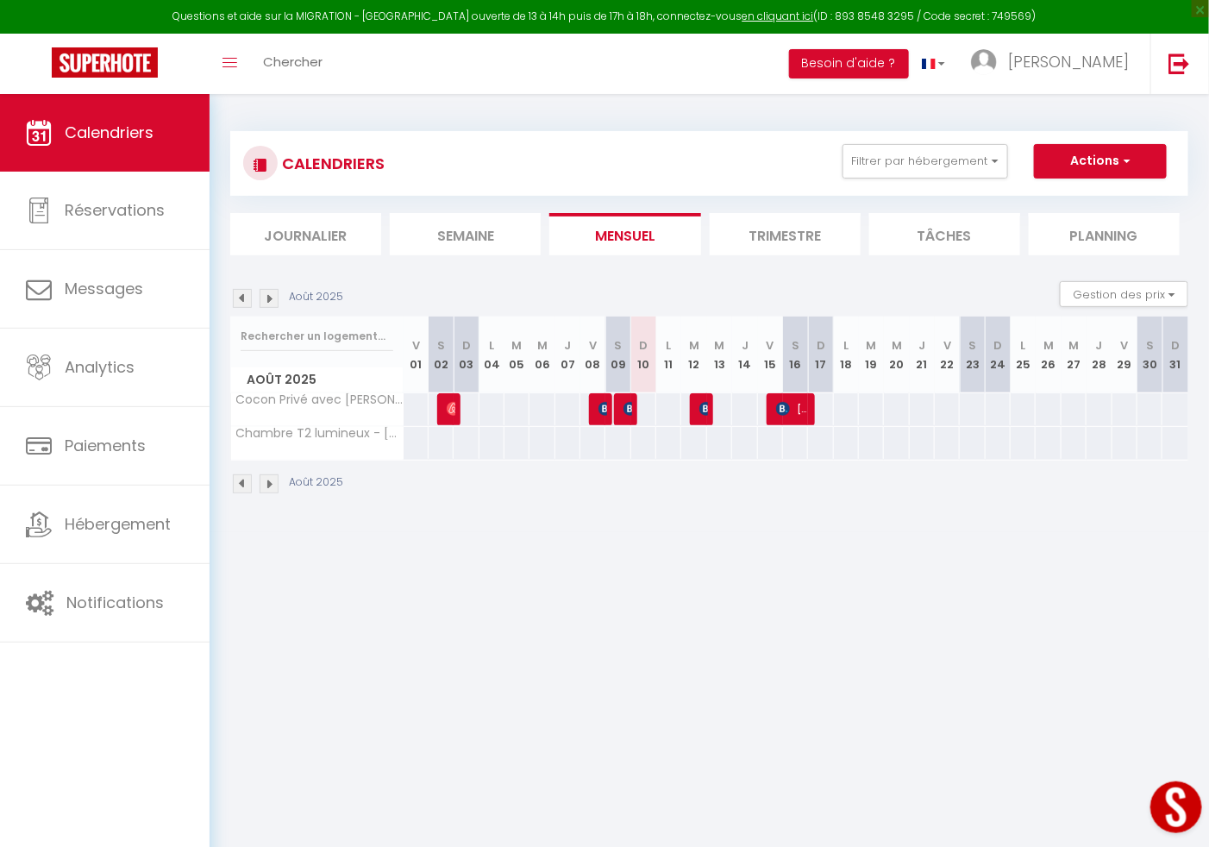
click at [821, 409] on div at bounding box center [820, 409] width 26 height 32
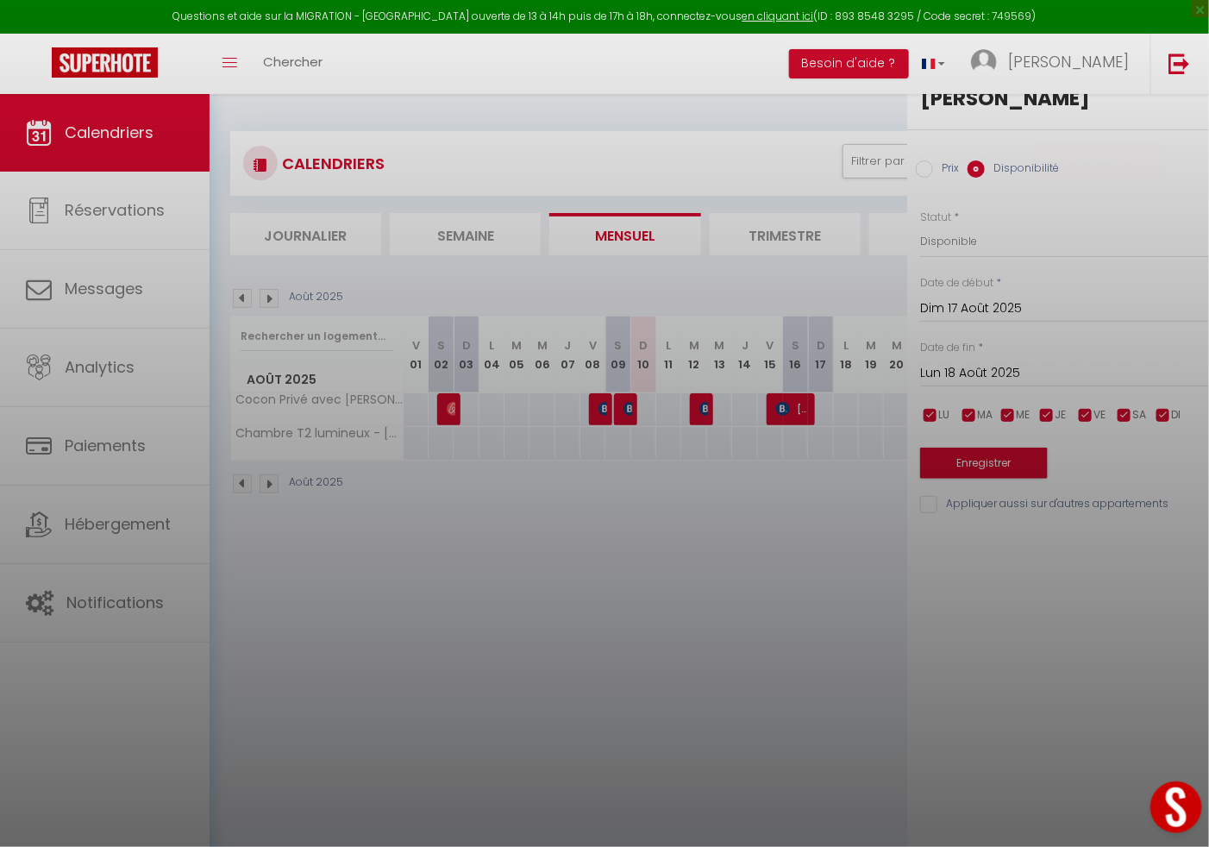
click at [821, 409] on div at bounding box center [604, 423] width 1209 height 847
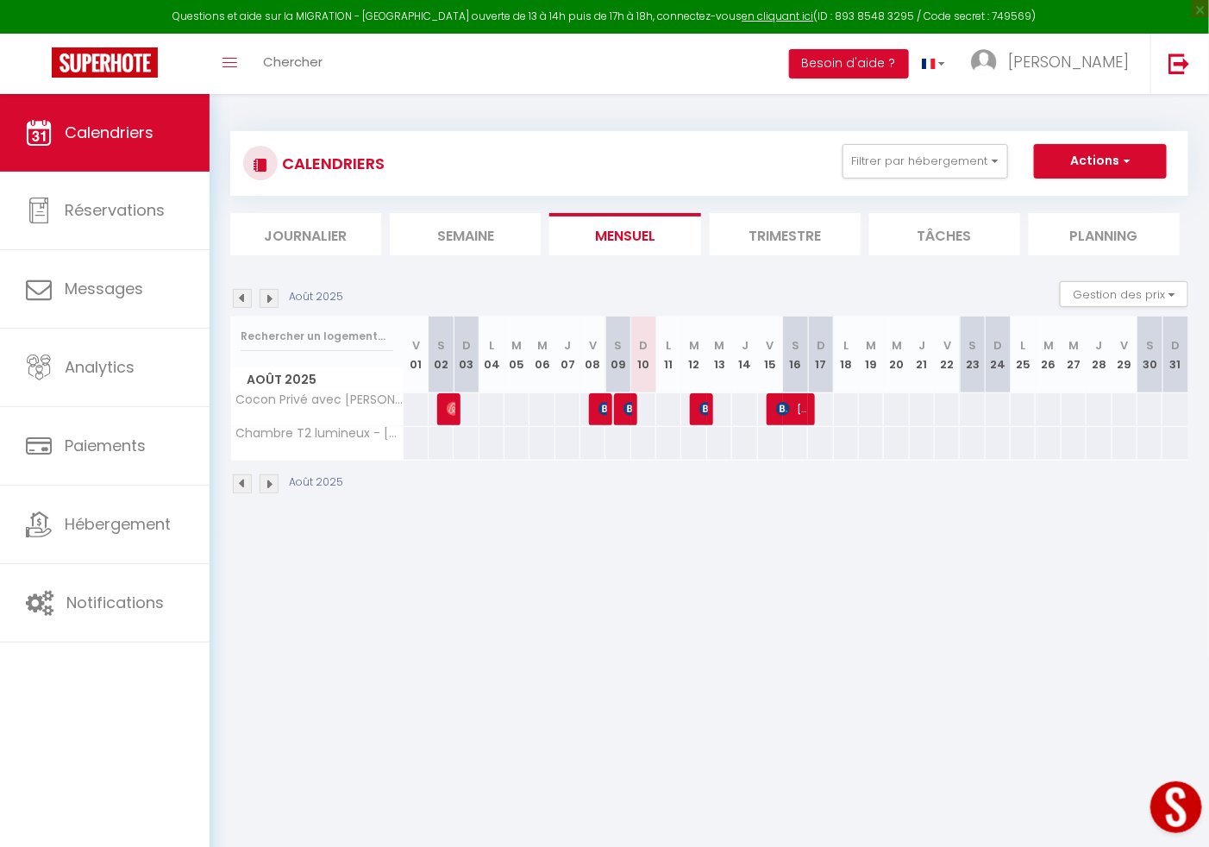
click at [821, 409] on div at bounding box center [820, 409] width 26 height 32
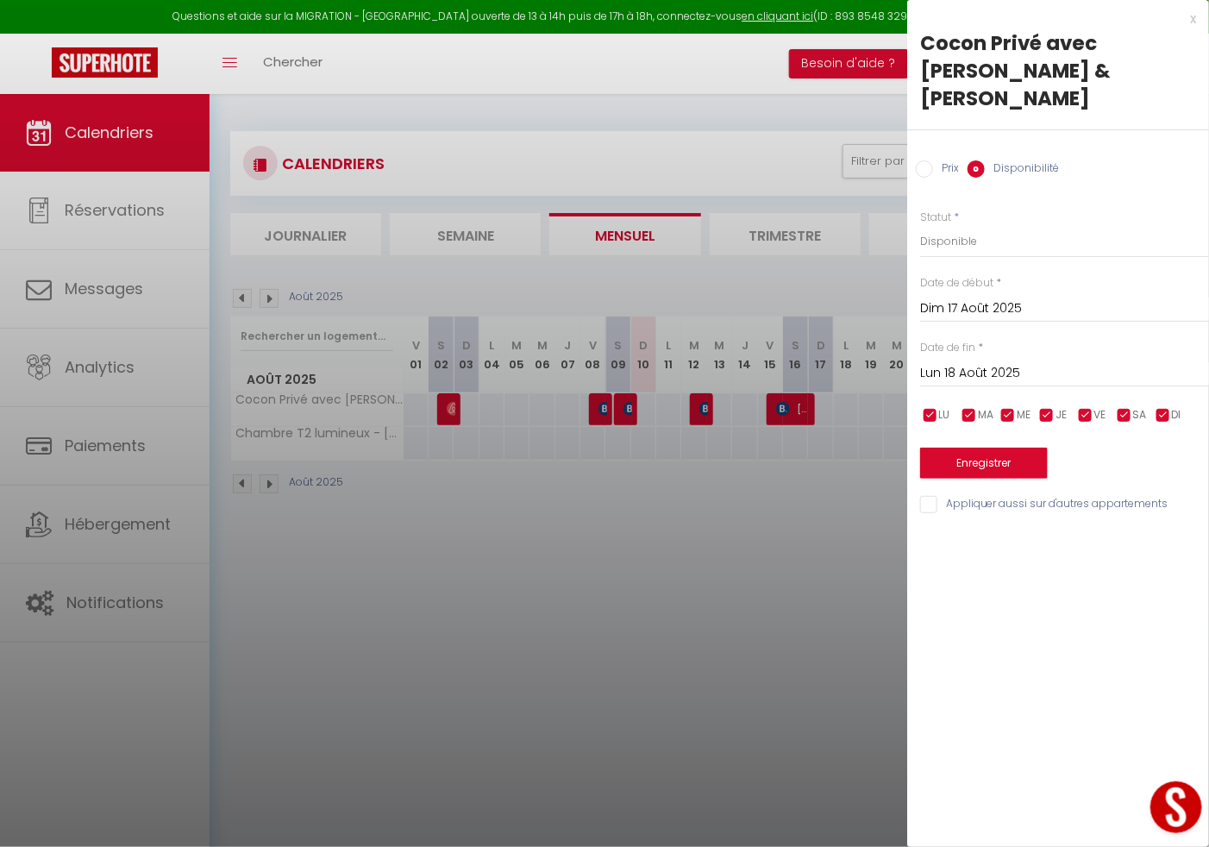
click at [953, 362] on input "Lun 18 Août 2025" at bounding box center [1064, 373] width 289 height 22
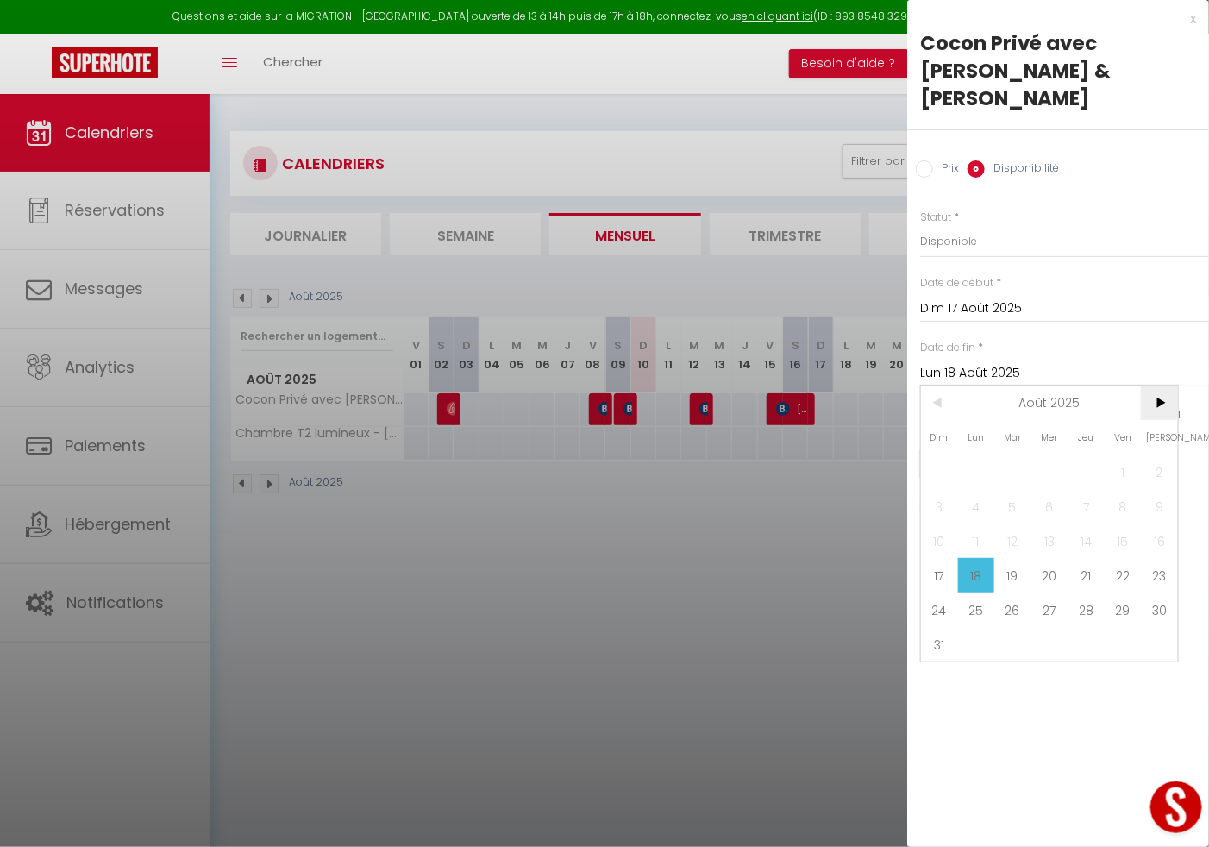
click at [1159, 385] on span ">" at bounding box center [1159, 402] width 37 height 34
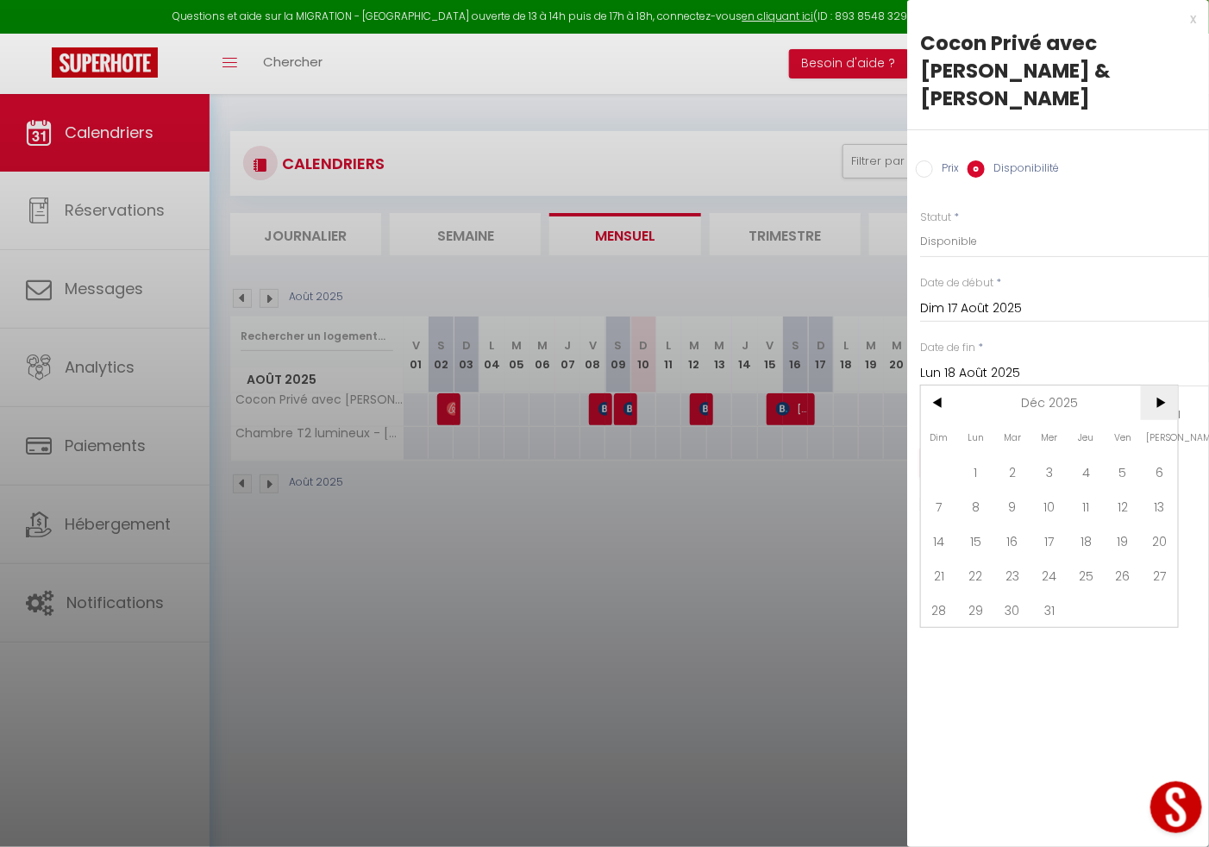
click at [1159, 385] on span ">" at bounding box center [1159, 402] width 37 height 34
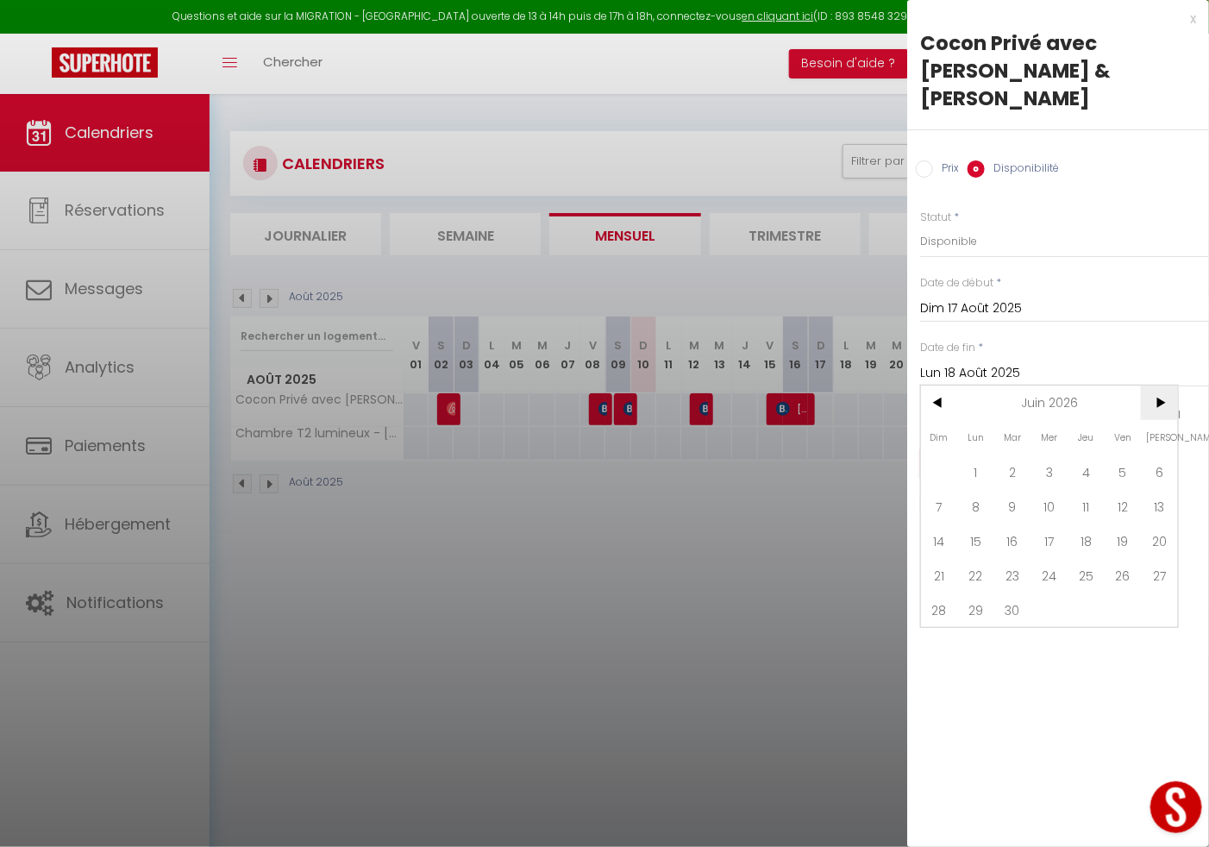
click at [1159, 385] on span ">" at bounding box center [1159, 402] width 37 height 34
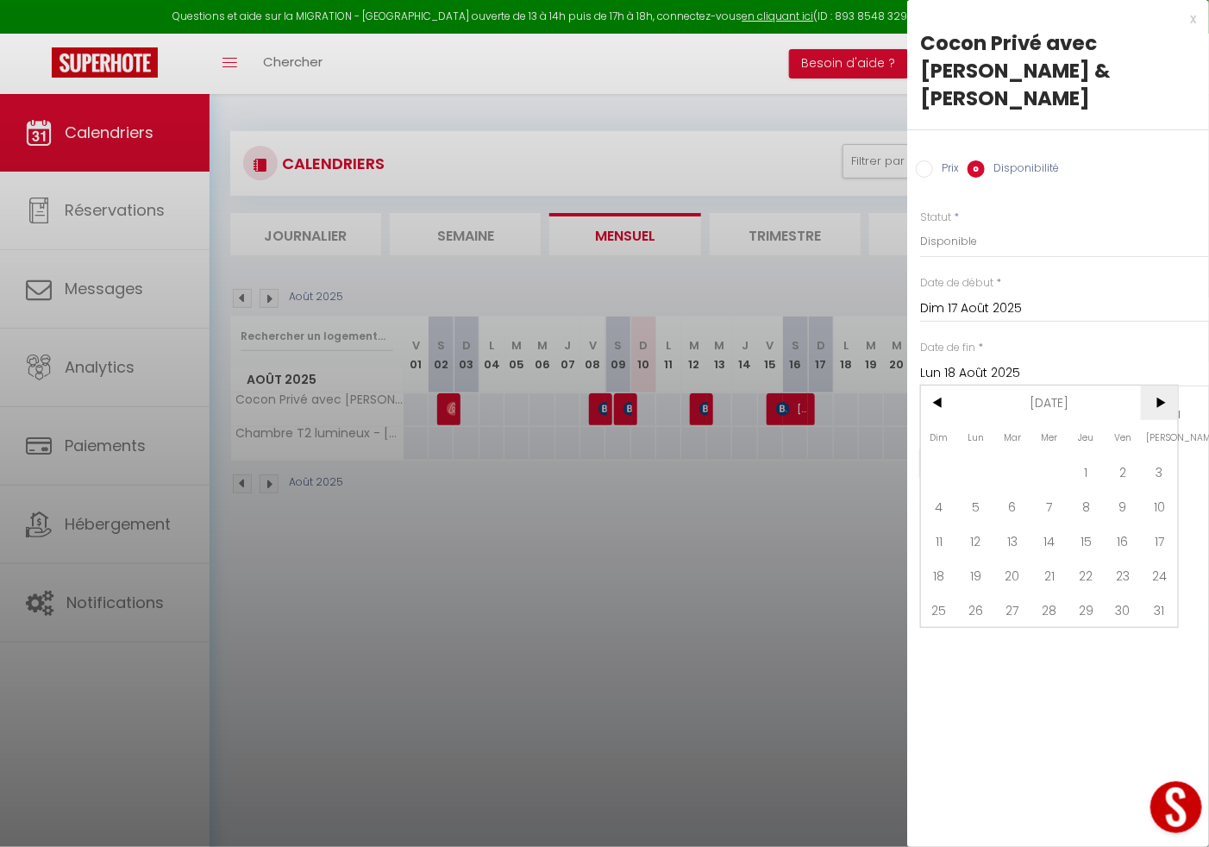
click at [1159, 385] on span ">" at bounding box center [1159, 402] width 37 height 34
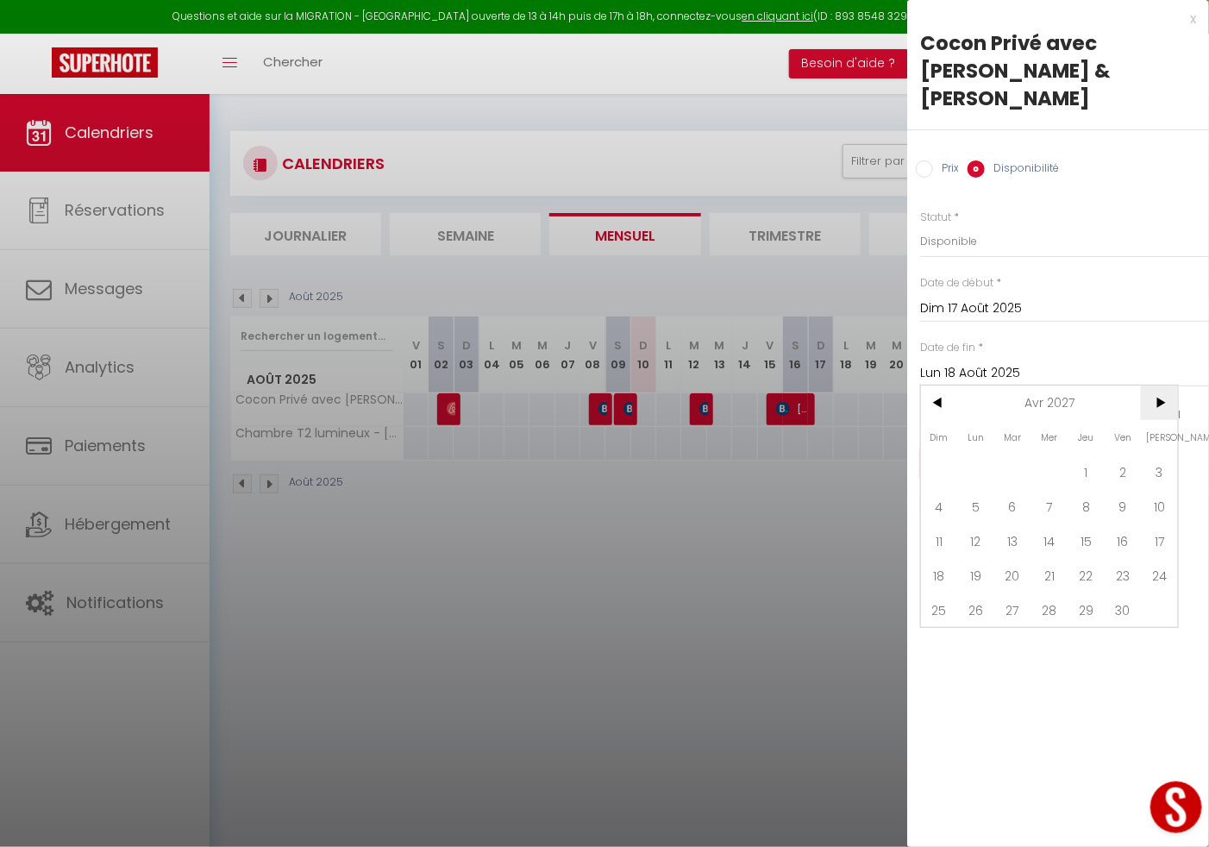
click at [1159, 385] on span ">" at bounding box center [1159, 402] width 37 height 34
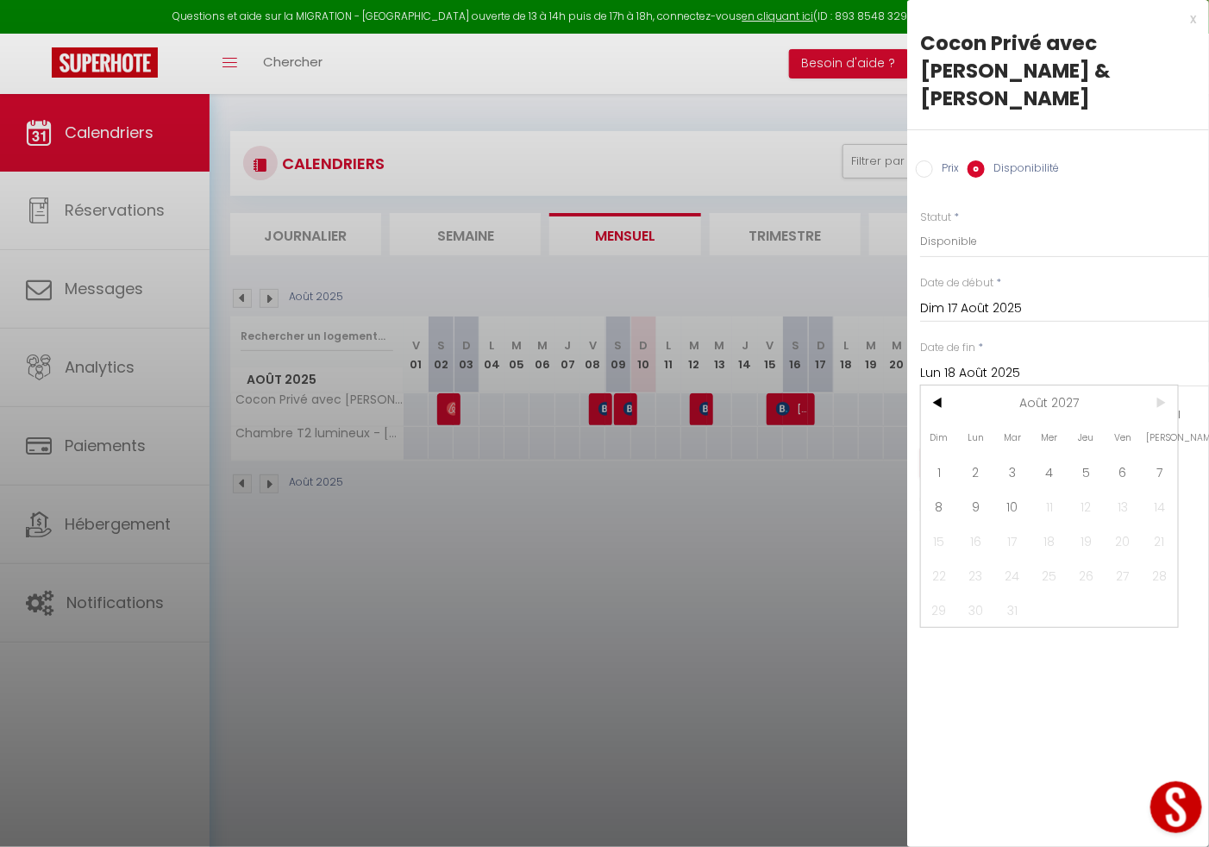
click at [1159, 385] on span ">" at bounding box center [1159, 402] width 37 height 34
click at [1017, 489] on span "10" at bounding box center [1012, 506] width 37 height 34
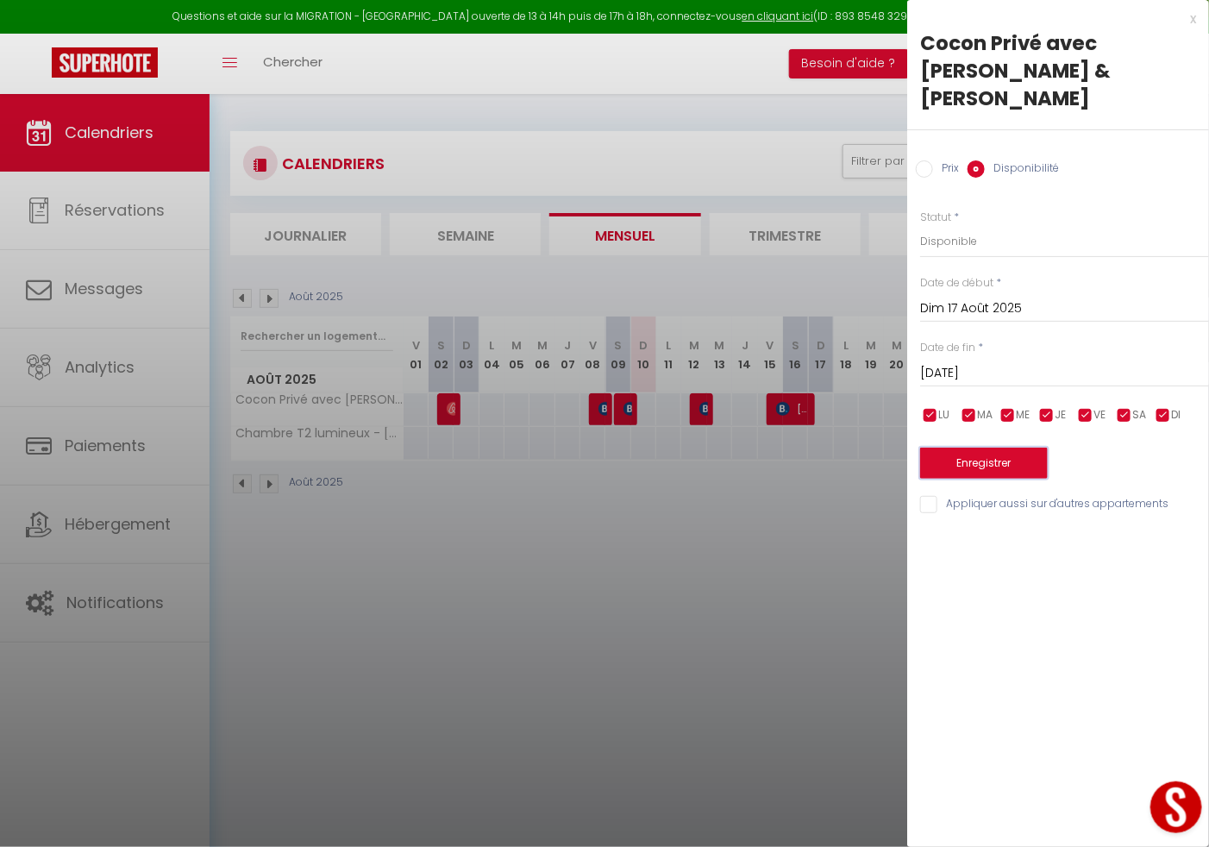
click at [994, 447] on button "Enregistrer" at bounding box center [984, 462] width 128 height 31
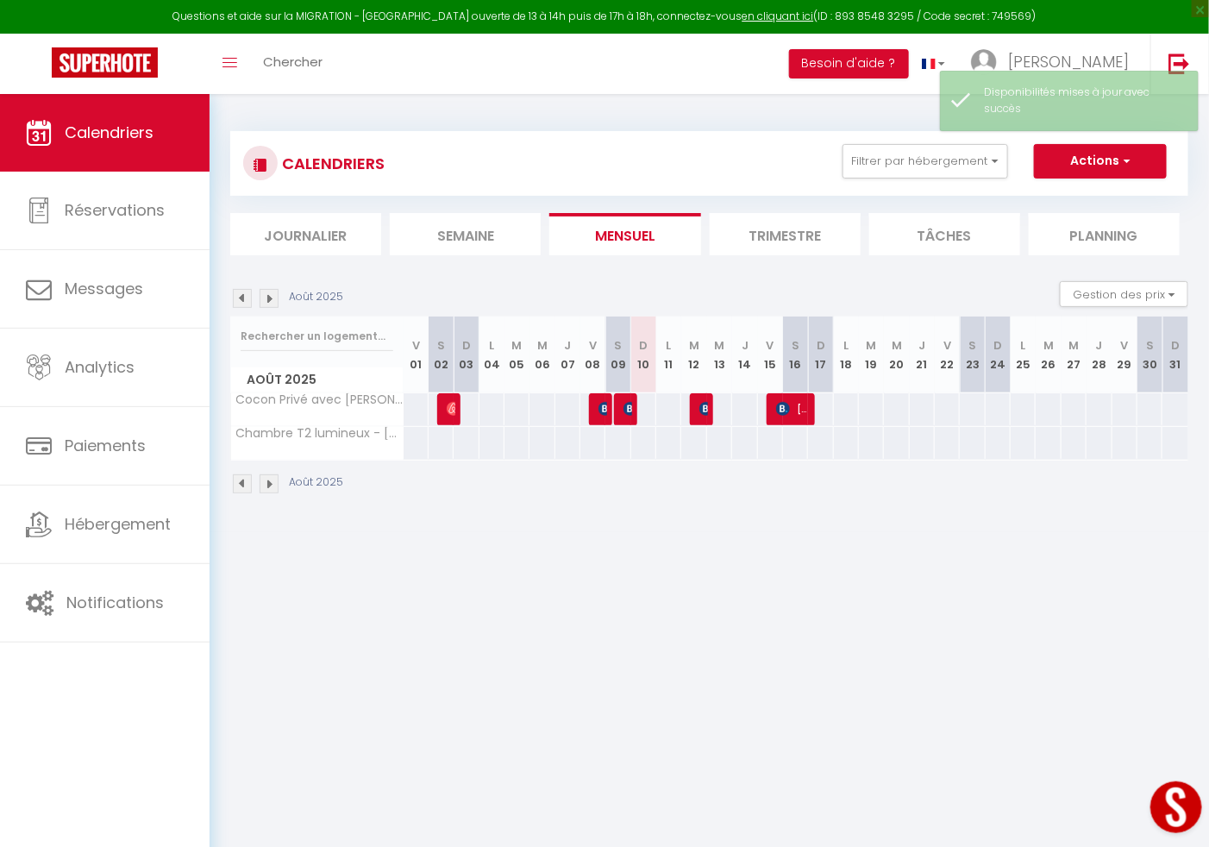
click at [822, 403] on div at bounding box center [820, 409] width 26 height 32
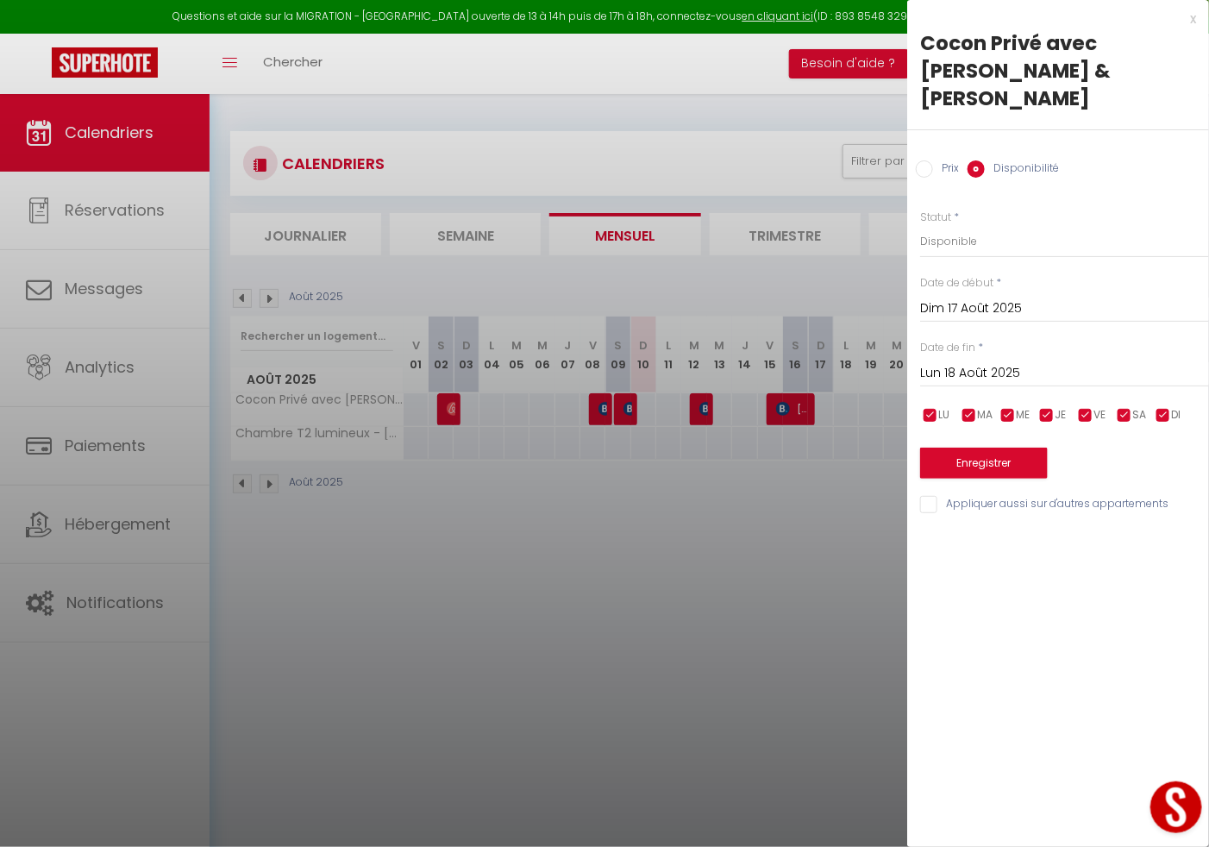
click at [678, 567] on div at bounding box center [604, 423] width 1209 height 847
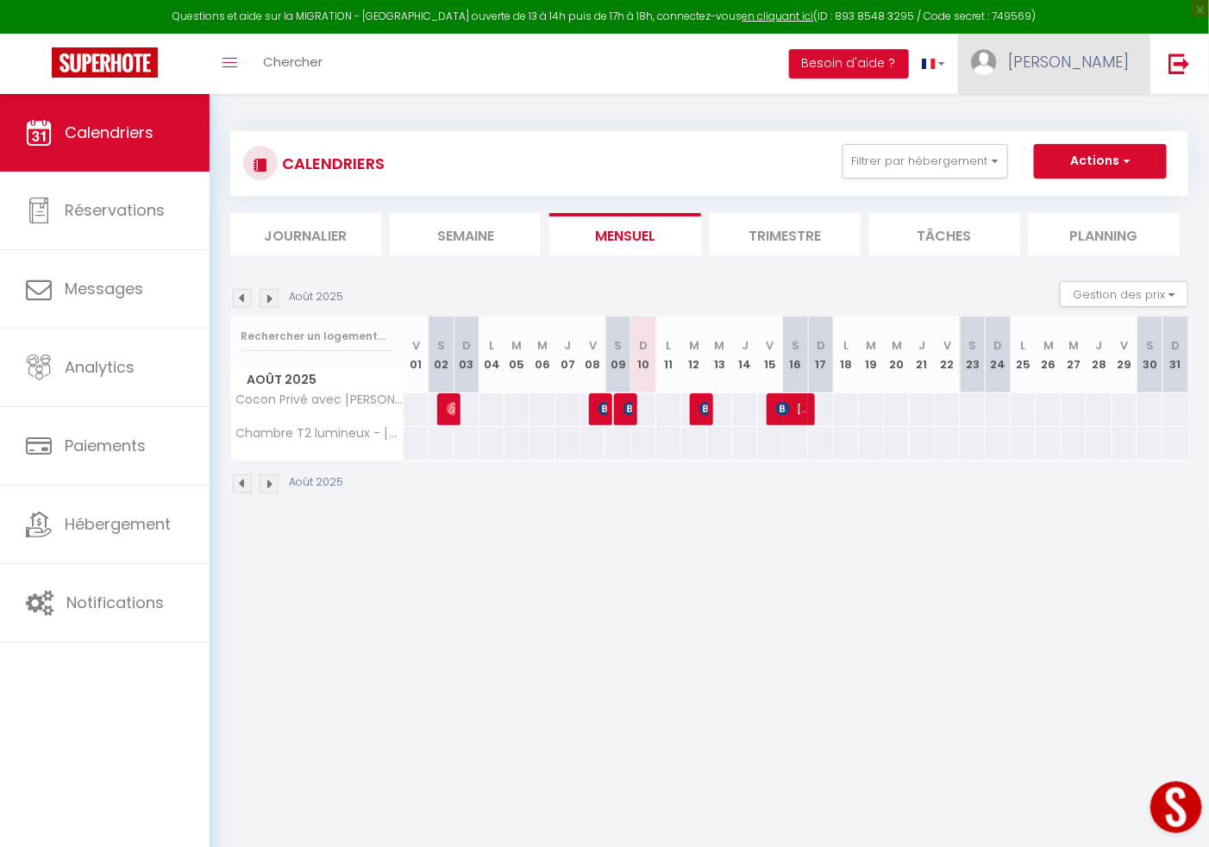
click at [1092, 72] on link "[PERSON_NAME]" at bounding box center [1054, 64] width 192 height 60
click at [1064, 109] on link "Paramètres" at bounding box center [1081, 119] width 128 height 29
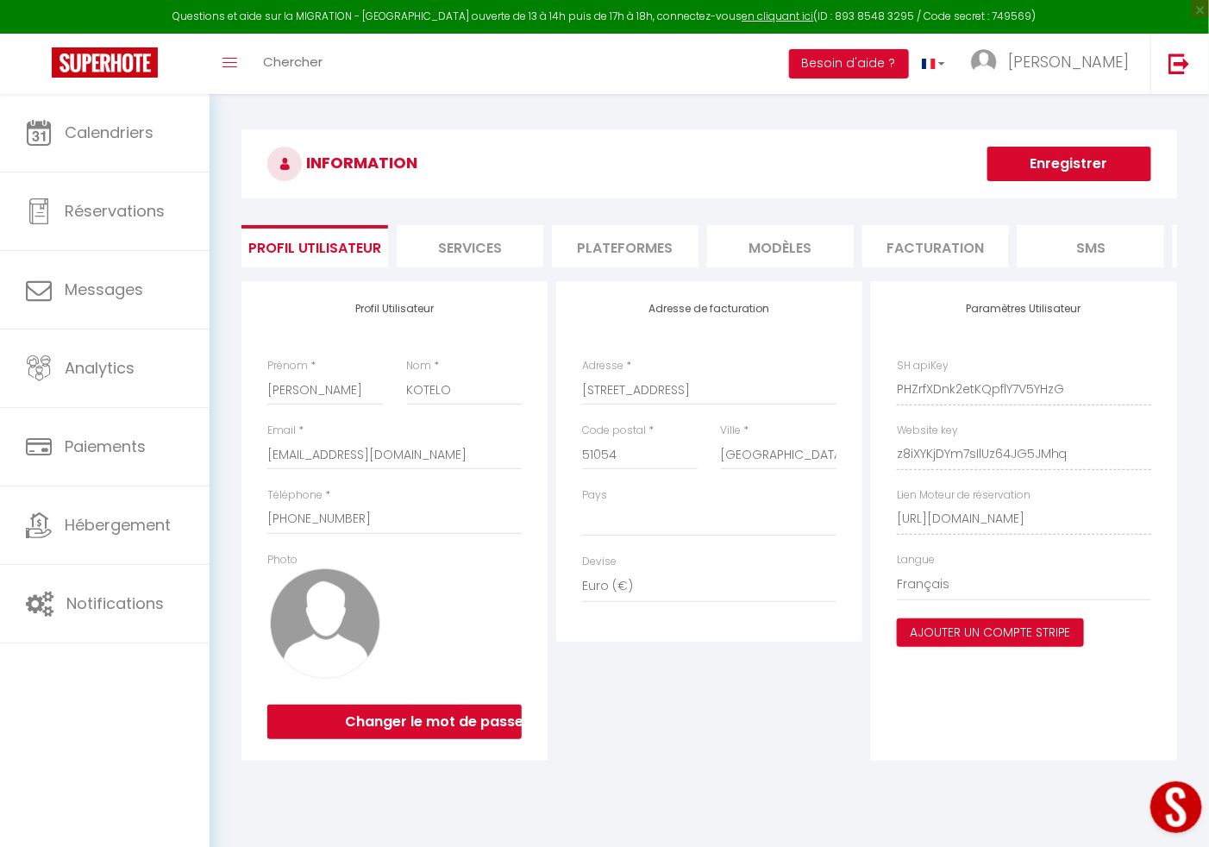
click at [644, 254] on li "Plateformes" at bounding box center [625, 246] width 147 height 42
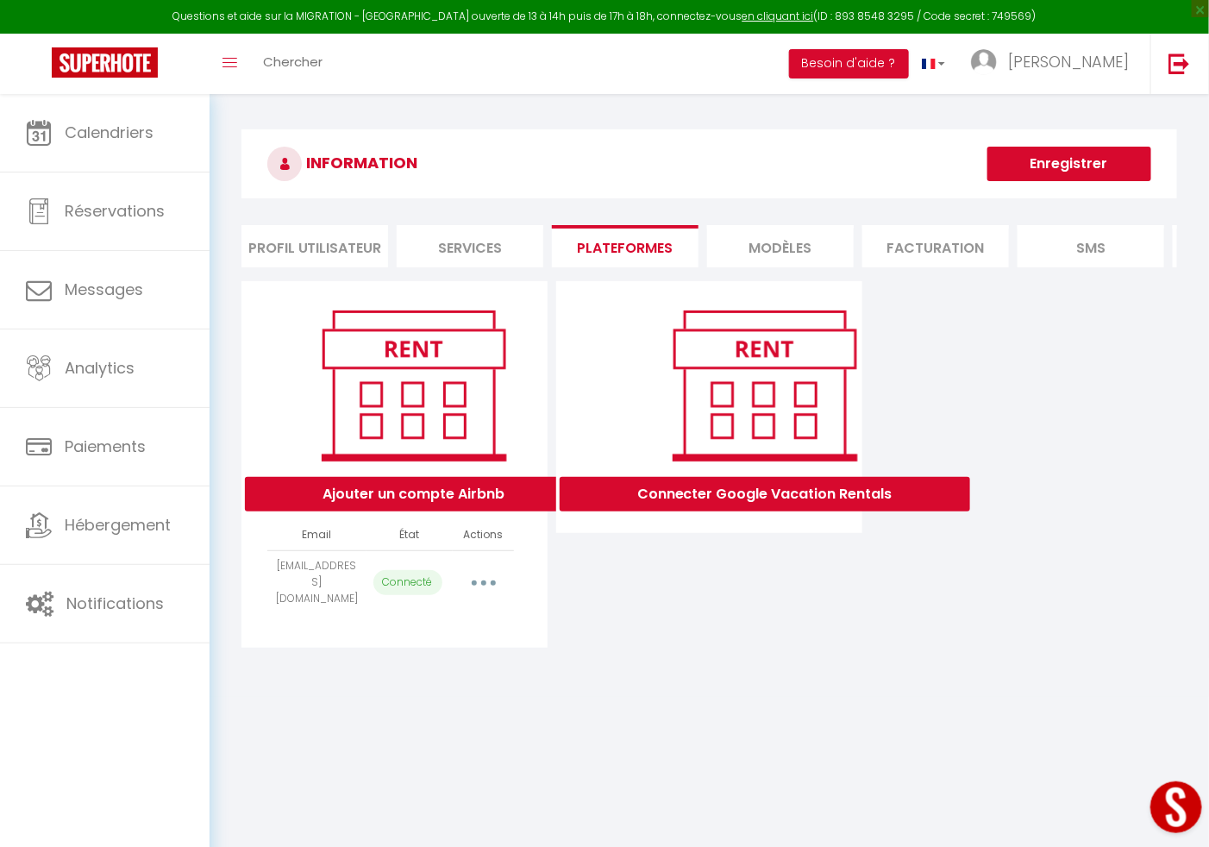
click at [484, 596] on button "button" at bounding box center [483, 582] width 48 height 28
click at [471, 626] on link "Importer les appartements" at bounding box center [407, 621] width 191 height 29
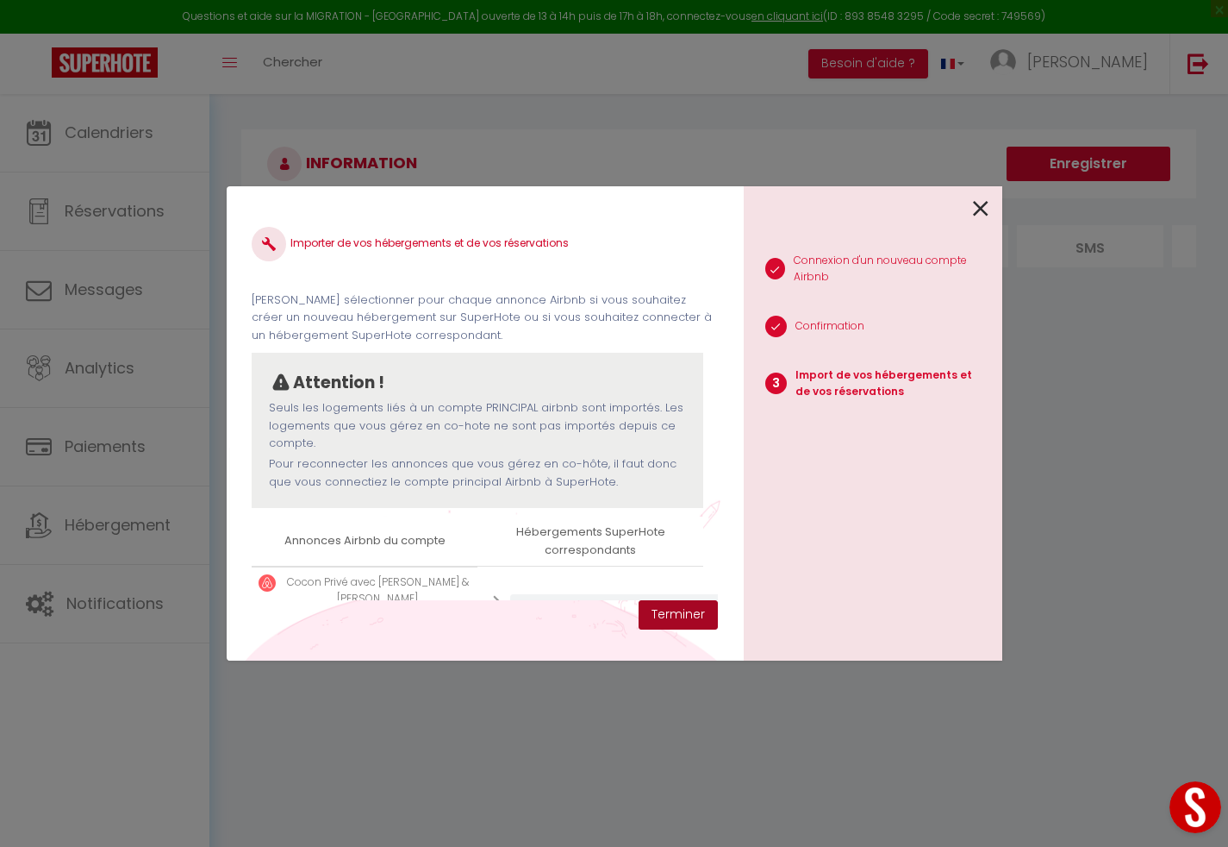
click at [680, 611] on button "Terminer" at bounding box center [678, 614] width 79 height 29
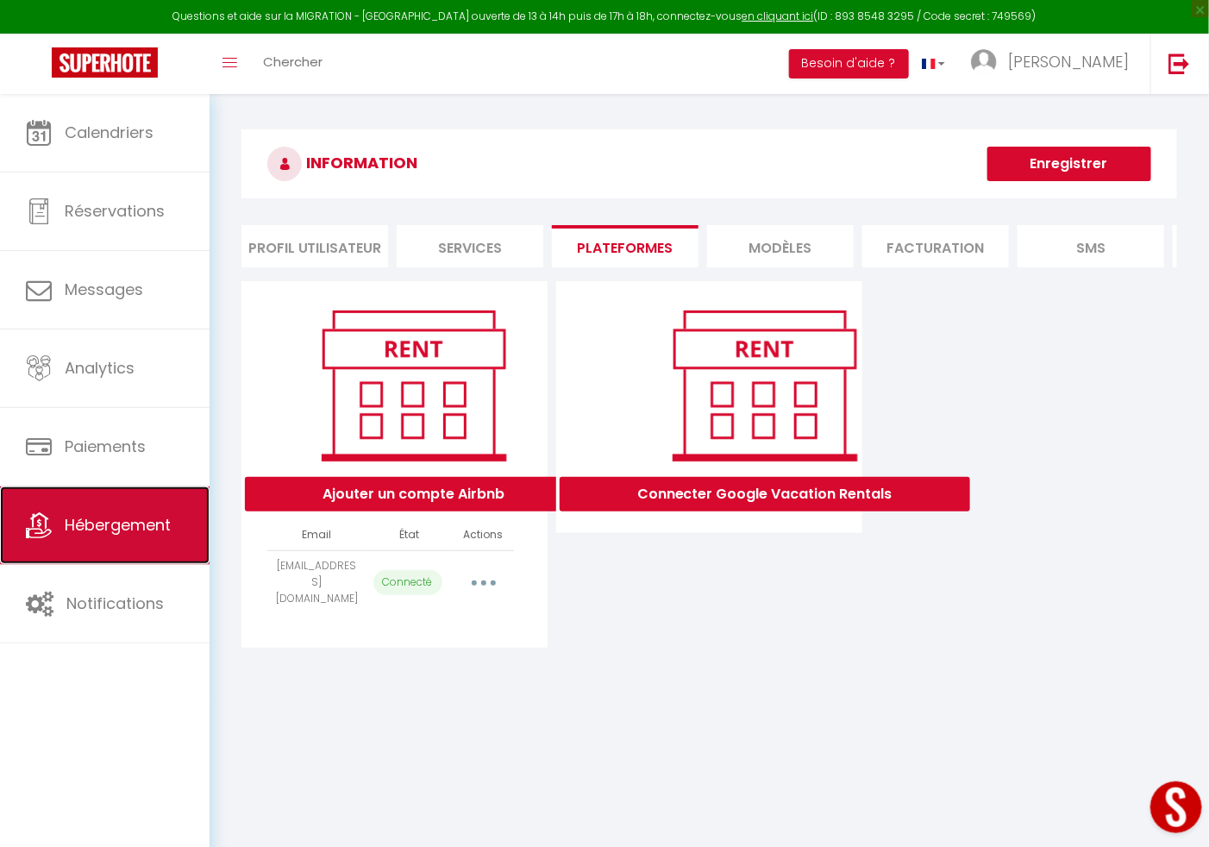
click at [120, 528] on span "Hébergement" at bounding box center [118, 525] width 106 height 22
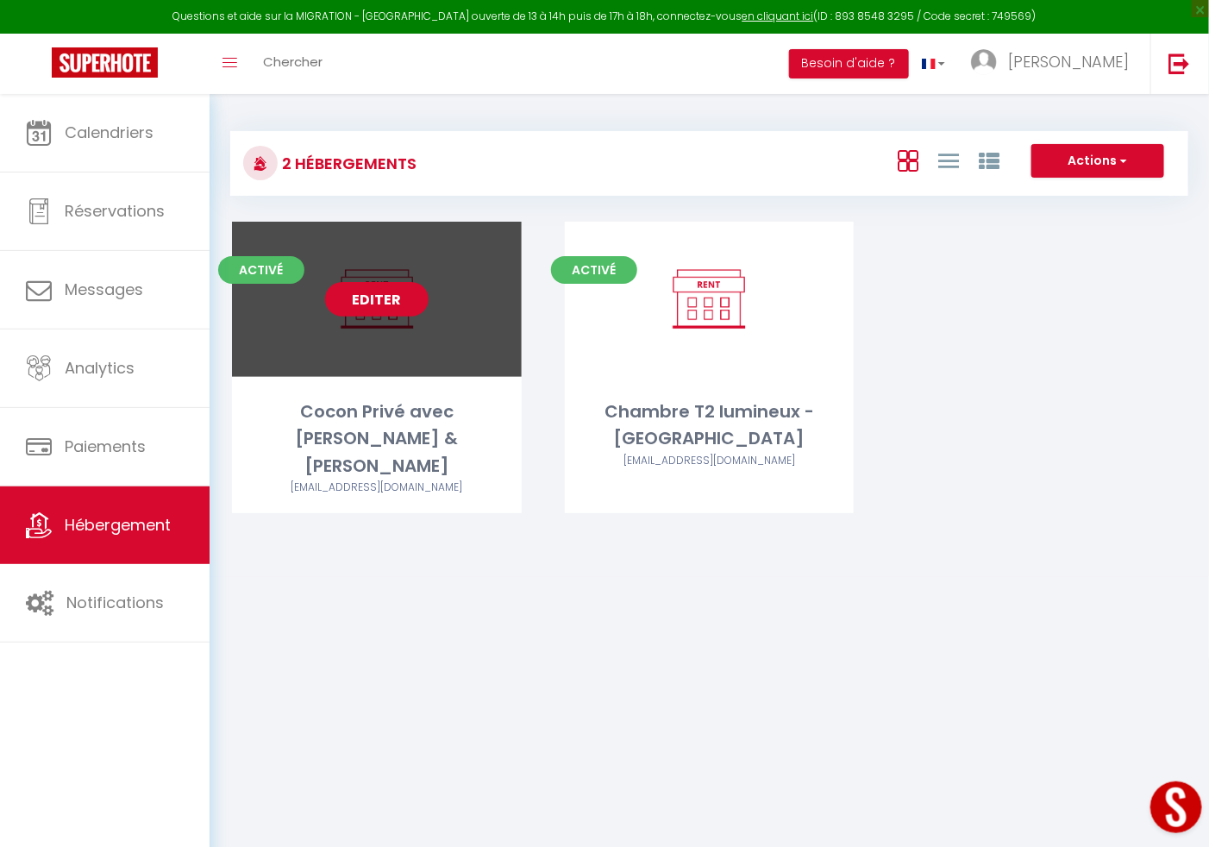
click at [358, 298] on link "Editer" at bounding box center [376, 299] width 103 height 34
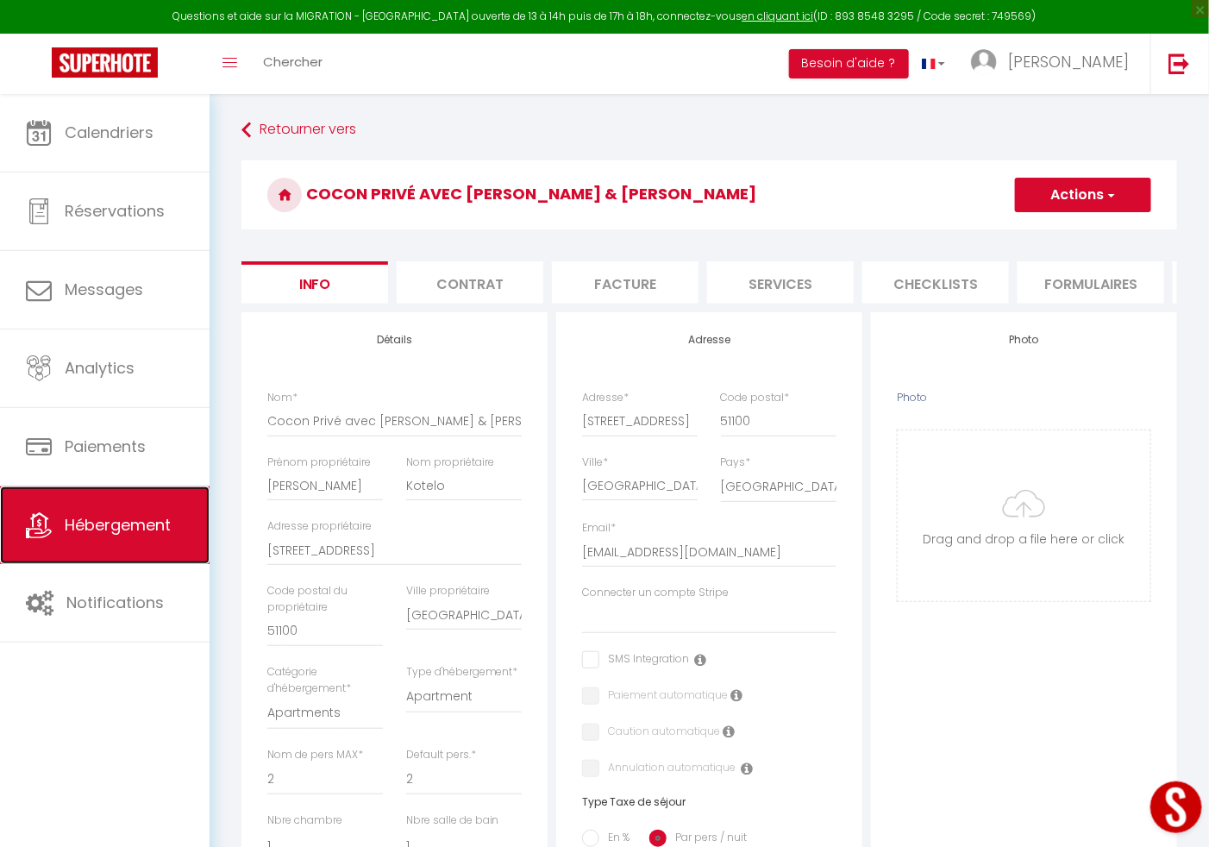
click at [109, 502] on link "Hébergement" at bounding box center [104, 525] width 209 height 78
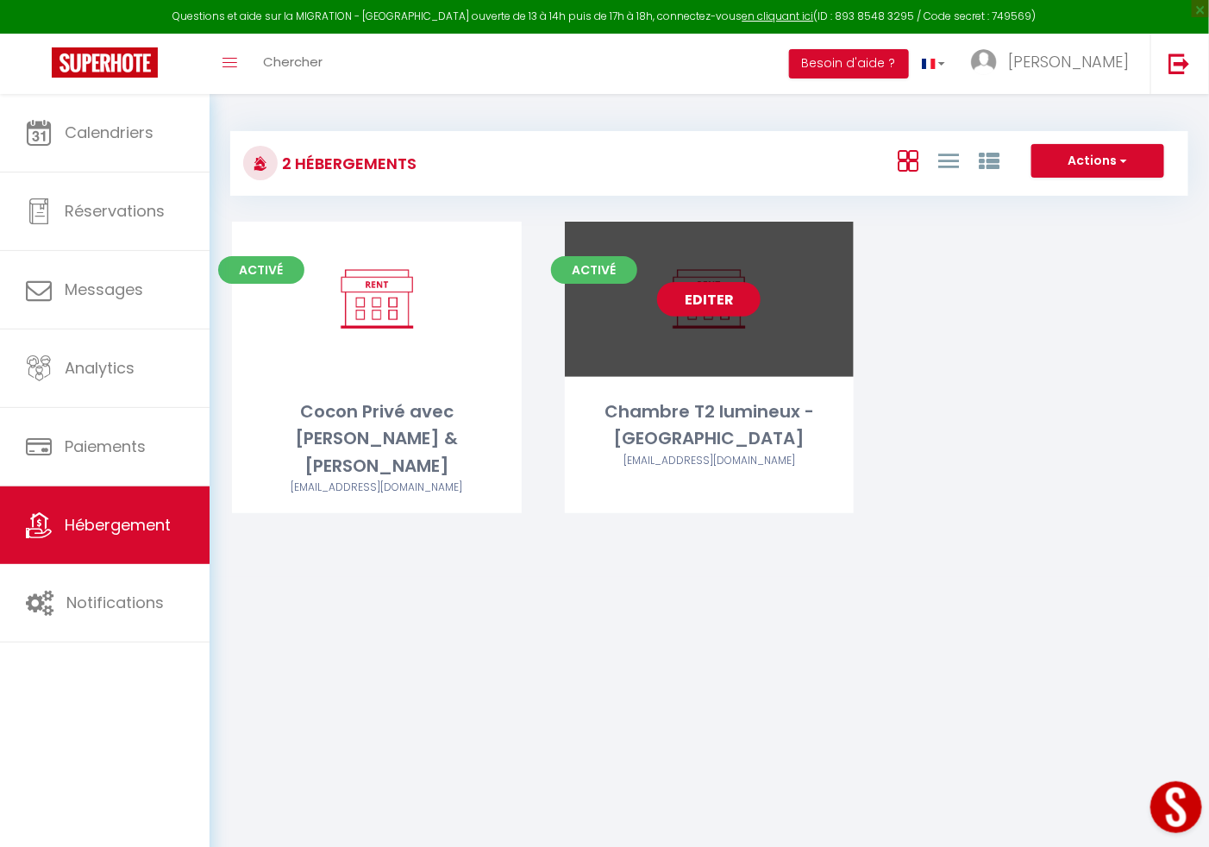
click at [678, 288] on link "Editer" at bounding box center [708, 299] width 103 height 34
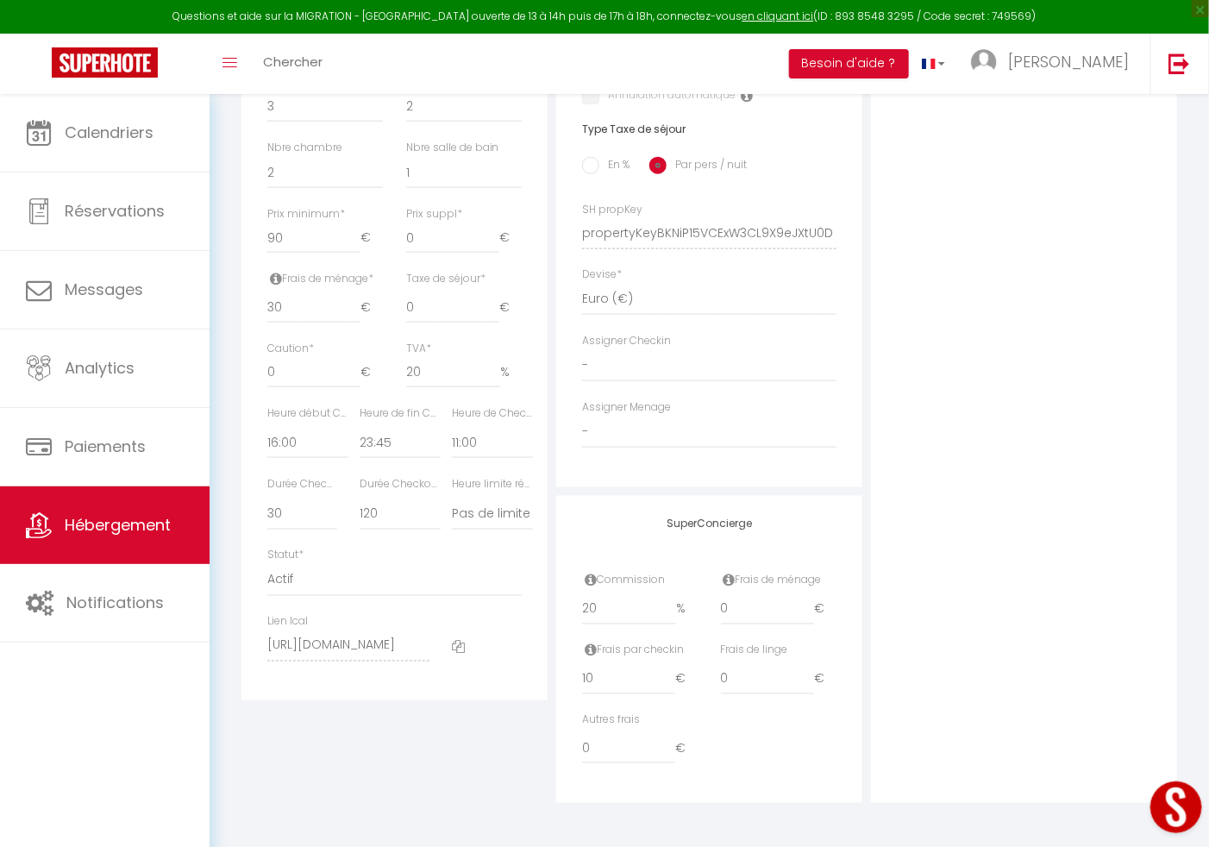
scroll to position [693, 0]
click at [267, 579] on select "Actif Pas actif" at bounding box center [394, 580] width 254 height 33
click at [267, 564] on select "Actif Pas actif" at bounding box center [394, 580] width 254 height 33
click at [285, 584] on select "Actif Pas actif" at bounding box center [394, 580] width 254 height 33
click at [267, 564] on select "Actif Pas actif" at bounding box center [394, 580] width 254 height 33
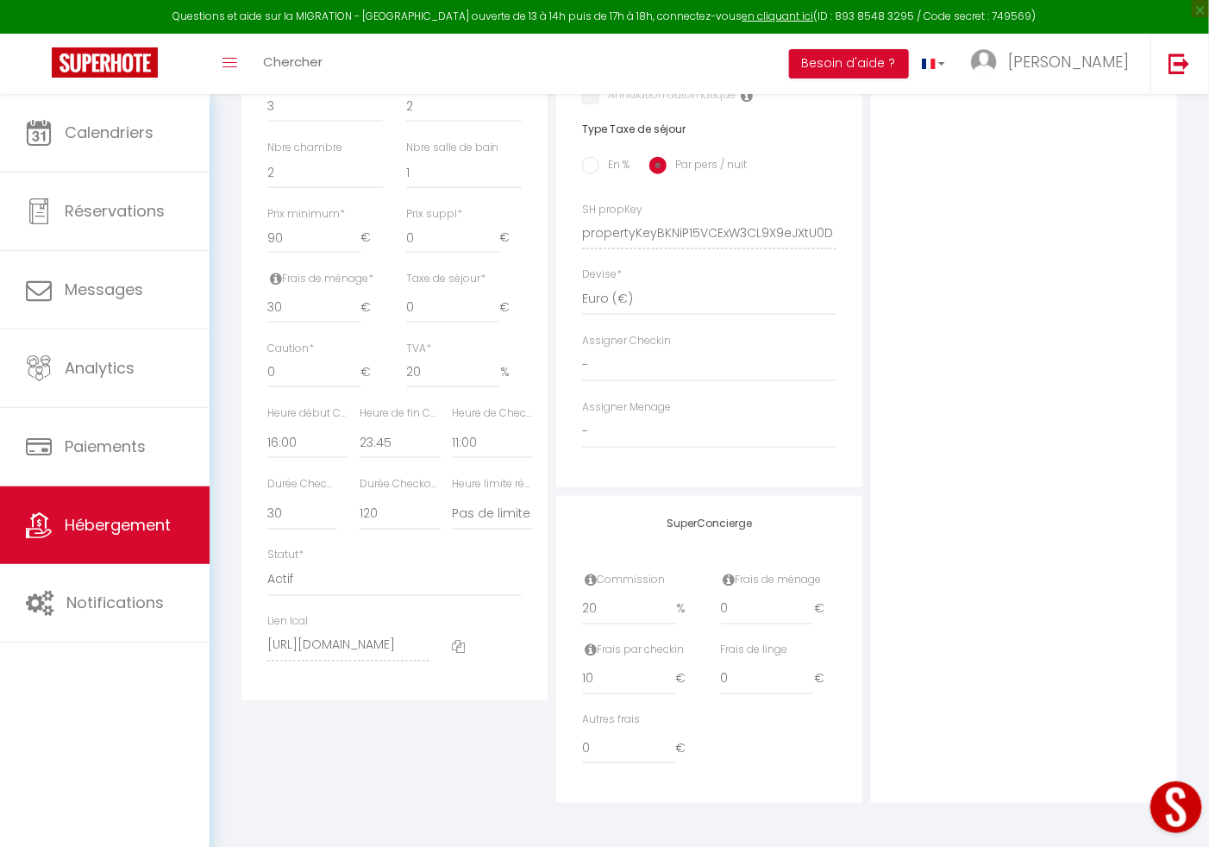
click at [1006, 391] on div "Photo Photo Drag and drop a file here or click Ooops, something wrong appended.…" at bounding box center [1024, 221] width 306 height 1163
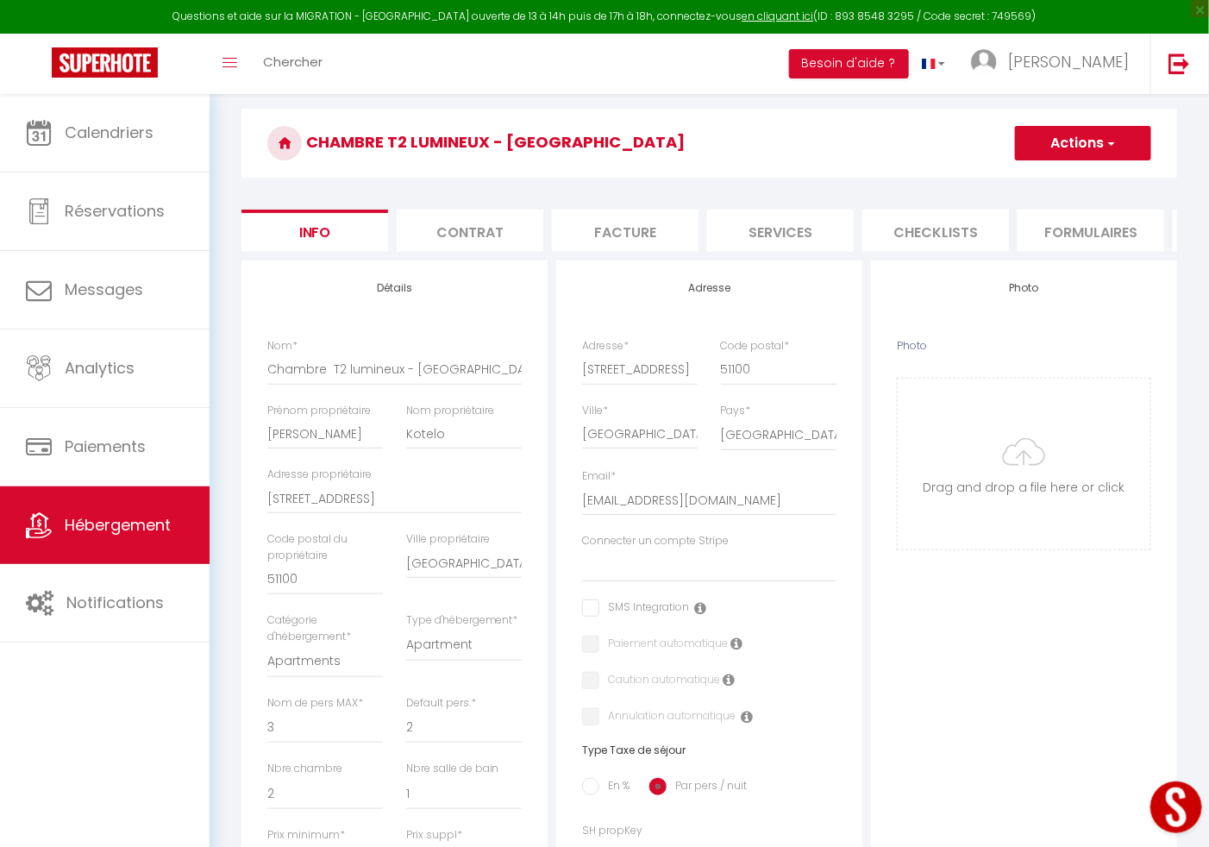
scroll to position [0, 0]
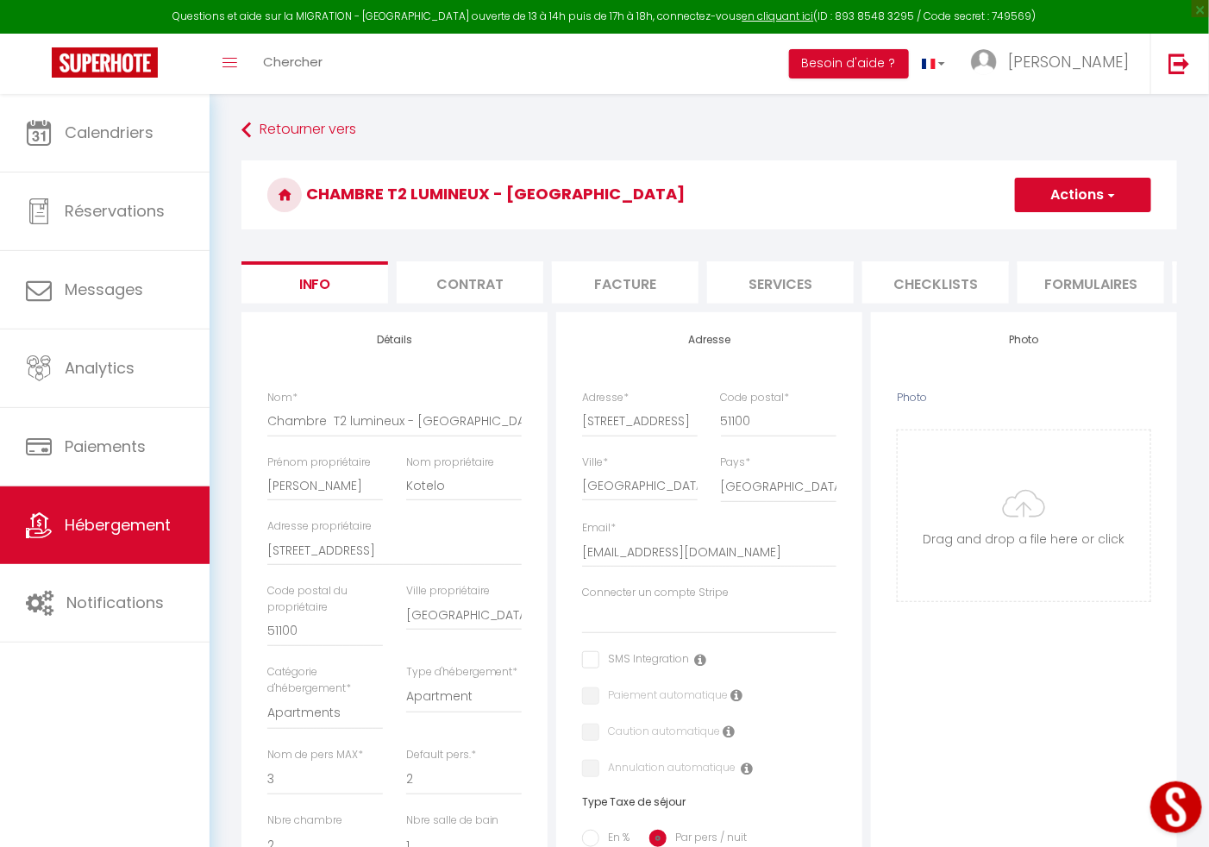
click at [1115, 186] on span "button" at bounding box center [1109, 194] width 11 height 17
click at [1022, 231] on input "Enregistrer" at bounding box center [1015, 232] width 64 height 17
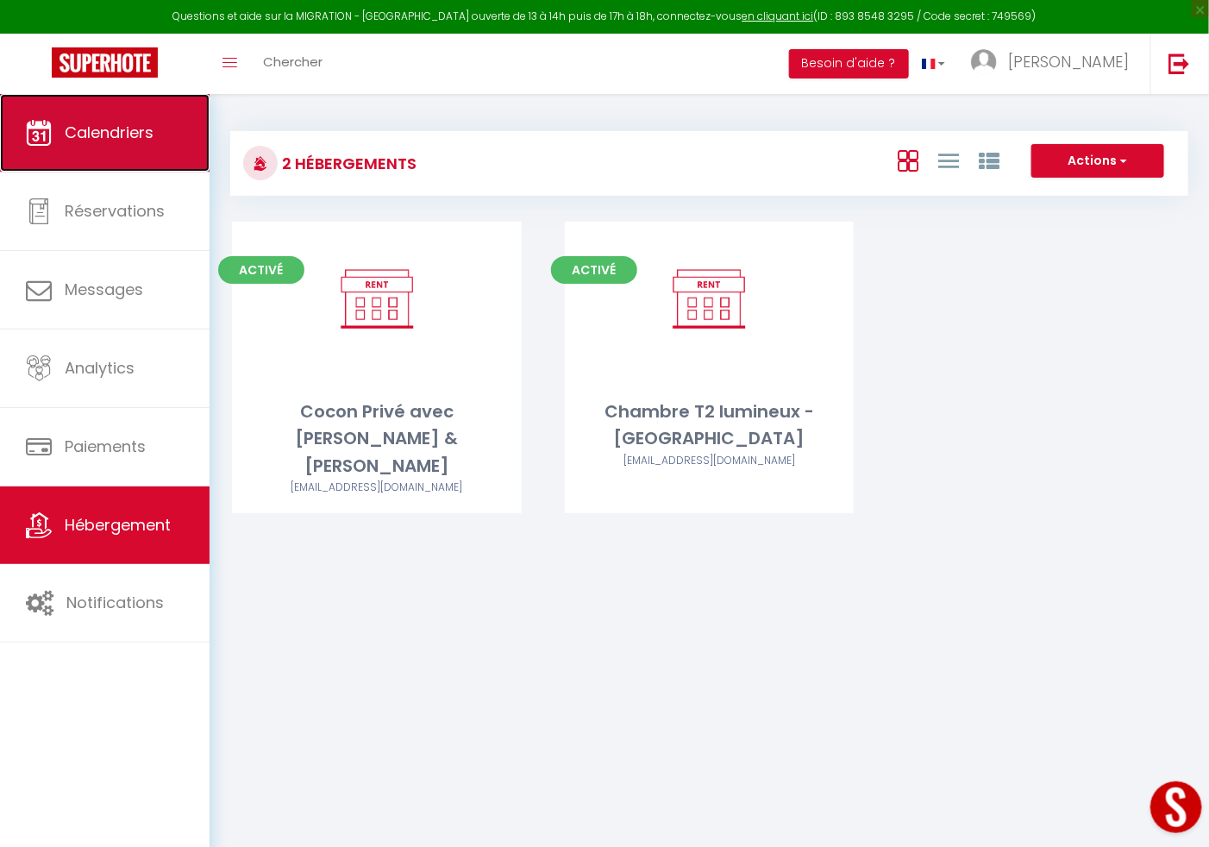
click at [155, 145] on link "Calendriers" at bounding box center [104, 133] width 209 height 78
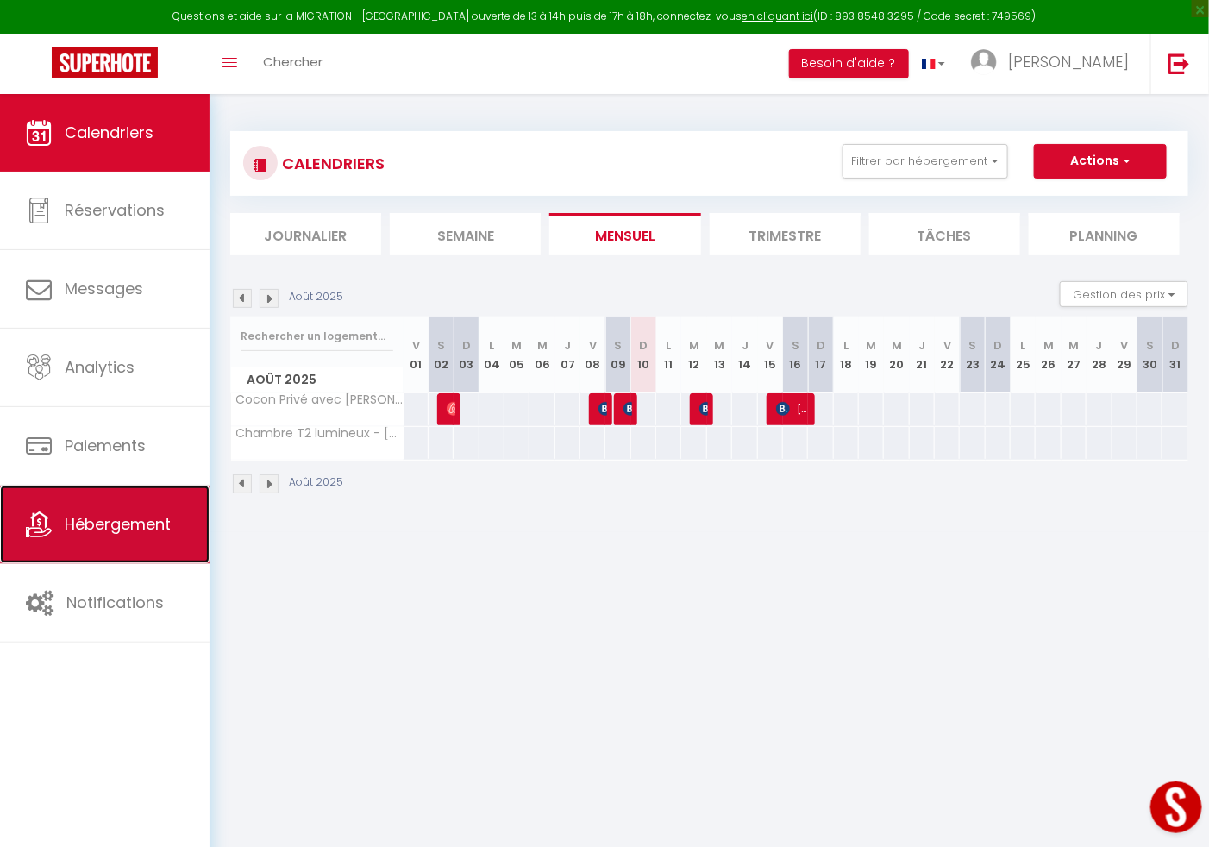
click at [91, 522] on span "Hébergement" at bounding box center [118, 524] width 106 height 22
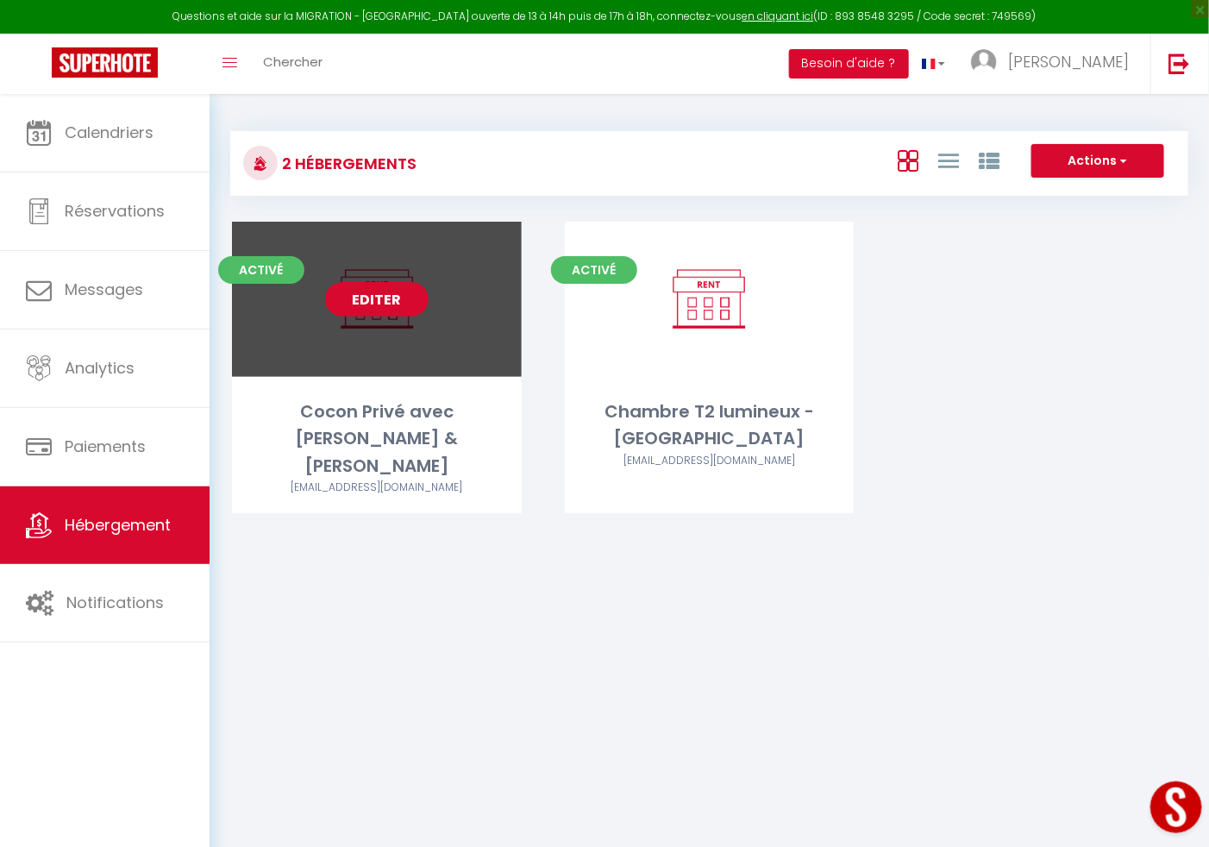
click at [380, 303] on link "Editer" at bounding box center [376, 299] width 103 height 34
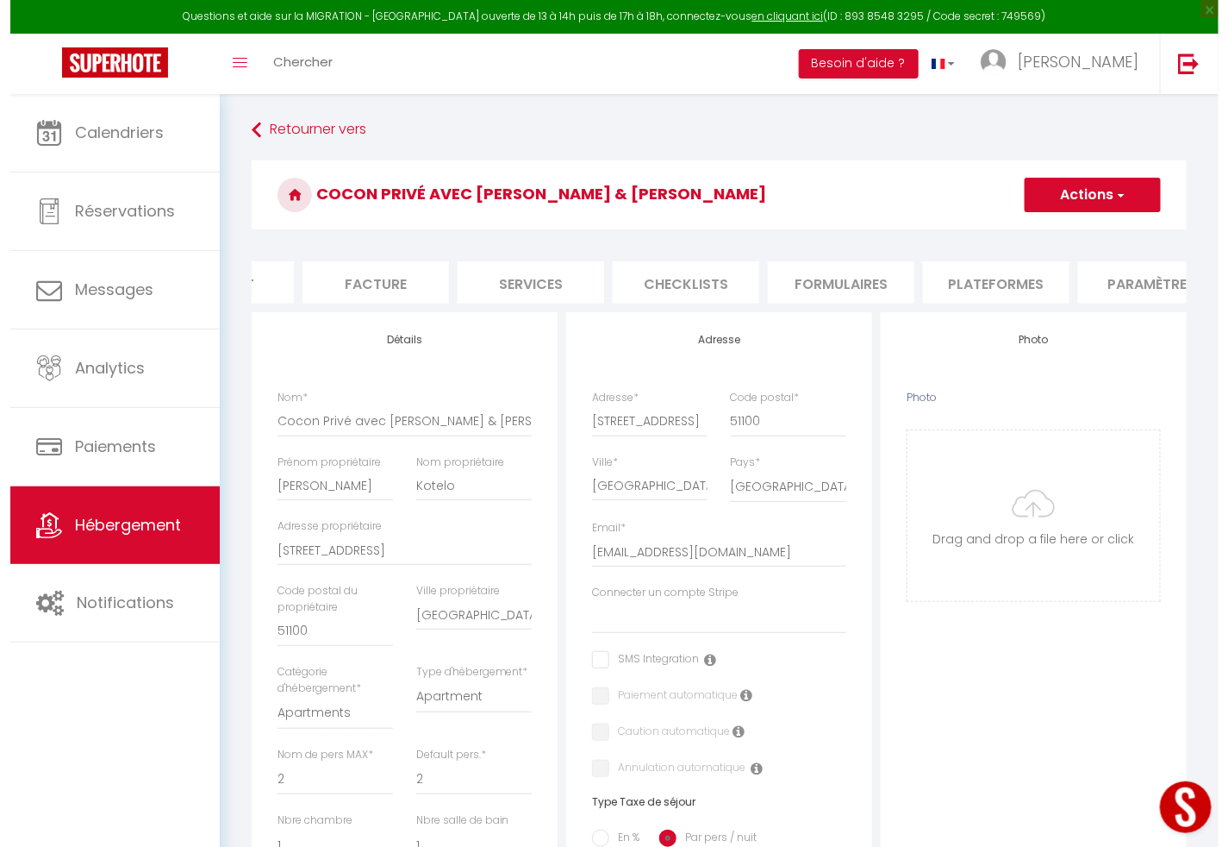
scroll to position [0, 310]
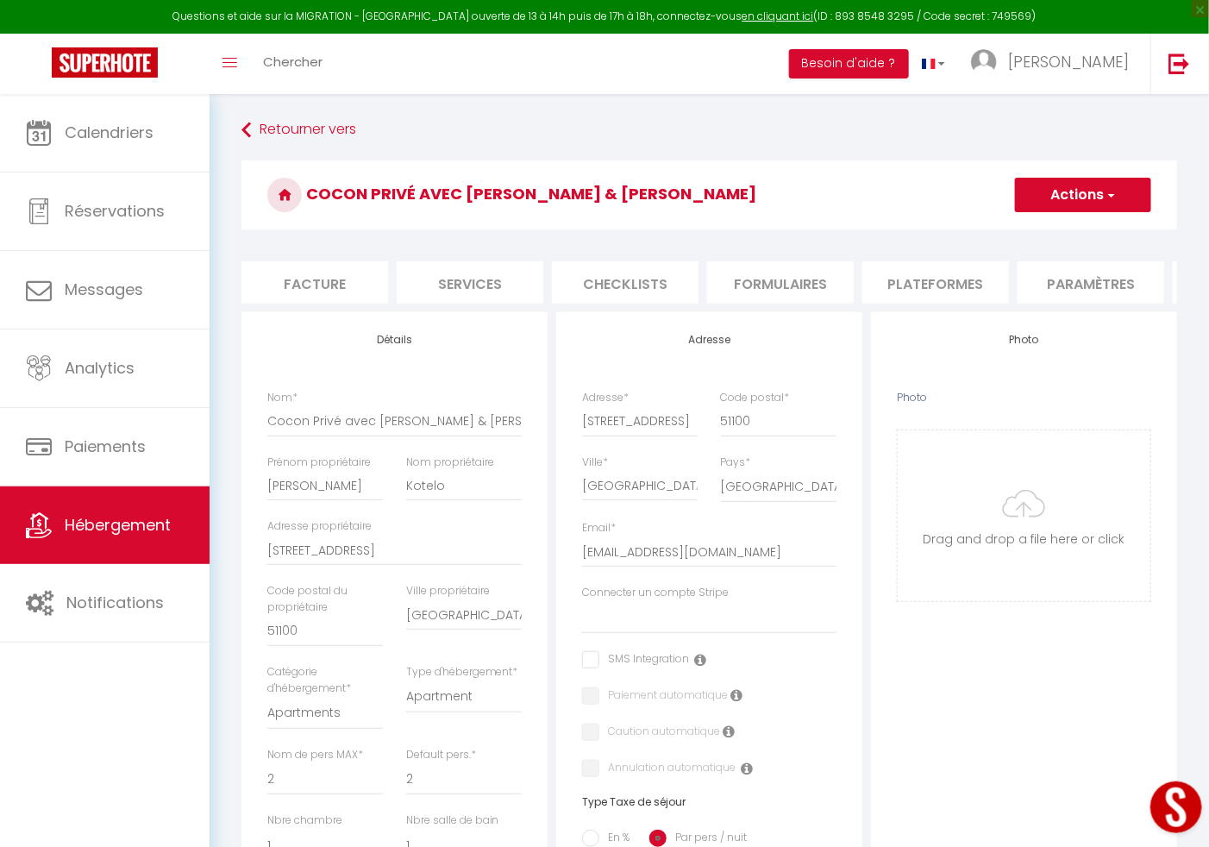
click at [926, 275] on li "Plateformes" at bounding box center [935, 282] width 147 height 42
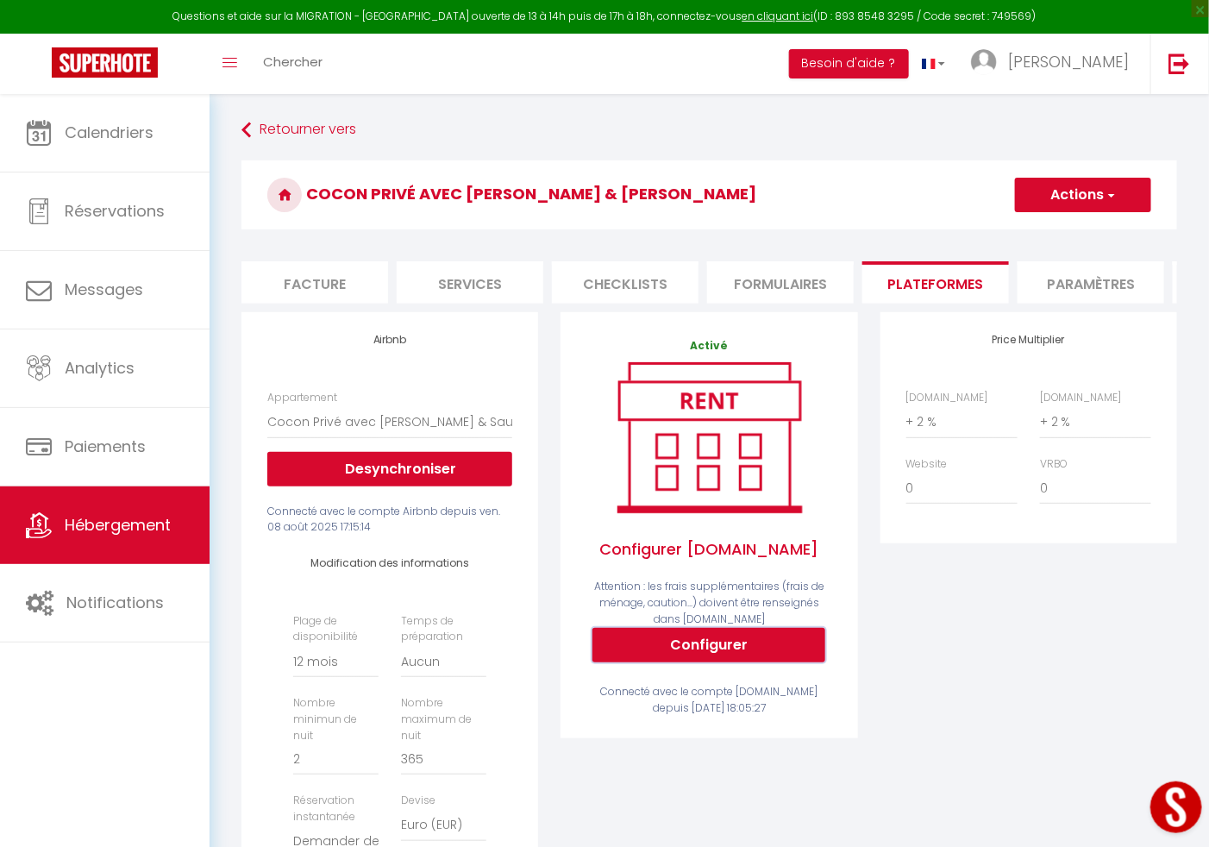
click at [753, 655] on button "Configurer" at bounding box center [708, 645] width 233 height 34
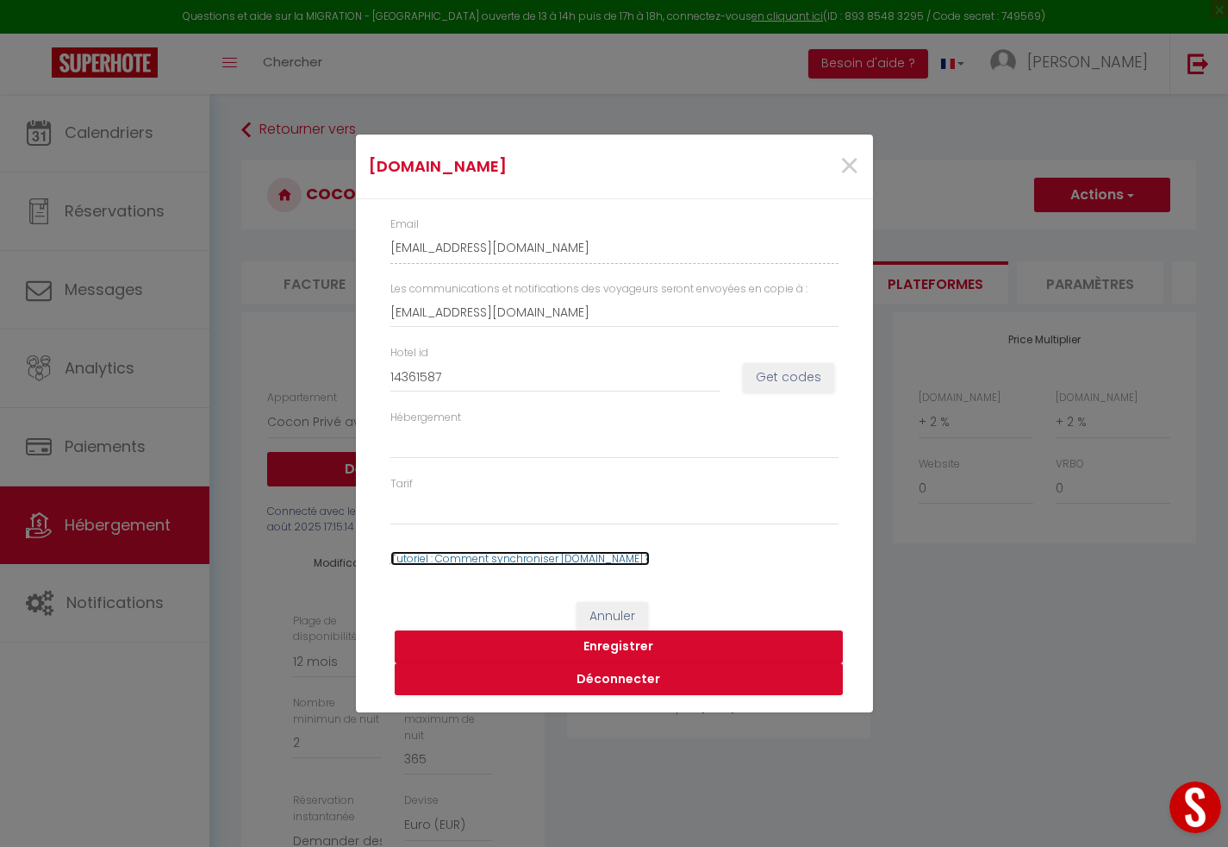
click at [564, 561] on link "Tutoriel : Comment synchroniser [DOMAIN_NAME] ?" at bounding box center [520, 558] width 259 height 15
click at [409, 375] on input "14361587" at bounding box center [556, 376] width 330 height 31
click at [794, 375] on button "Get codes" at bounding box center [788, 377] width 91 height 29
